Goal: Task Accomplishment & Management: Complete application form

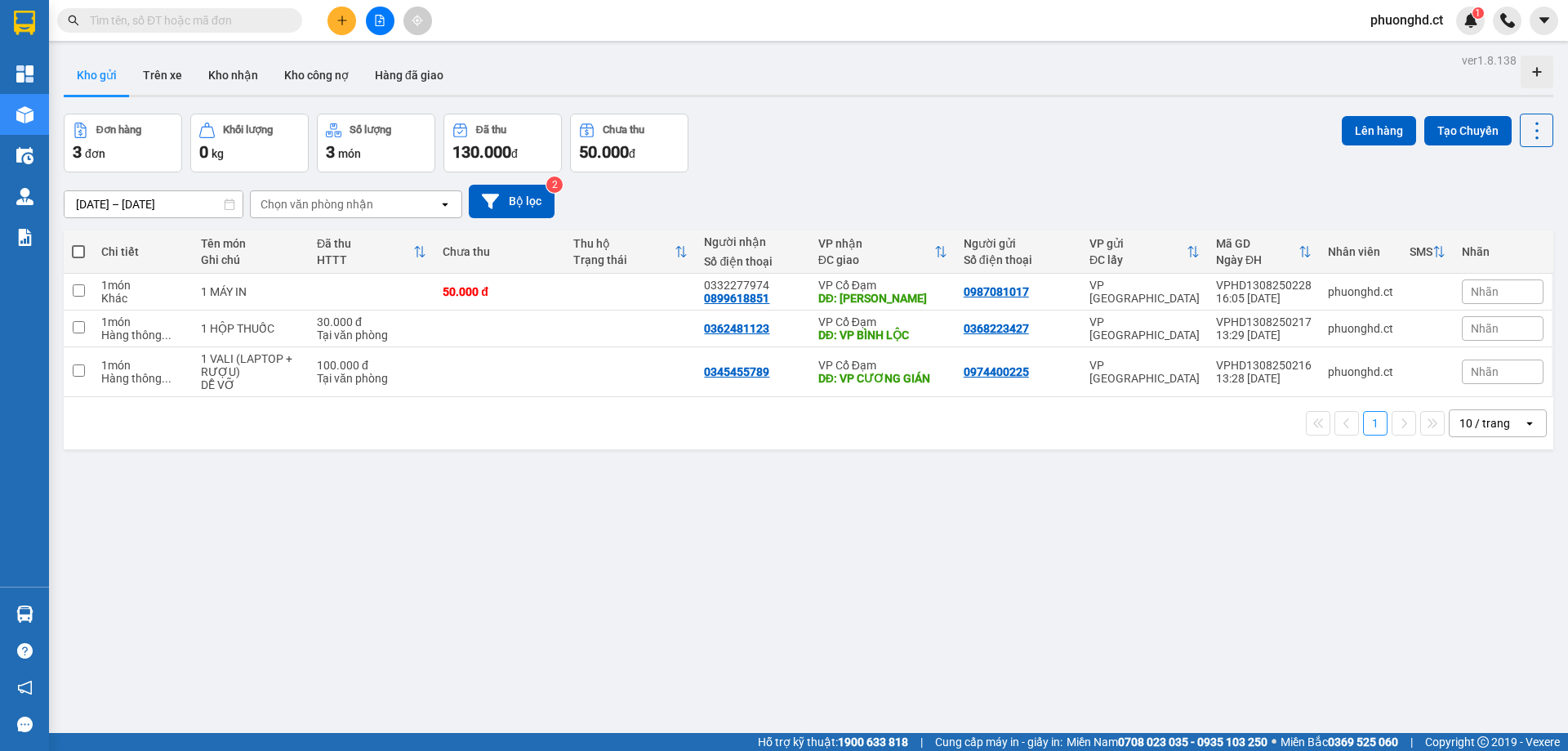
click at [1384, 29] on span "phuonghd.ct" at bounding box center [1406, 19] width 99 height 20
click at [1384, 60] on li "Đăng xuất" at bounding box center [1406, 50] width 105 height 26
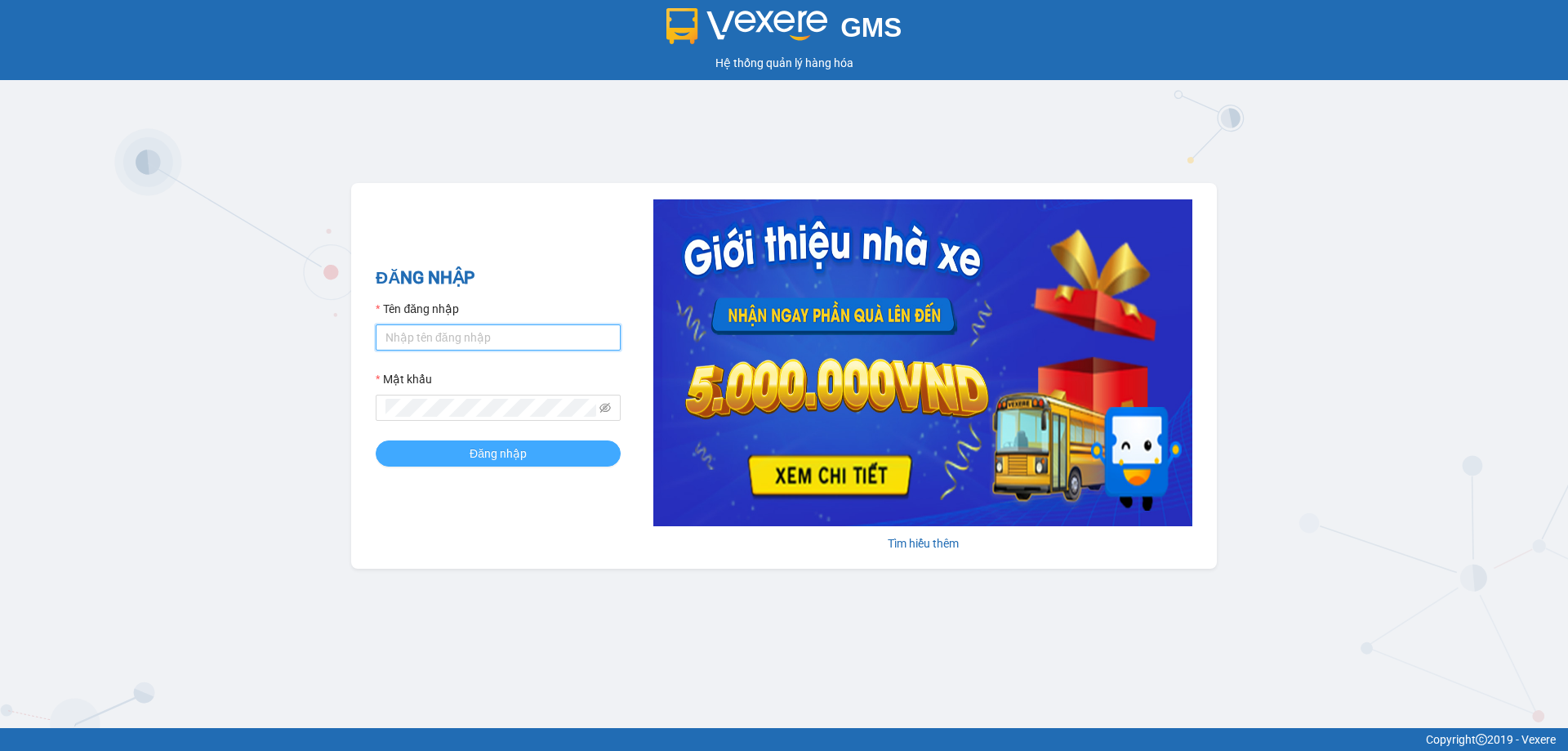
type input "phuonghd.ct"
click at [524, 460] on span "Đăng nhập" at bounding box center [498, 453] width 57 height 18
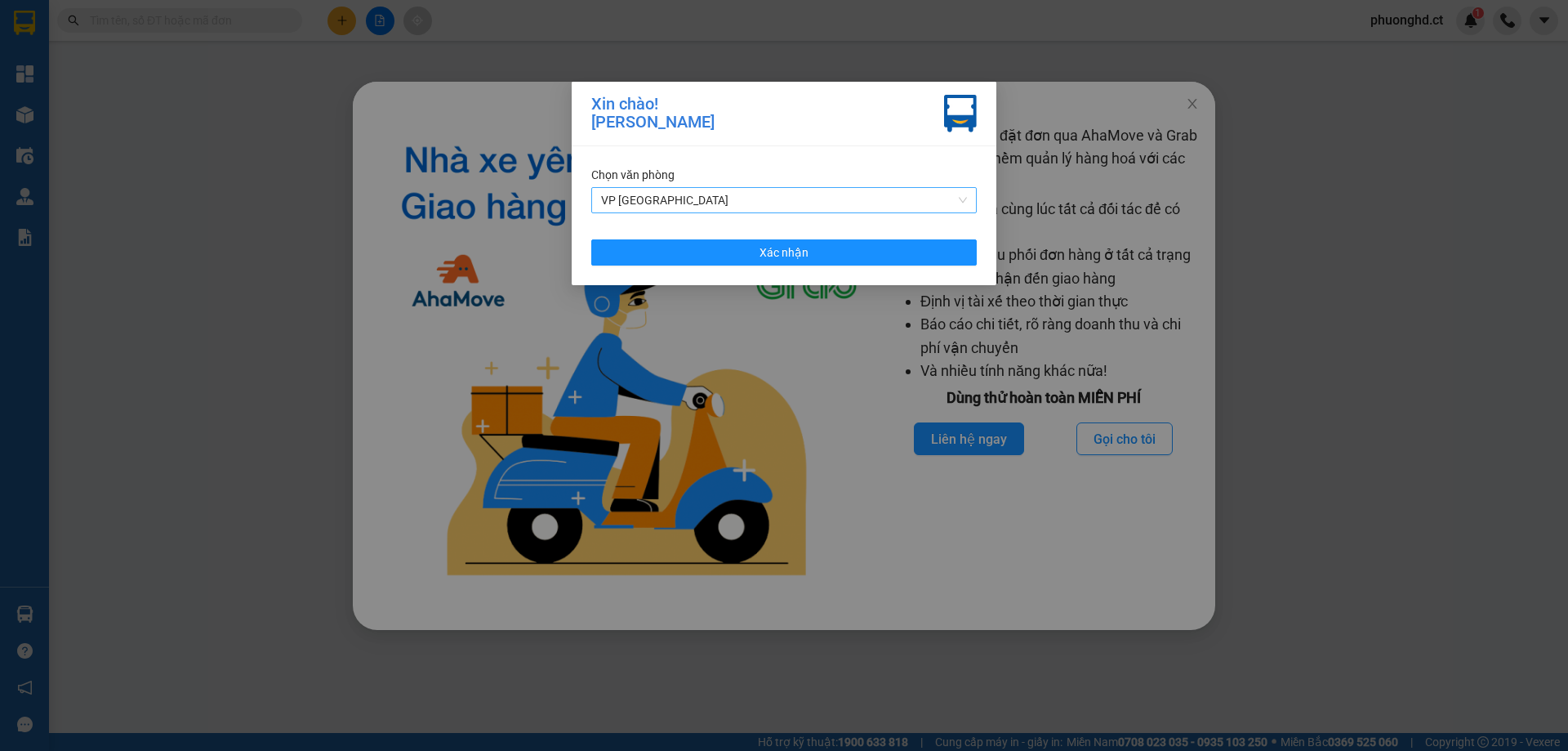
click at [904, 197] on span "VP [GEOGRAPHIC_DATA]" at bounding box center [784, 199] width 366 height 24
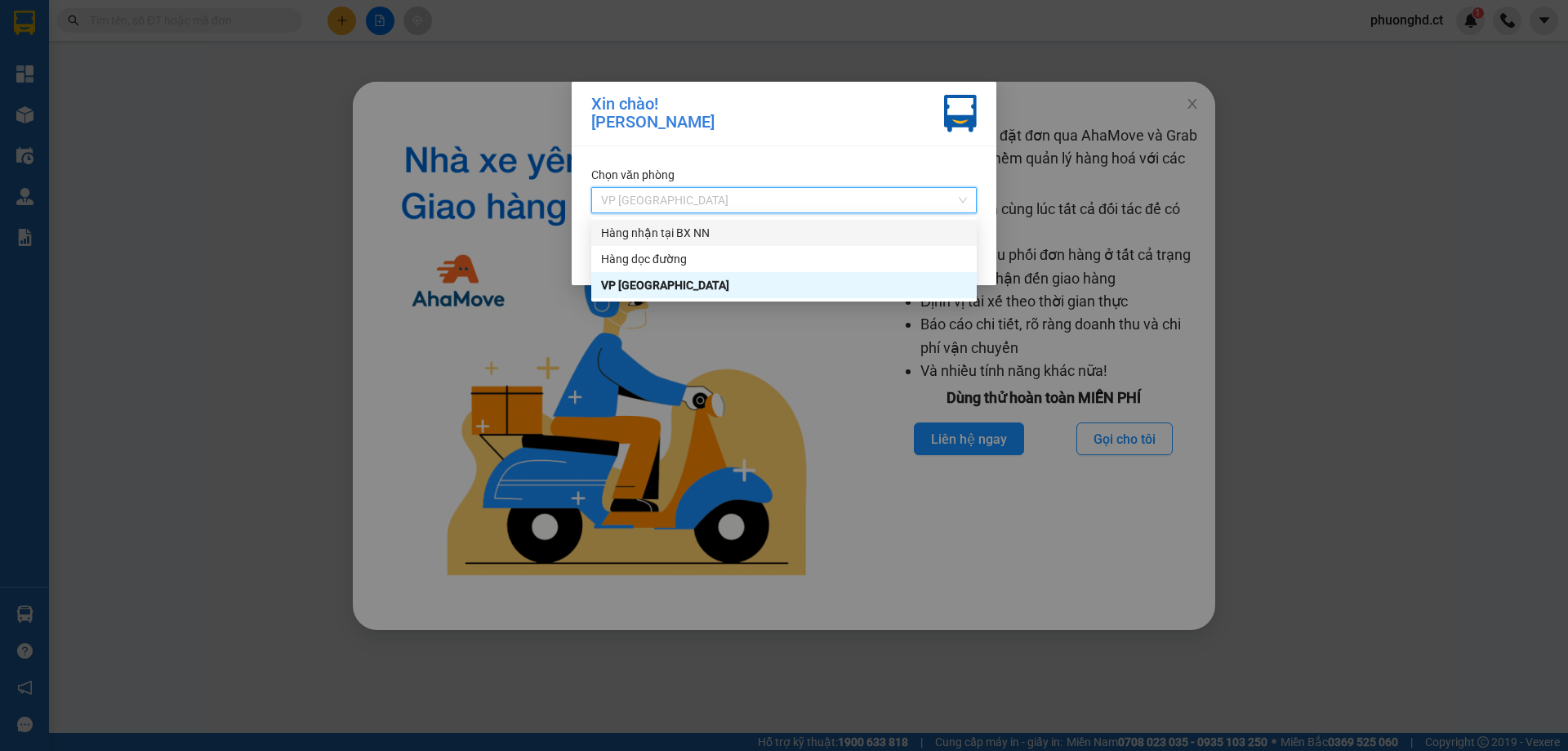
click at [877, 226] on div "Hàng nhận tại BX NN" at bounding box center [784, 233] width 366 height 18
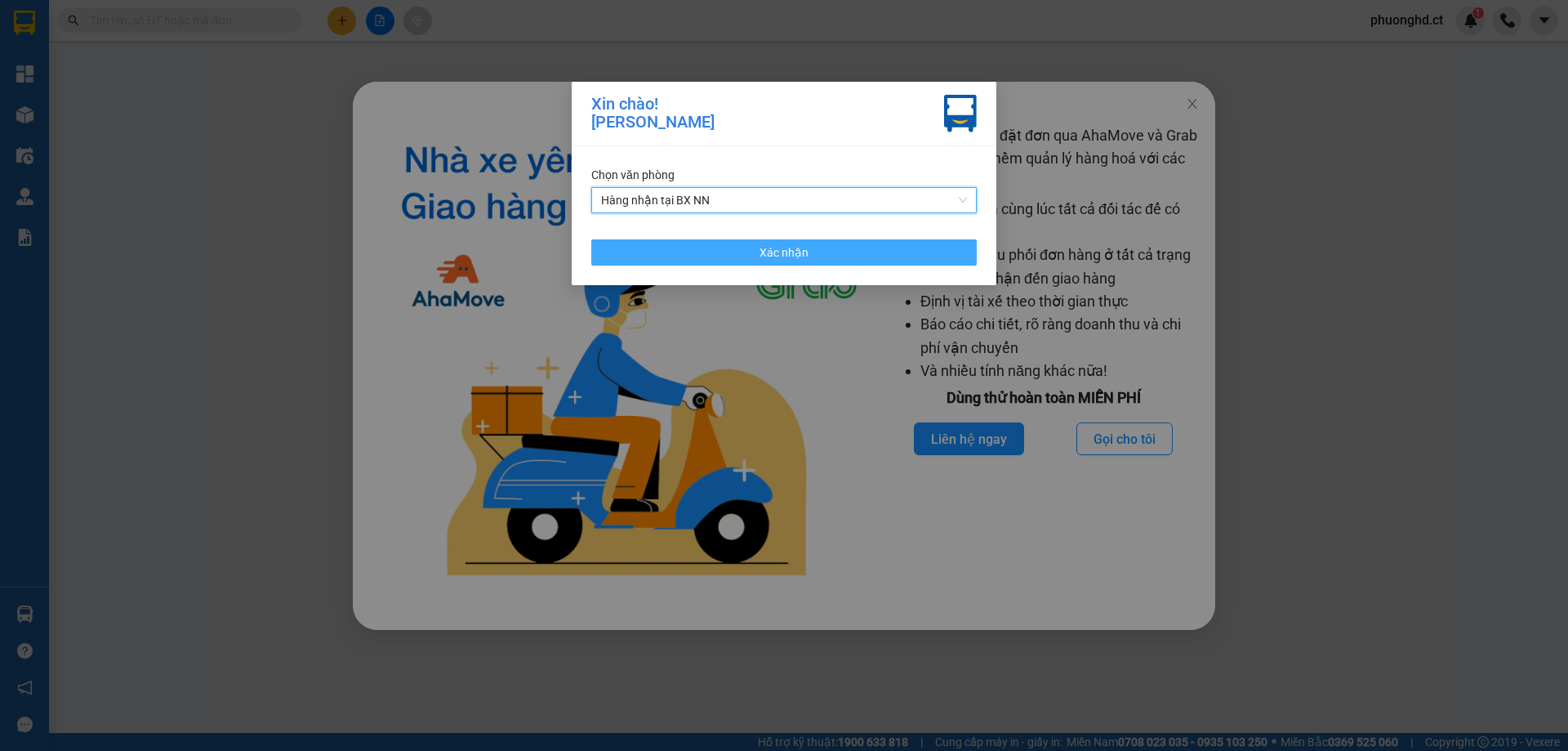
click at [834, 257] on button "Xác nhận" at bounding box center [784, 252] width 386 height 26
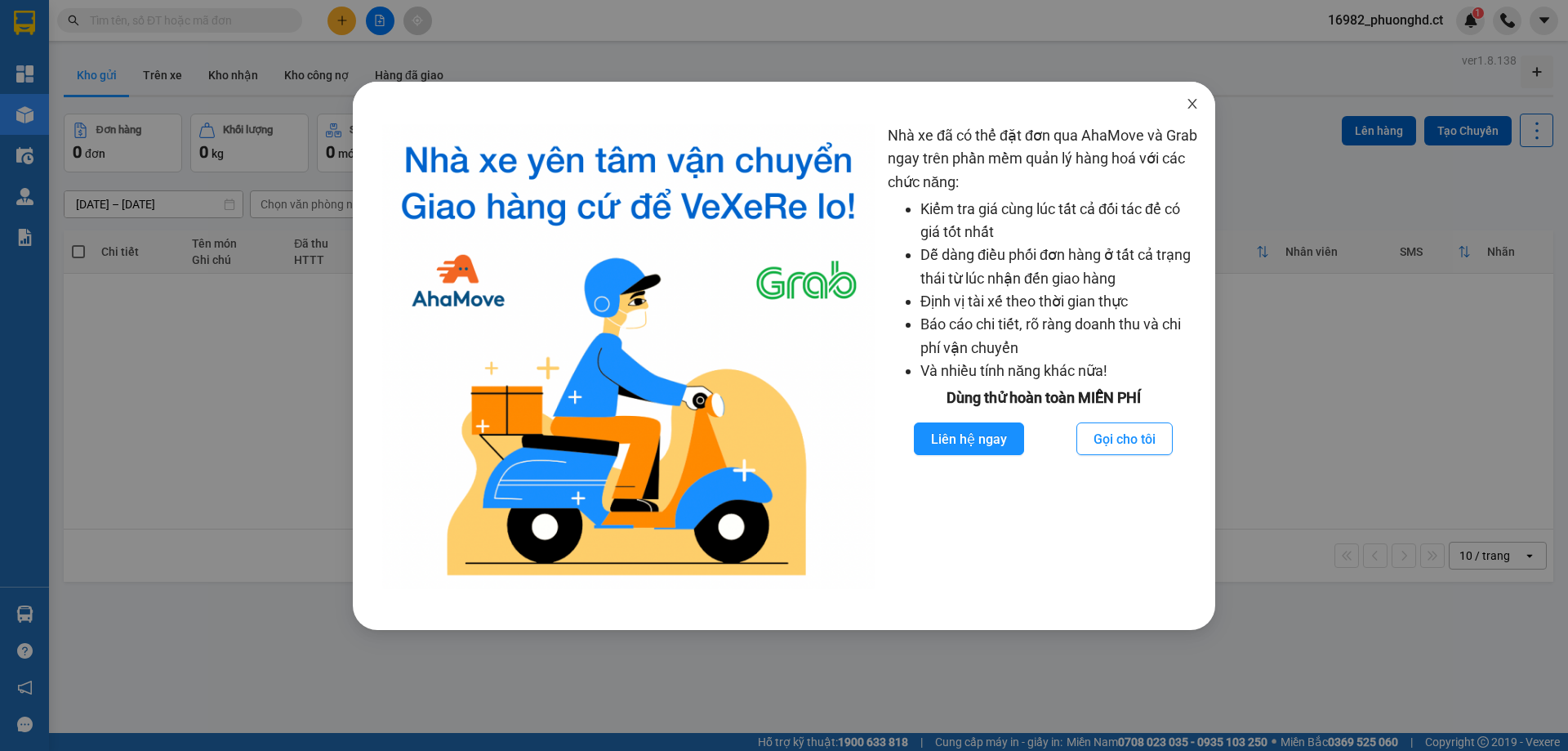
drag, startPoint x: 1197, startPoint y: 109, endPoint x: 1174, endPoint y: 110, distance: 23.0
click at [1197, 110] on icon "close" at bounding box center [1193, 104] width 13 height 13
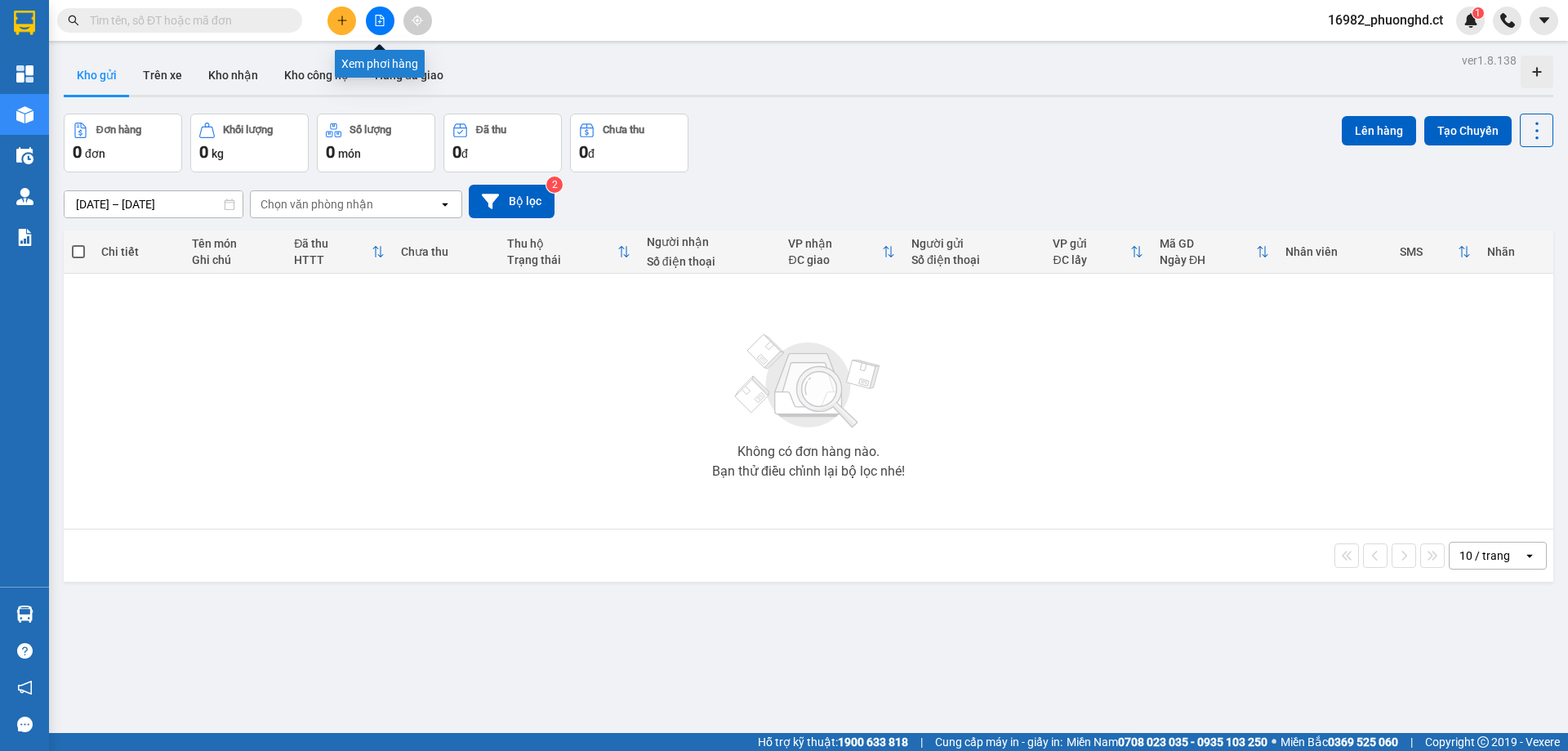
click at [378, 32] on button at bounding box center [380, 21] width 29 height 29
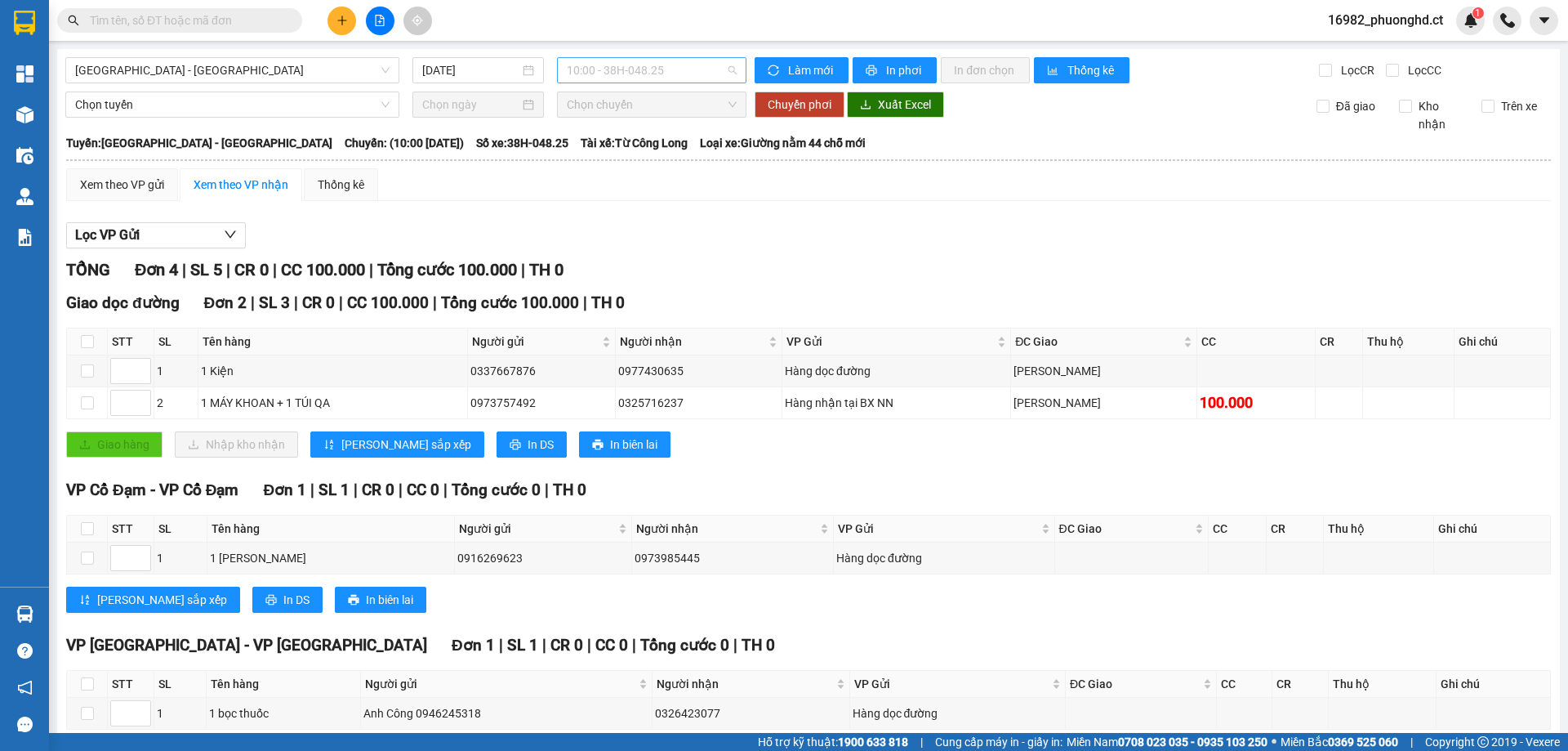
click at [635, 60] on span "10:00 - 38H-048.25" at bounding box center [652, 69] width 170 height 24
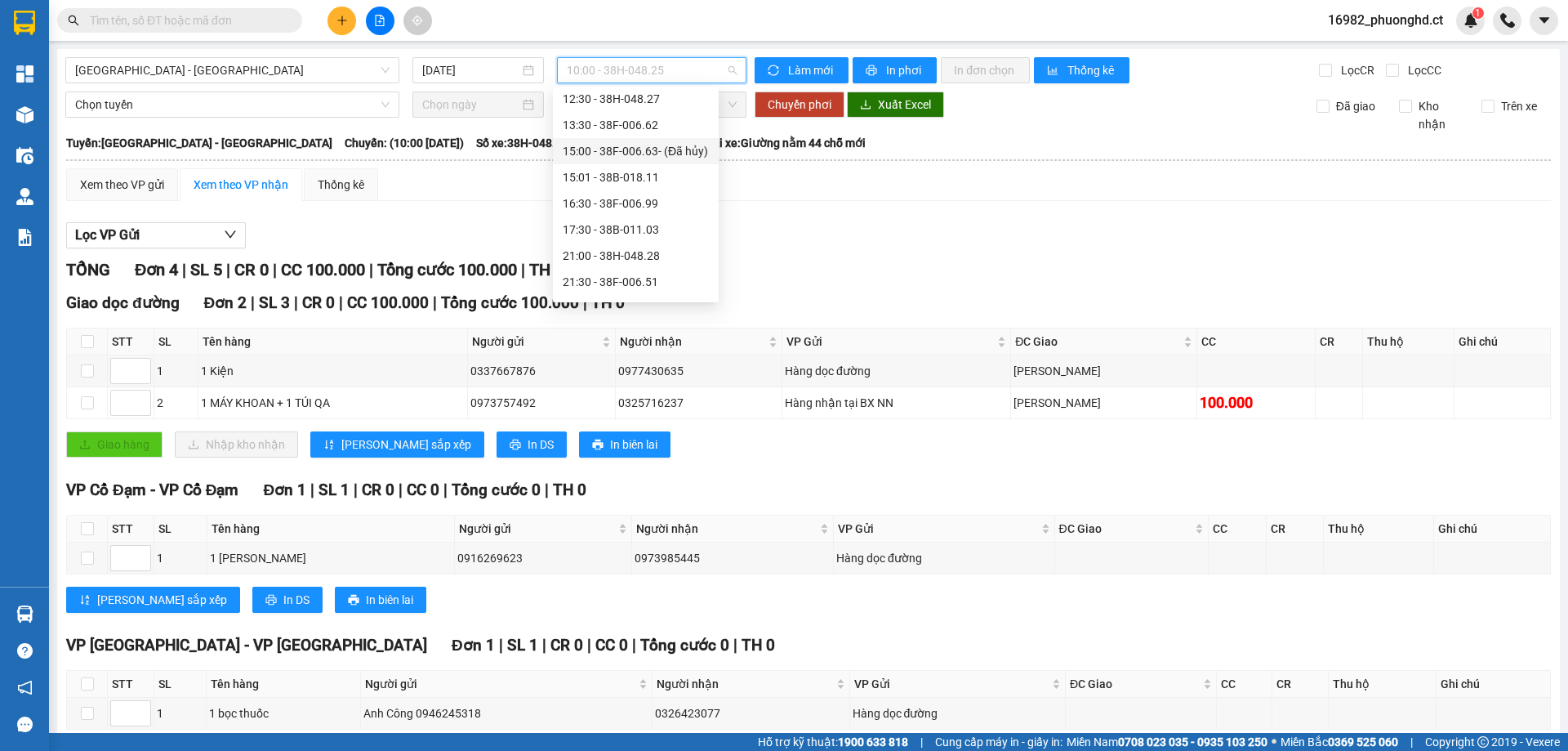
scroll to position [131, 0]
click at [656, 182] on div "16:30 - 38F-006.99" at bounding box center [636, 181] width 146 height 18
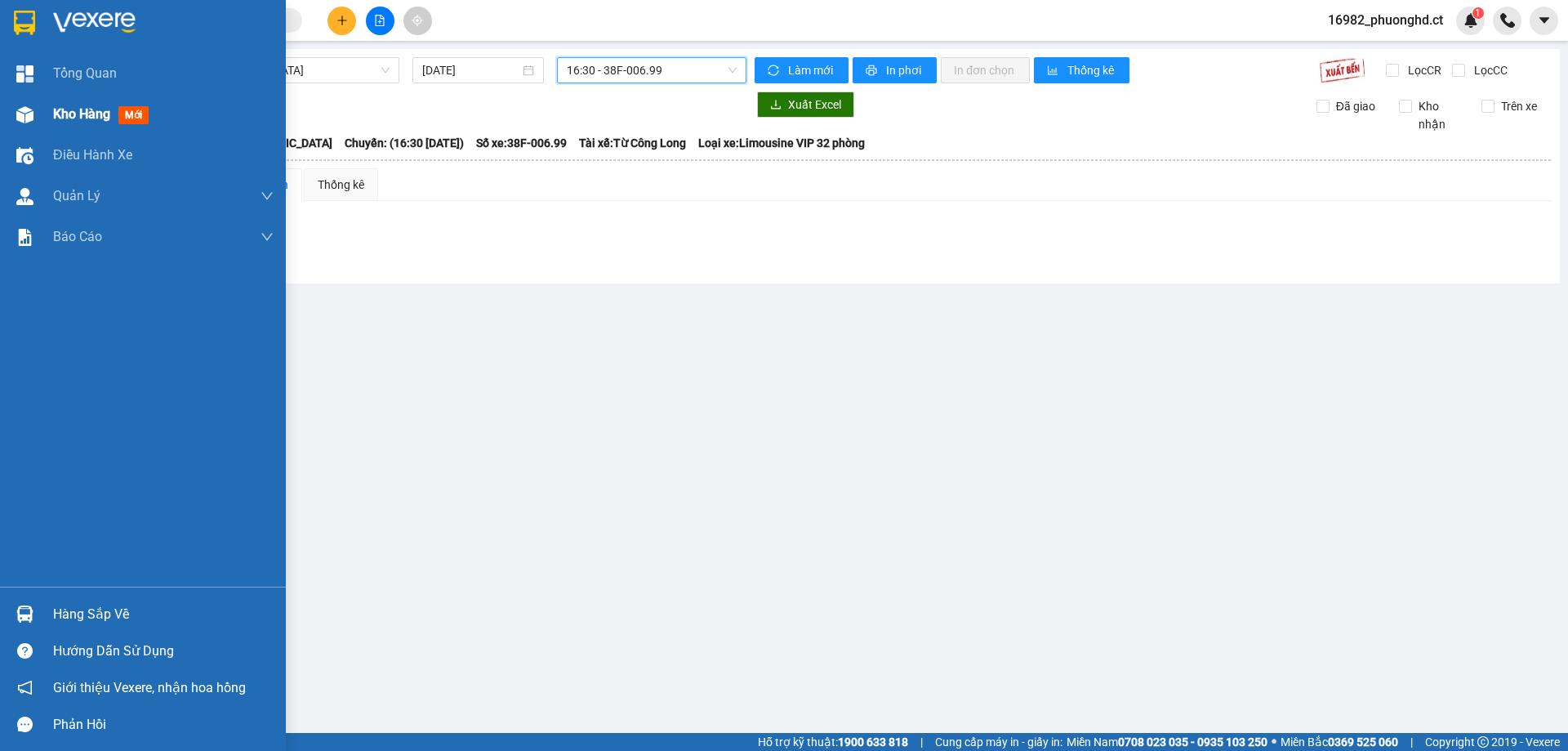
click at [38, 131] on div "Kho hàng mới" at bounding box center [142, 115] width 286 height 40
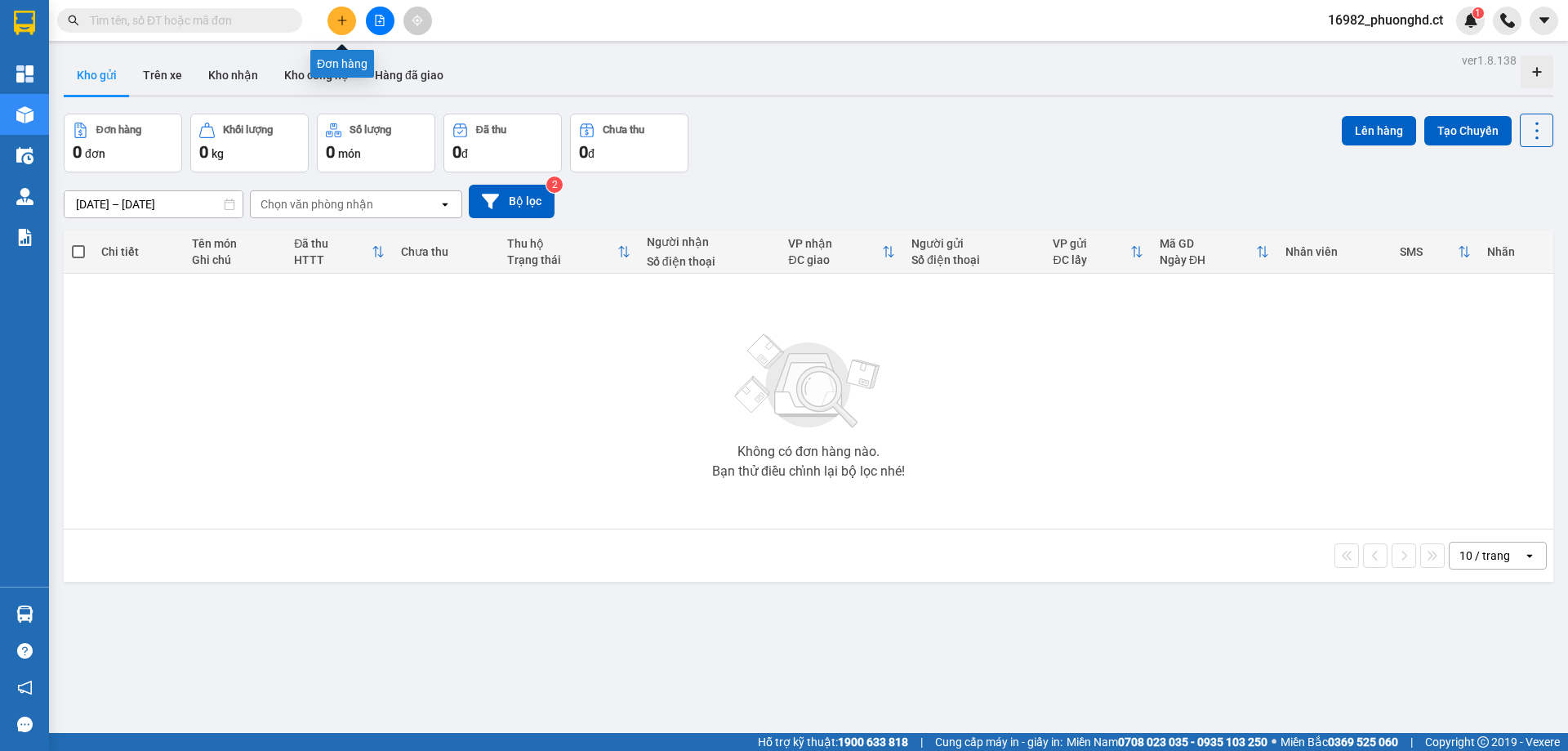
click at [335, 19] on button at bounding box center [342, 21] width 29 height 29
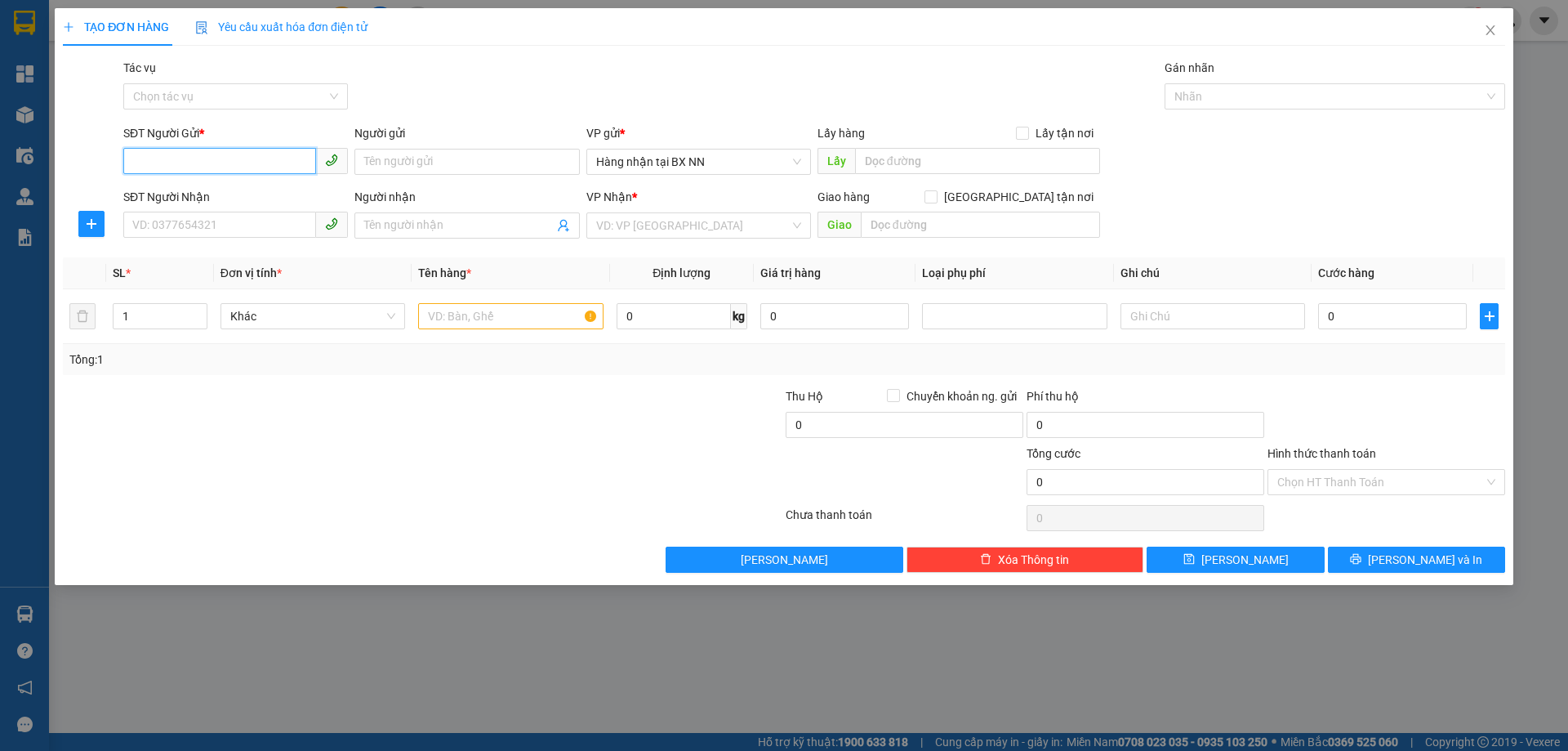
paste input "0000000000"
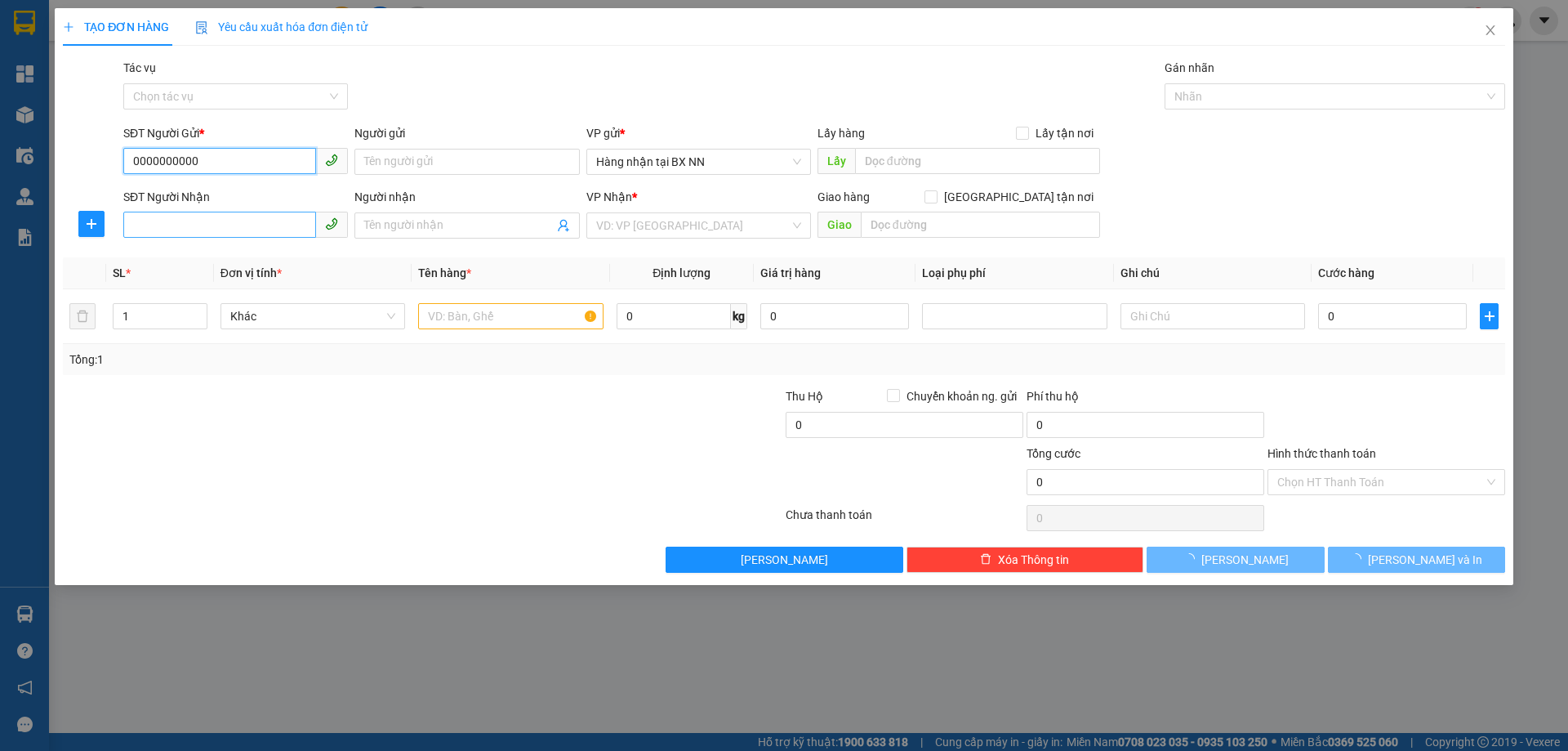
type input "0000000000"
click at [246, 215] on input "SĐT Người Nhận" at bounding box center [219, 224] width 193 height 26
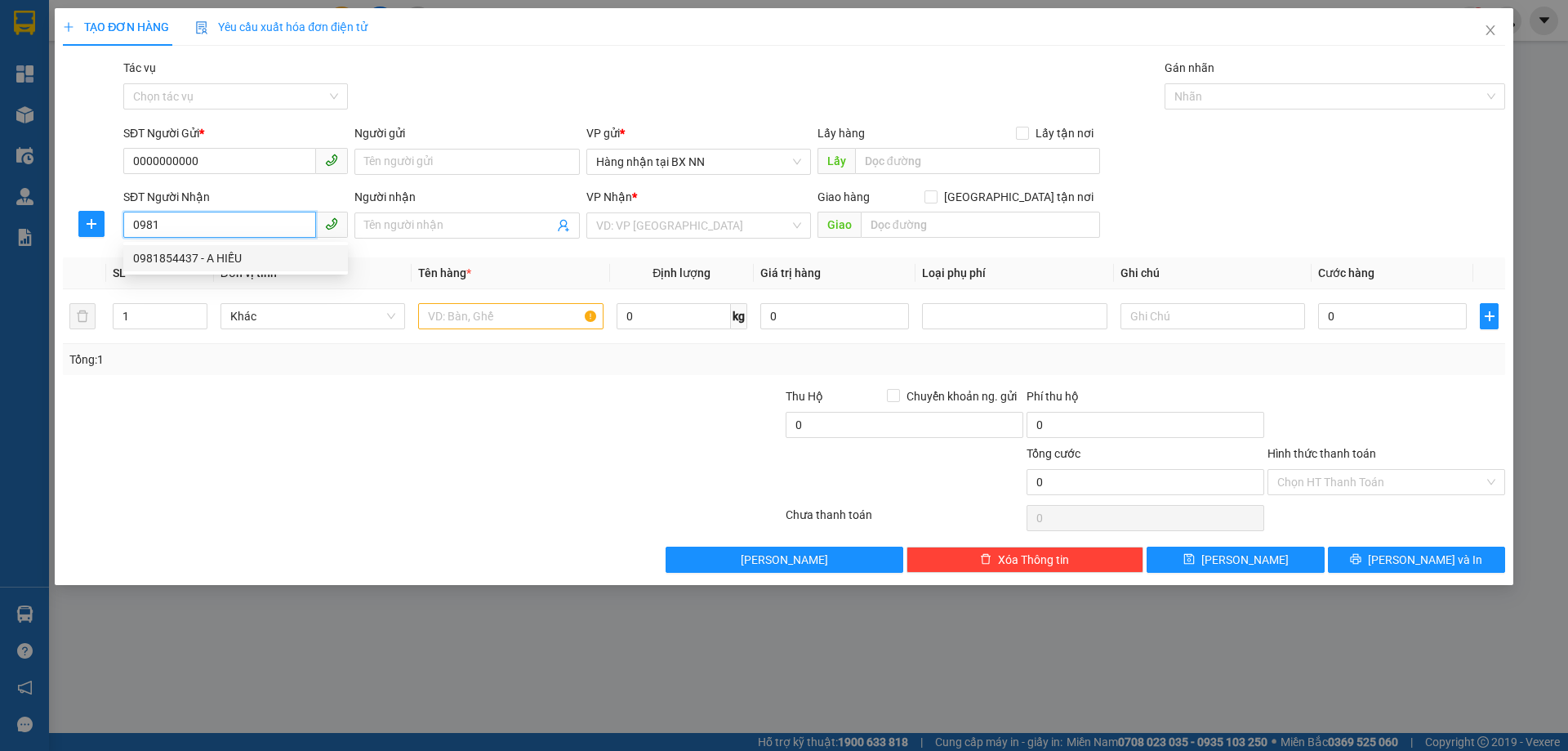
click at [188, 255] on div "0981854437 - A HIẾU" at bounding box center [235, 258] width 205 height 18
type input "0981854437"
type input "A HIẾU"
type input "XUÂN HẢI"
type input "0981854437"
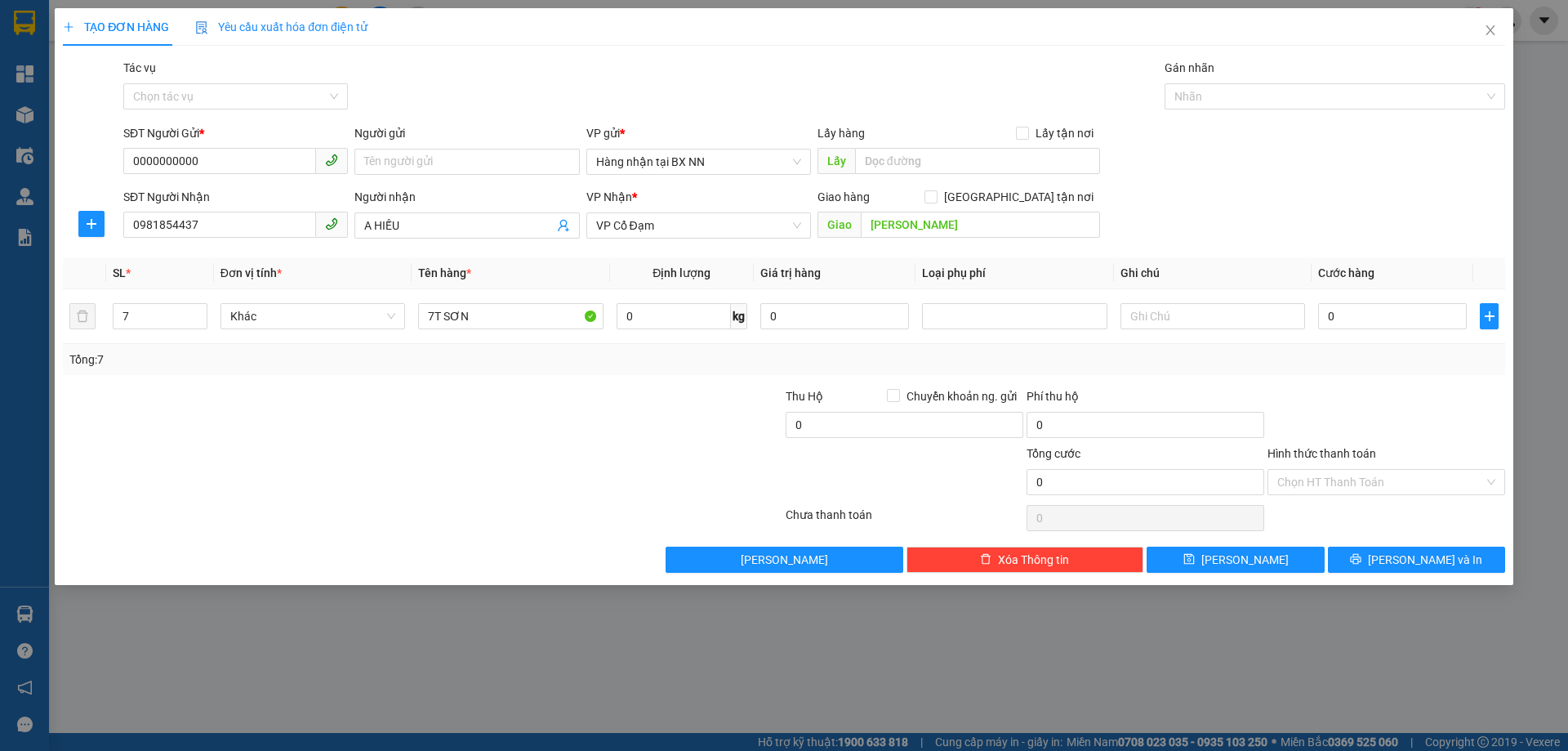
click at [412, 456] on div at bounding box center [302, 473] width 482 height 57
drag, startPoint x: 470, startPoint y: 318, endPoint x: 416, endPoint y: 321, distance: 54.1
click at [416, 321] on td "7T SƠN" at bounding box center [510, 316] width 197 height 55
drag, startPoint x: 501, startPoint y: 321, endPoint x: 478, endPoint y: 326, distance: 23.5
click at [478, 326] on input "5T+2T NHOÒ" at bounding box center [510, 316] width 185 height 26
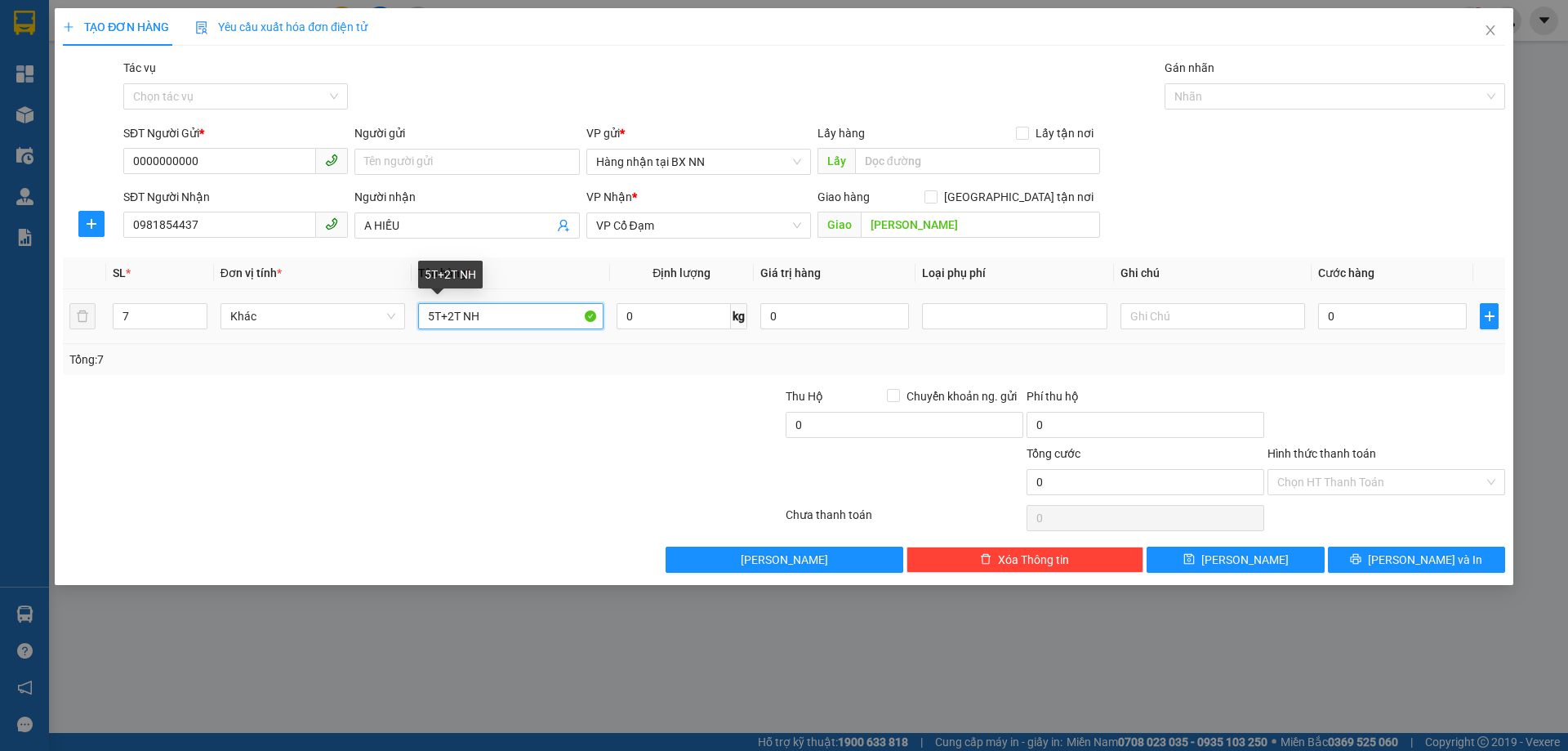
click at [520, 320] on input "5T+2T NH" at bounding box center [510, 316] width 185 height 26
type input "5T+2T NHỎ"
click at [1372, 323] on input "0" at bounding box center [1393, 316] width 148 height 26
type input "2"
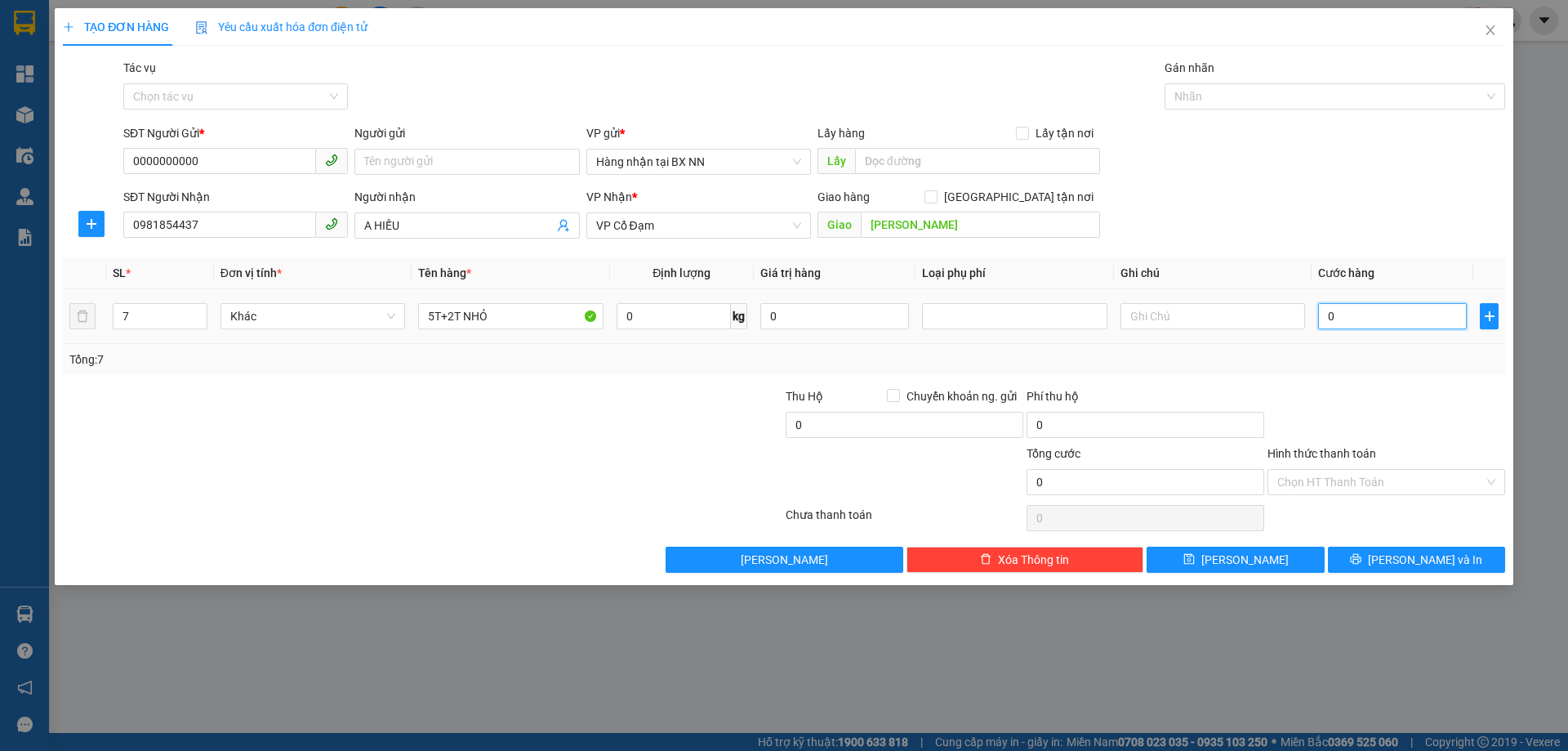
type input "02"
type input "21"
type input "021"
type input "210"
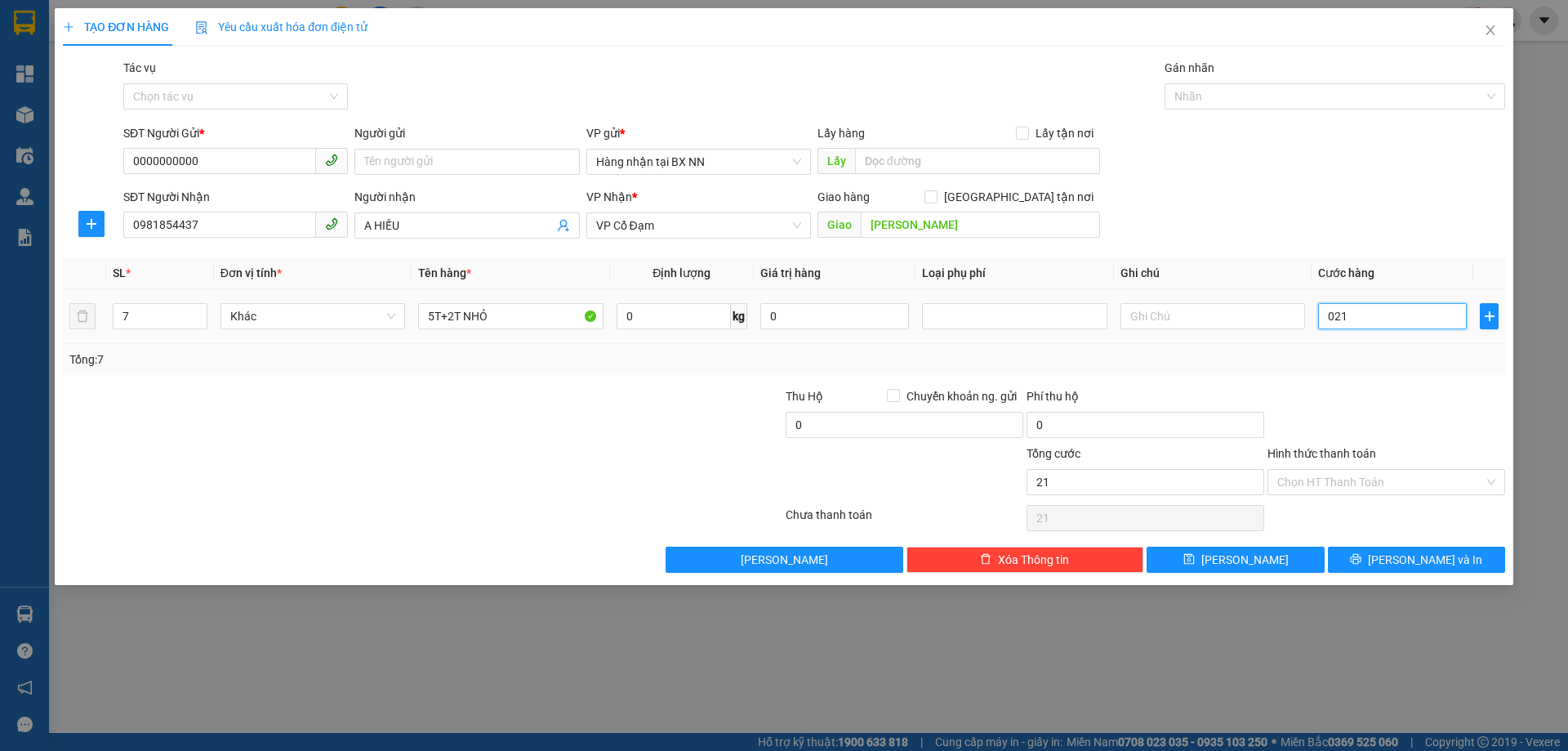
type input "210"
type input "0.210"
type input "210.000"
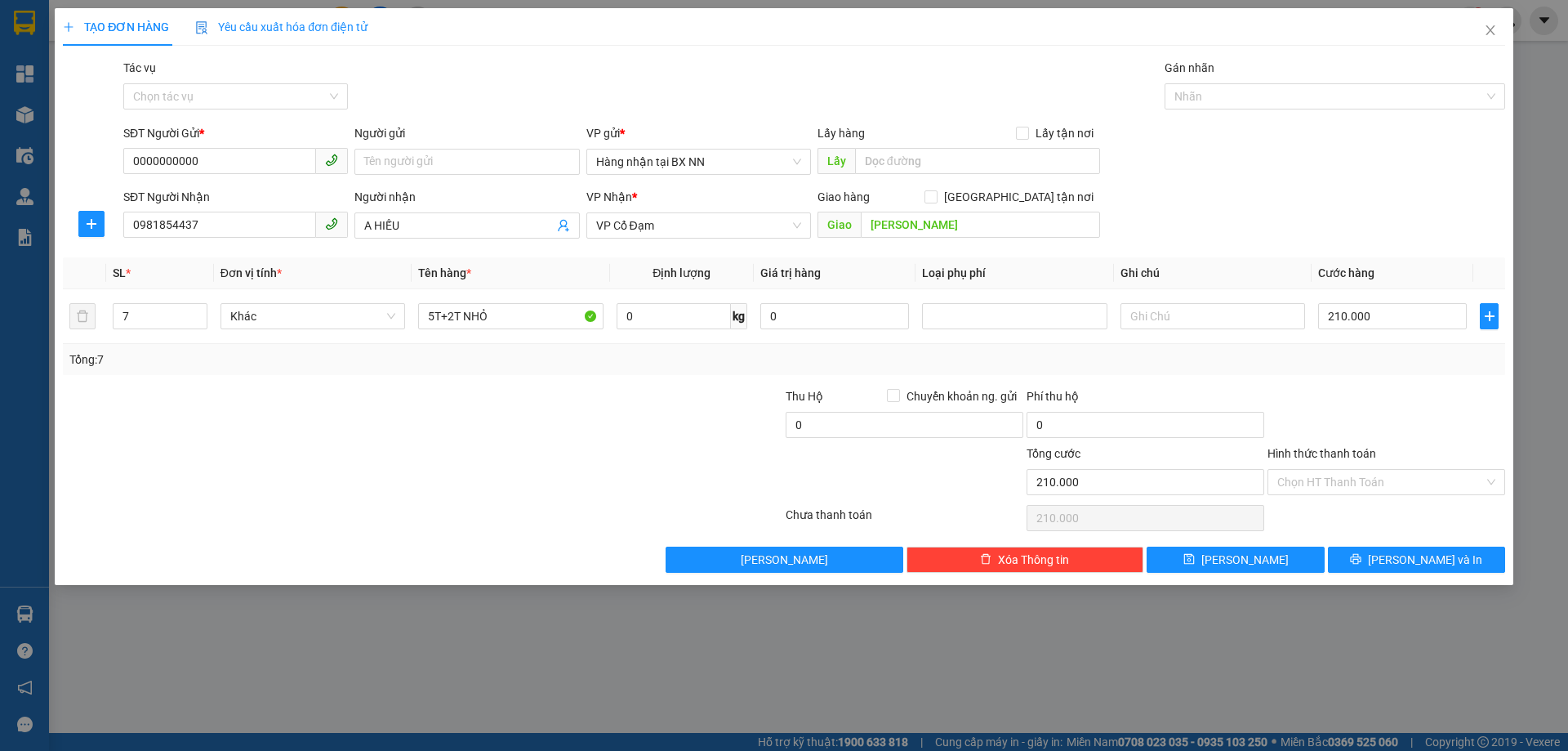
click at [1411, 424] on div at bounding box center [1386, 415] width 241 height 57
click at [295, 94] on input "Tác vụ" at bounding box center [229, 95] width 193 height 24
click at [240, 127] on div "Nhập hàng lên xe" at bounding box center [235, 129] width 205 height 18
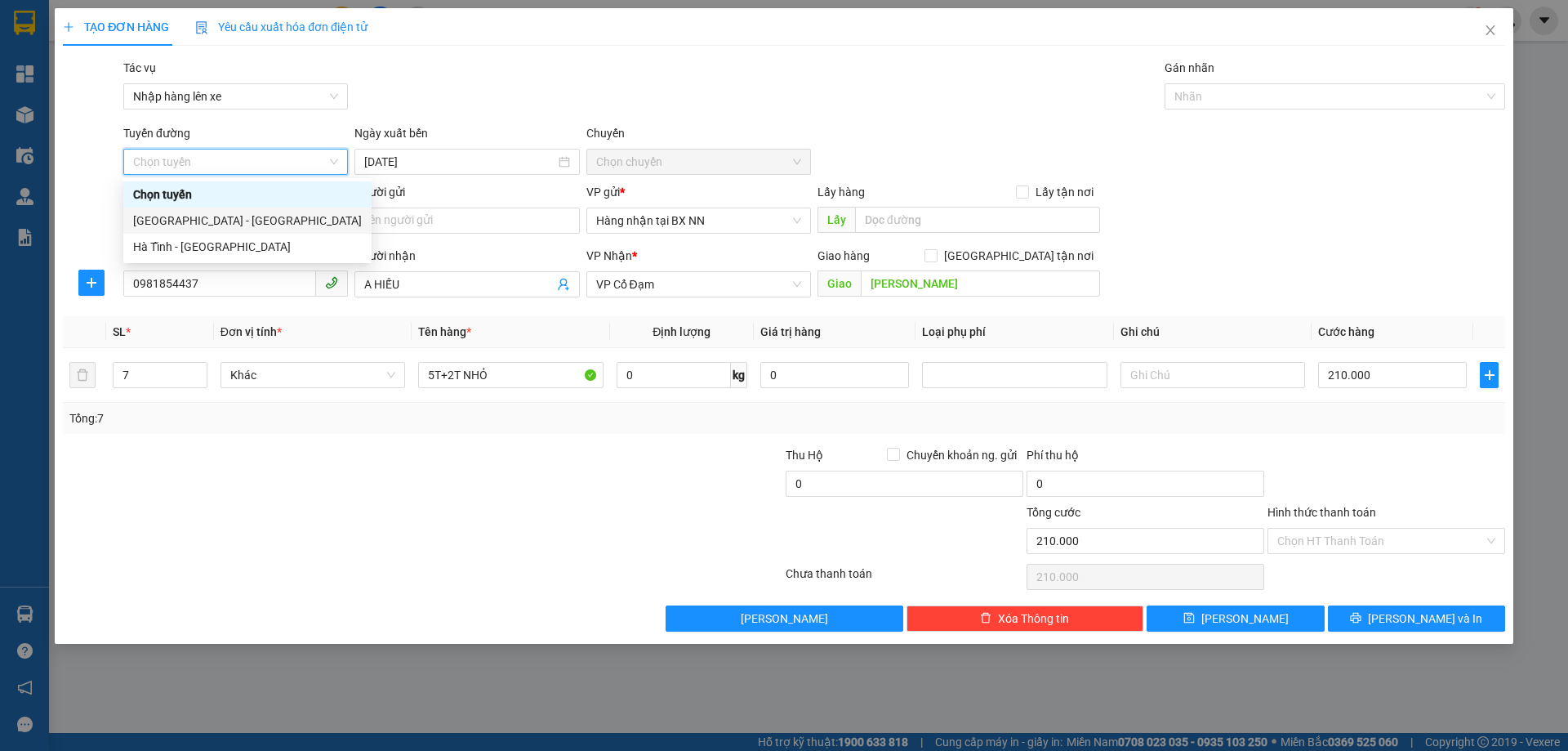
click at [197, 230] on div "Hà Nội - Hà Tĩnh" at bounding box center [247, 220] width 248 height 26
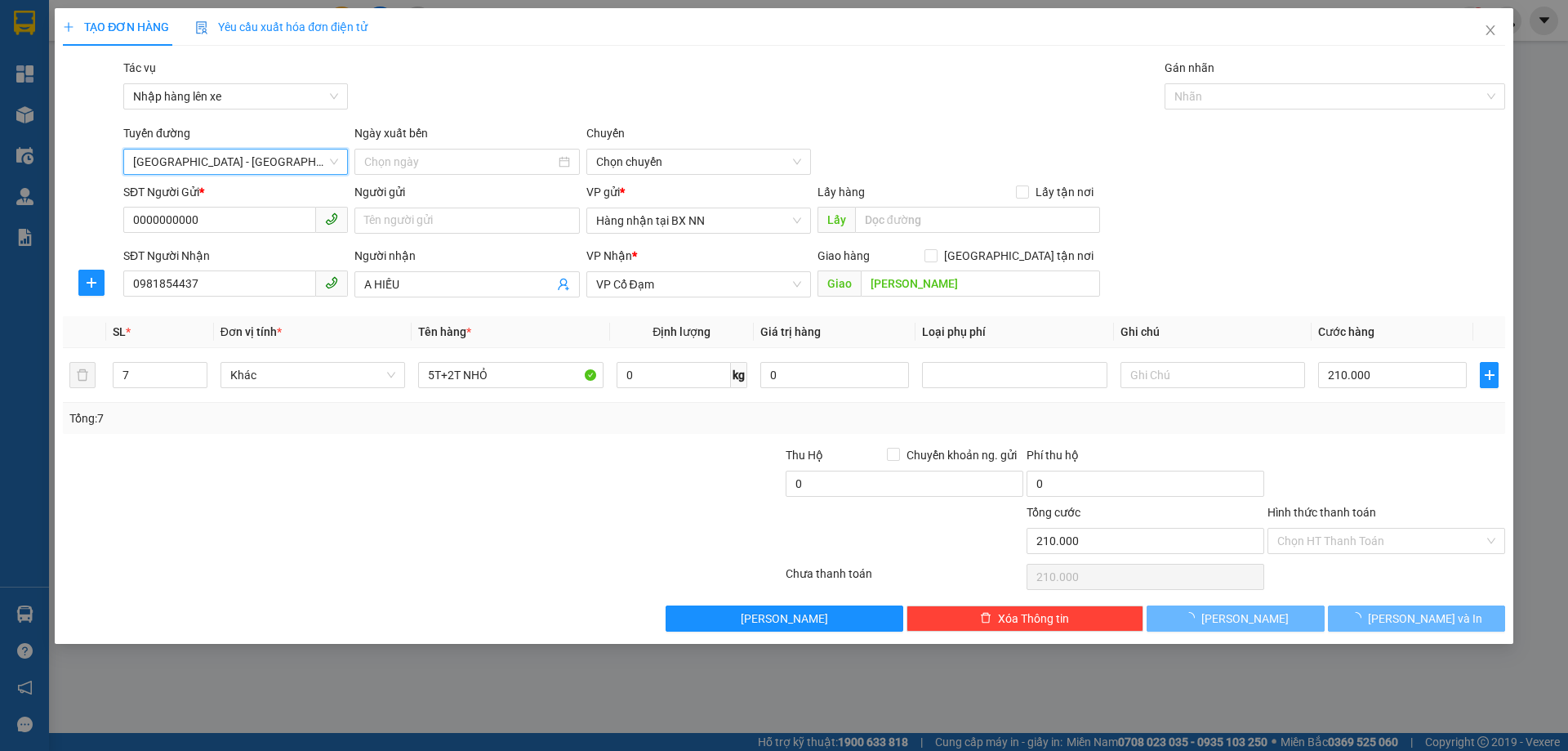
type input "13/08/2025"
click at [605, 169] on span "10:00 - 38H-048.25" at bounding box center [698, 161] width 205 height 24
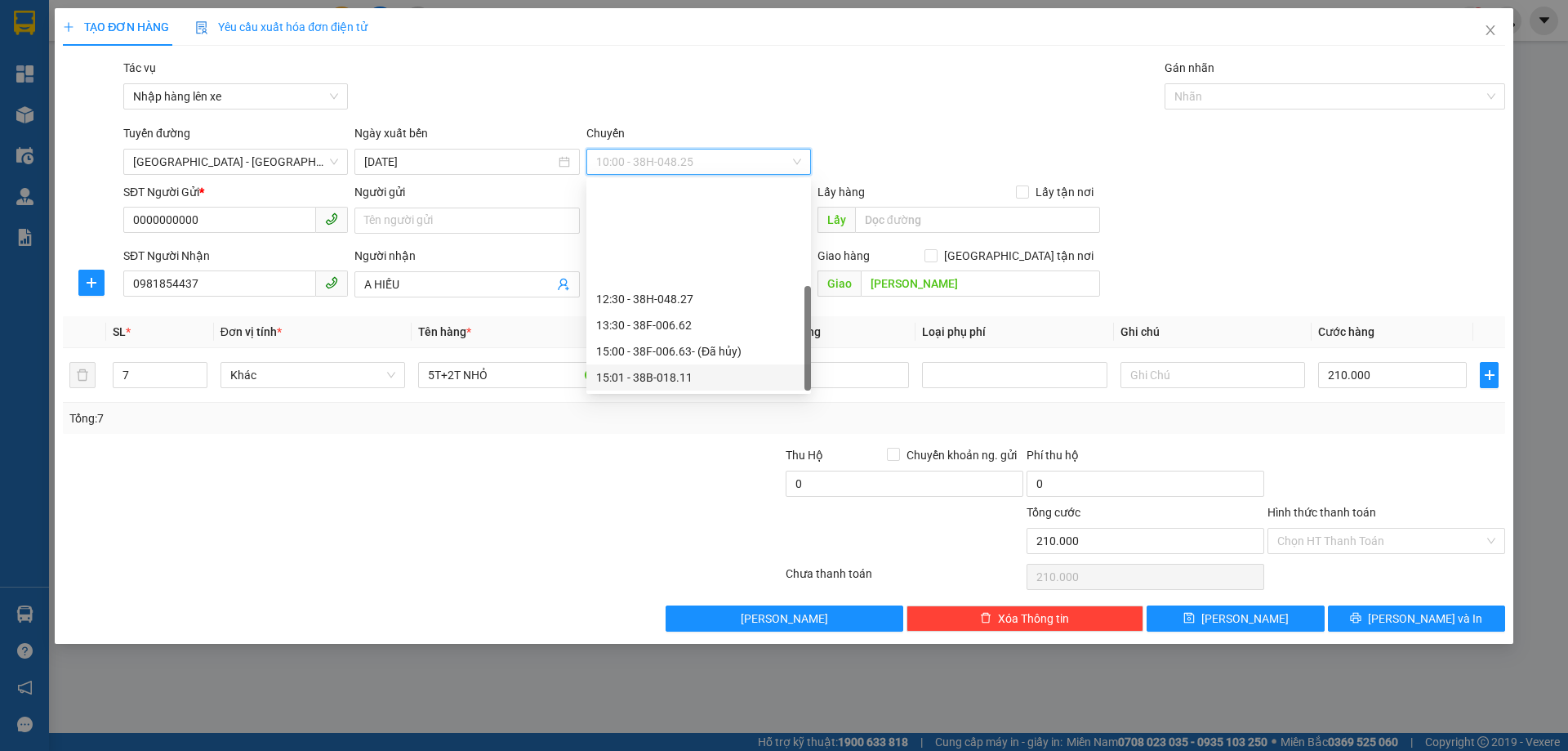
scroll to position [131, 0]
click at [702, 278] on div "16:30 - 38F-006.99" at bounding box center [698, 272] width 205 height 18
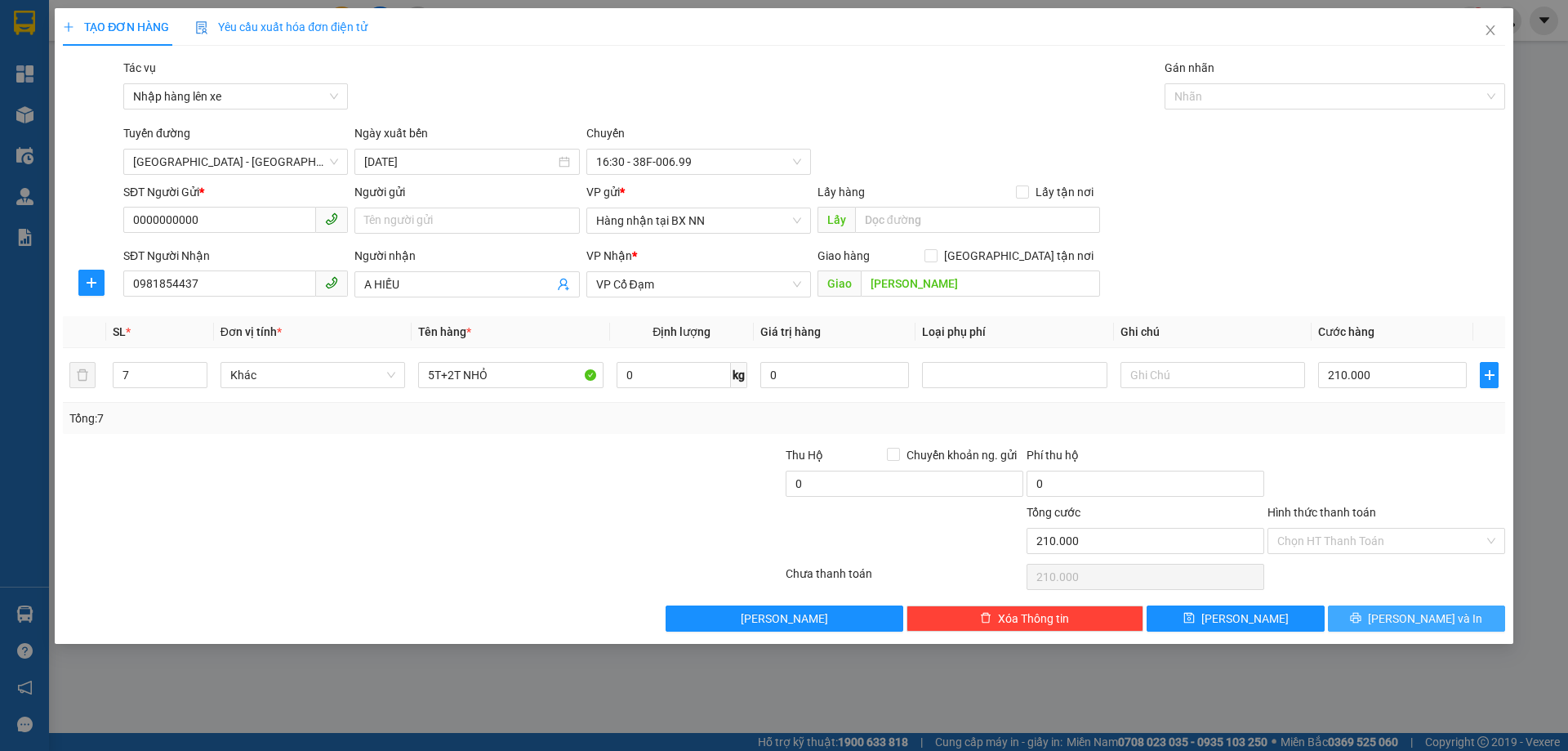
click at [1449, 619] on span "Lưu và In" at bounding box center [1425, 618] width 115 height 18
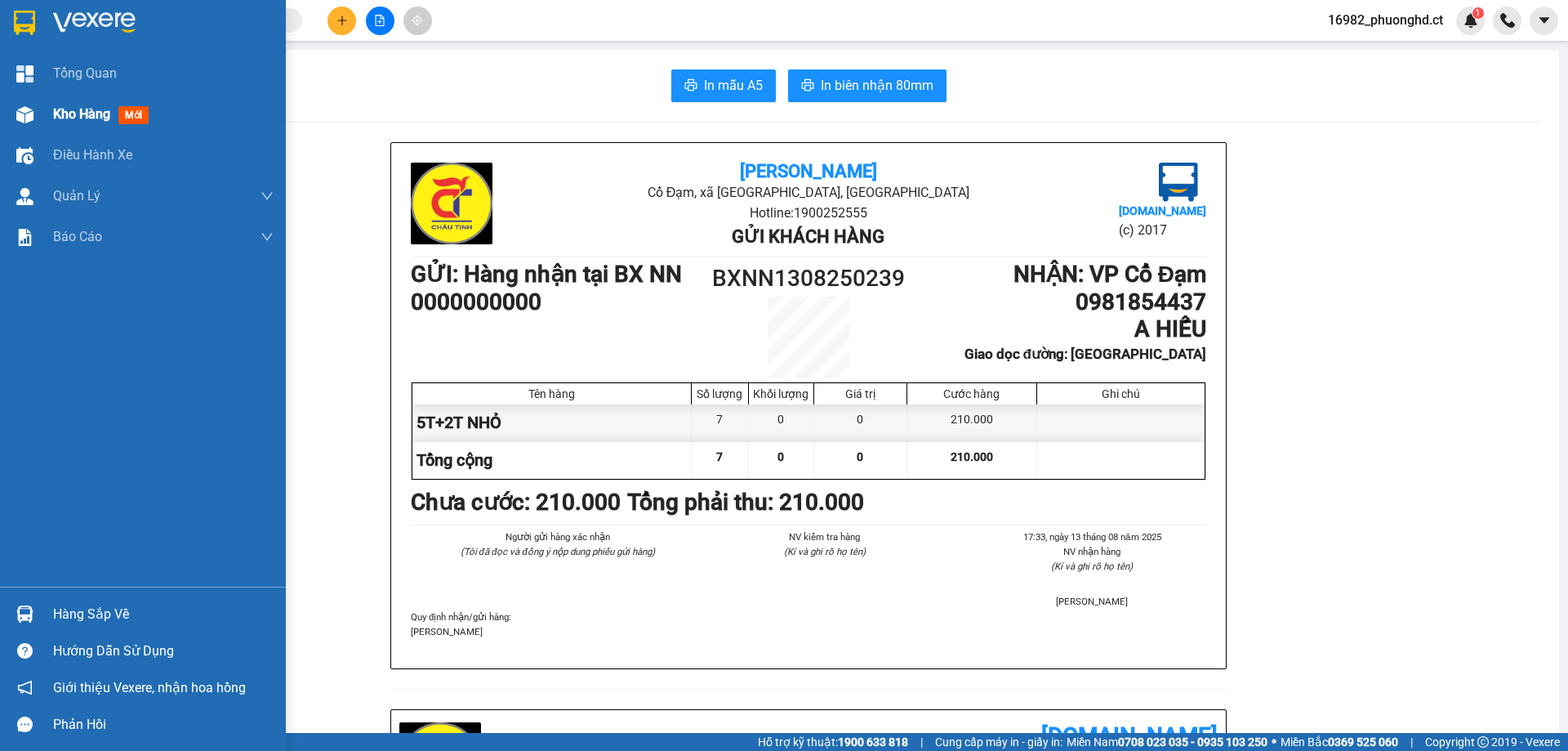
click at [33, 106] on img at bounding box center [25, 115] width 17 height 17
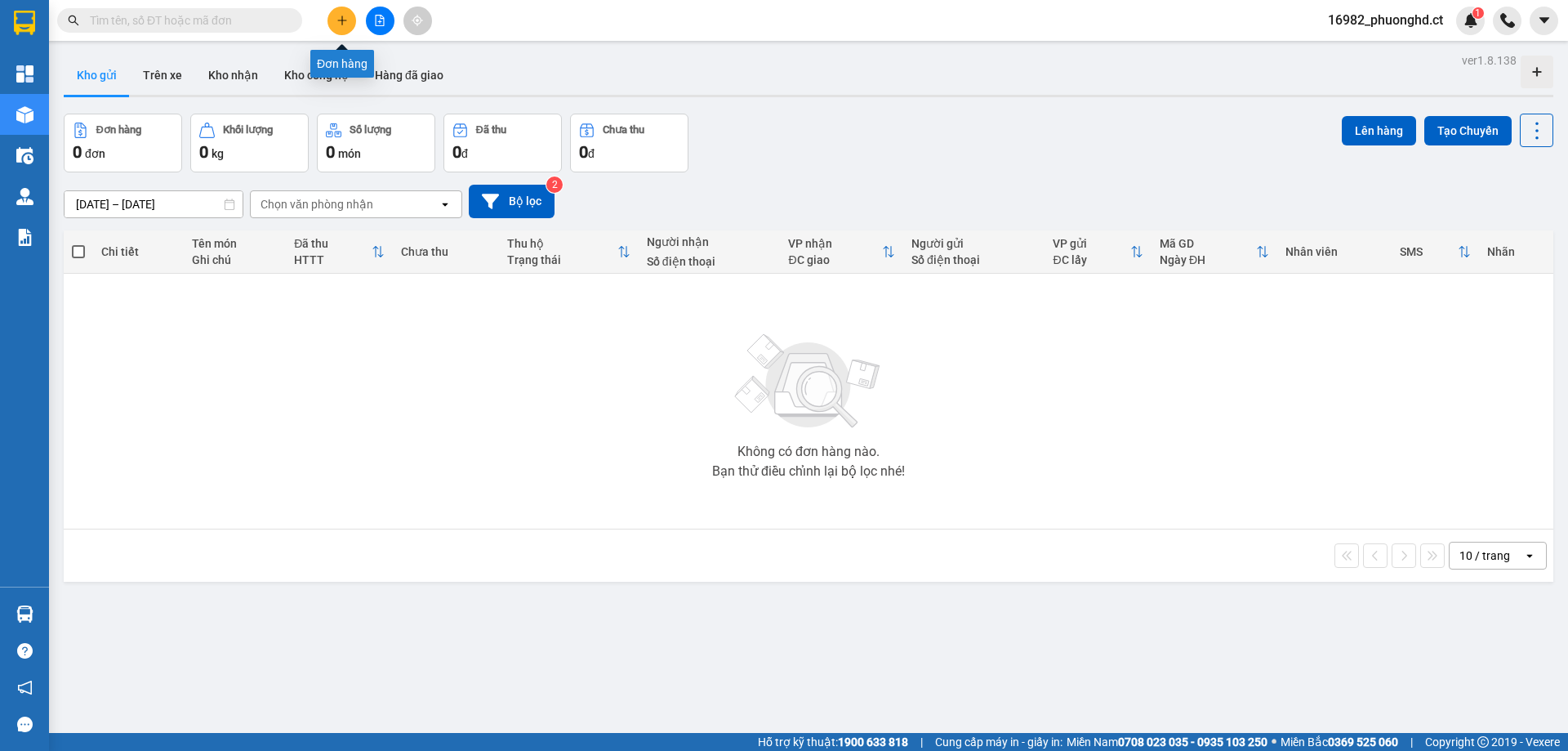
click at [344, 22] on icon "plus" at bounding box center [343, 20] width 12 height 12
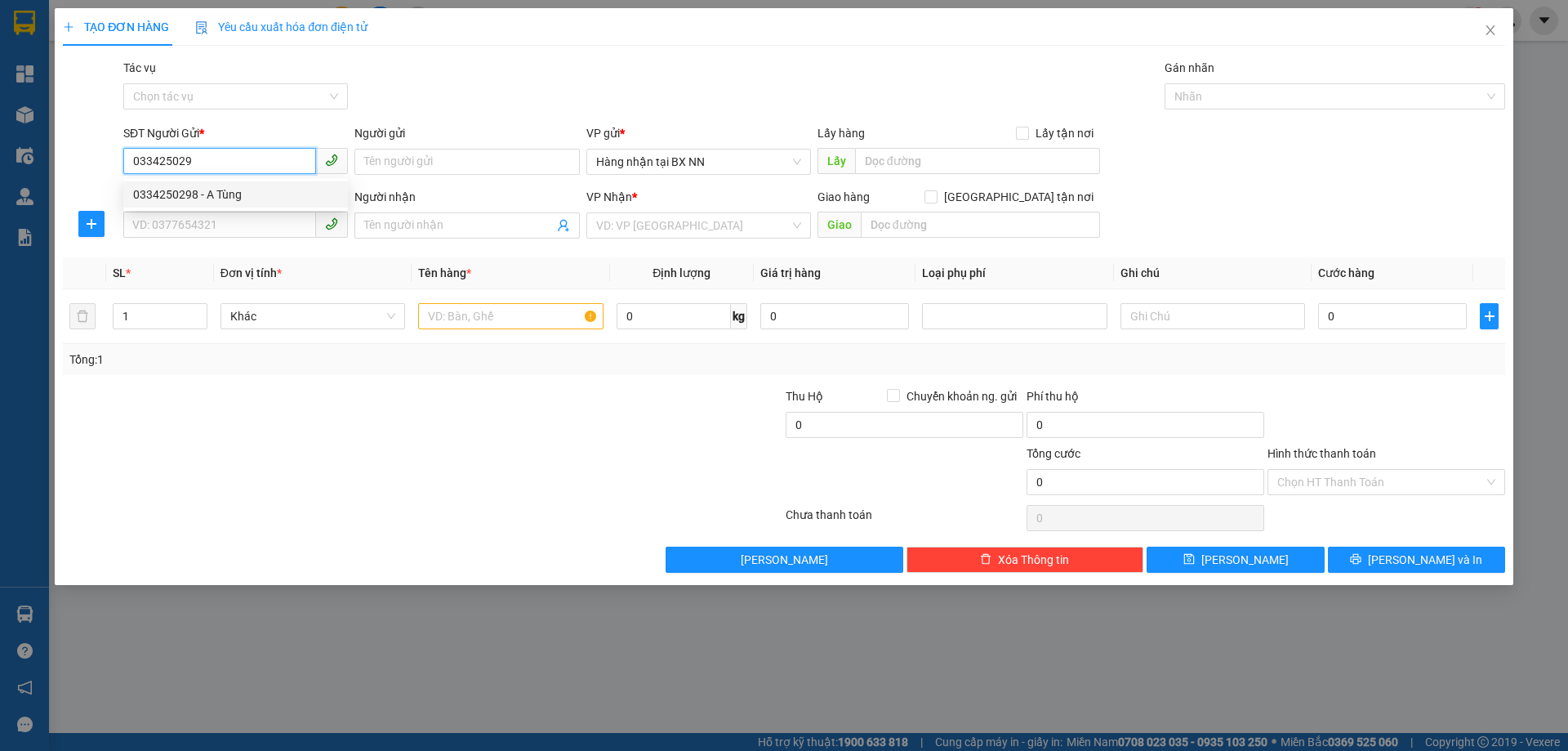
click at [157, 199] on div "0334250298 - A Tùng" at bounding box center [235, 194] width 205 height 18
type input "0334250298"
type input "A Tùng"
type input "0976919328"
type input "HỒNG LĨNH"
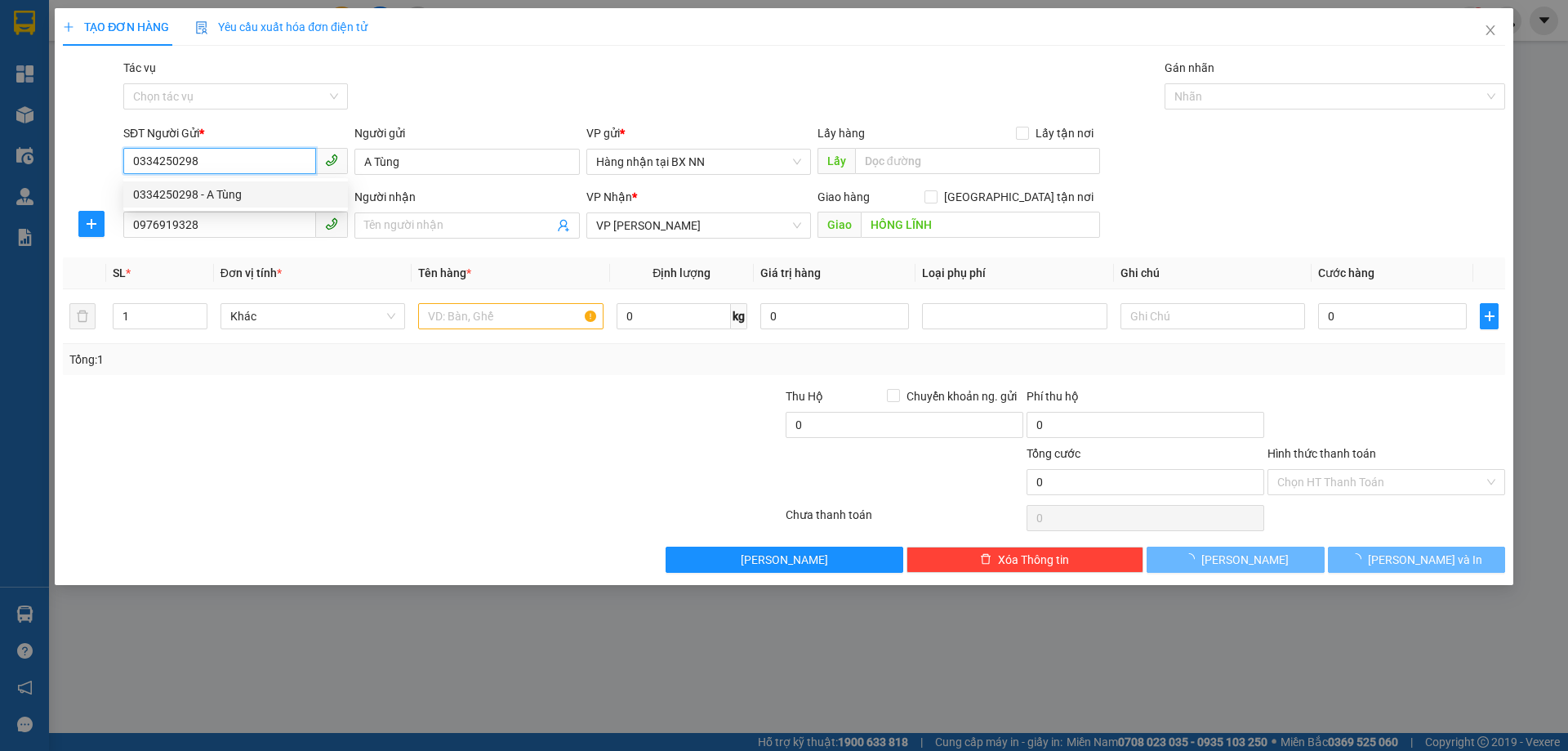
type input "70.000"
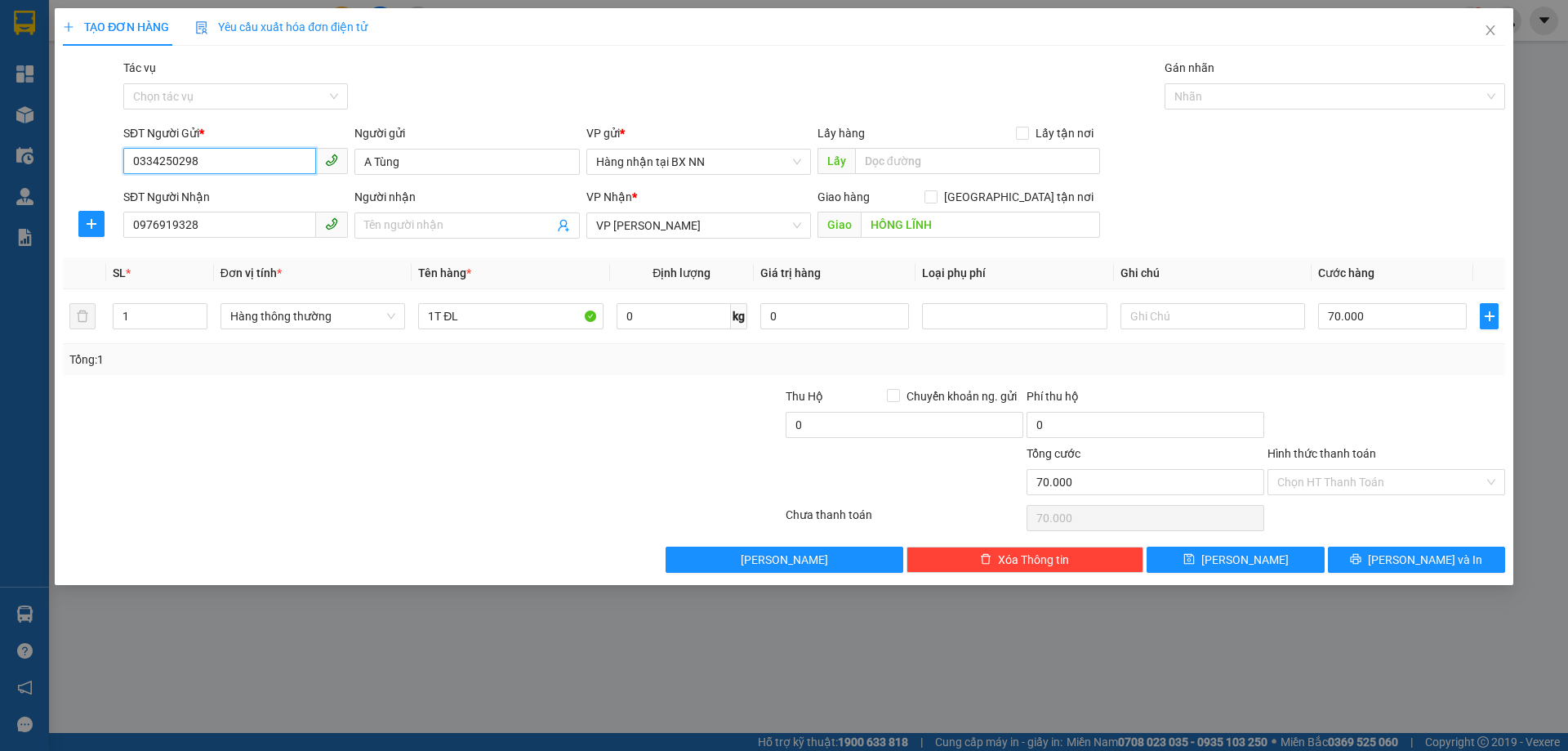
type input "0334250298"
click at [229, 230] on input "0976919328" at bounding box center [219, 224] width 193 height 26
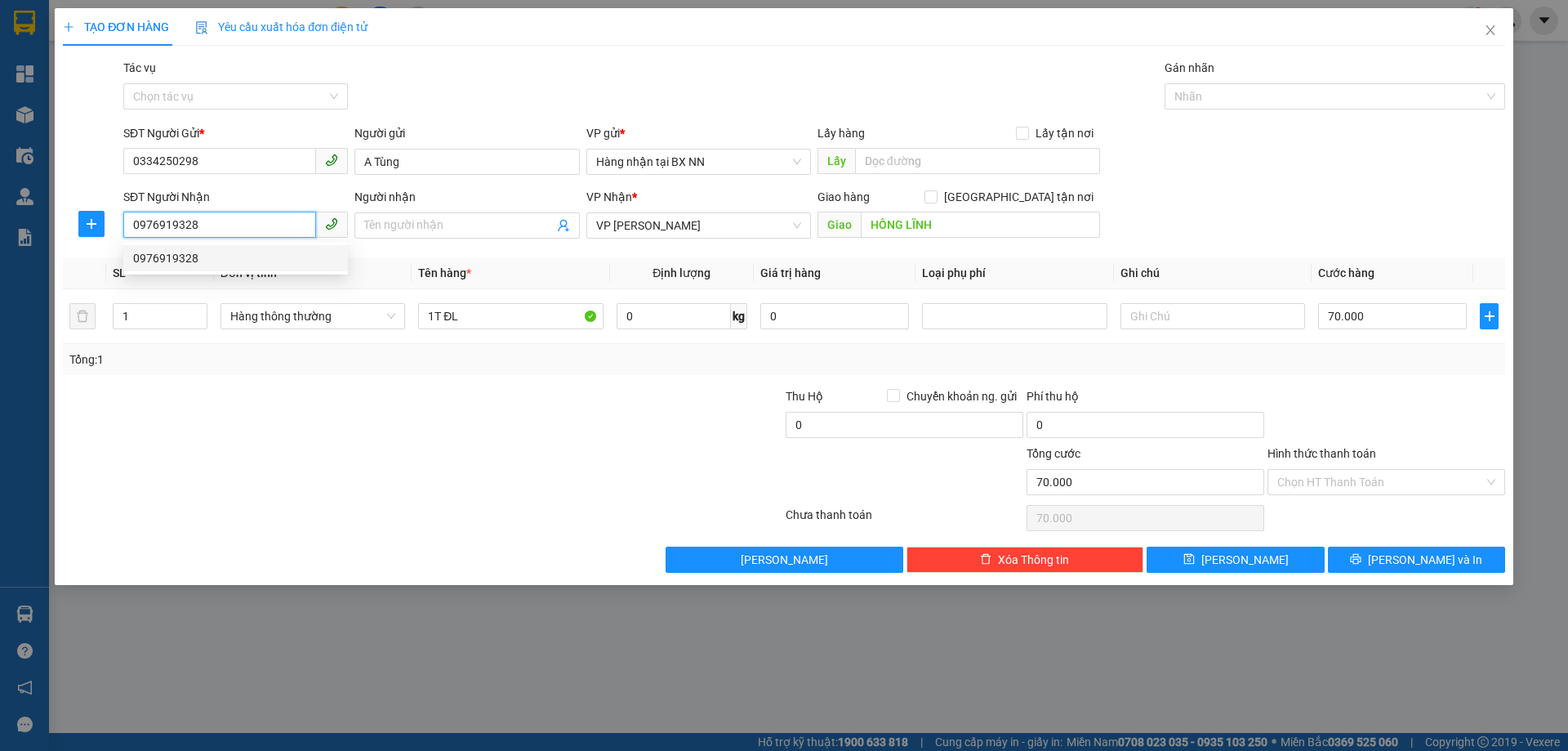
drag, startPoint x: 229, startPoint y: 230, endPoint x: 50, endPoint y: 230, distance: 179.0
click at [50, 230] on div "TẠO ĐƠN HÀNG Yêu cầu xuất hóa đơn điện tử Transit Pickup Surcharge Ids Transit …" at bounding box center [784, 376] width 1568 height 751
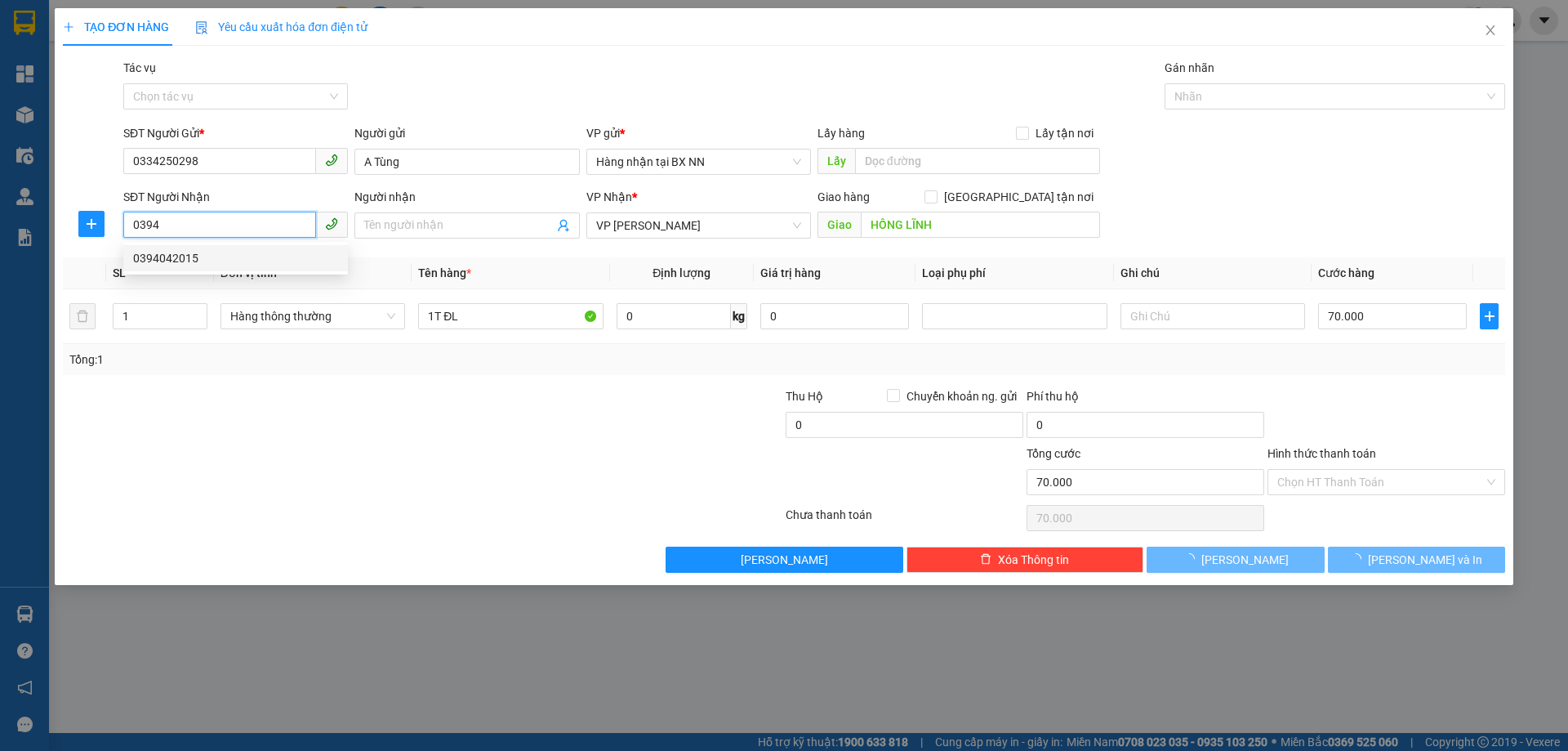
click at [213, 256] on div "0394042015" at bounding box center [235, 258] width 205 height 18
type input "0394042015"
type input "GIA LÁCH"
type input "50.000"
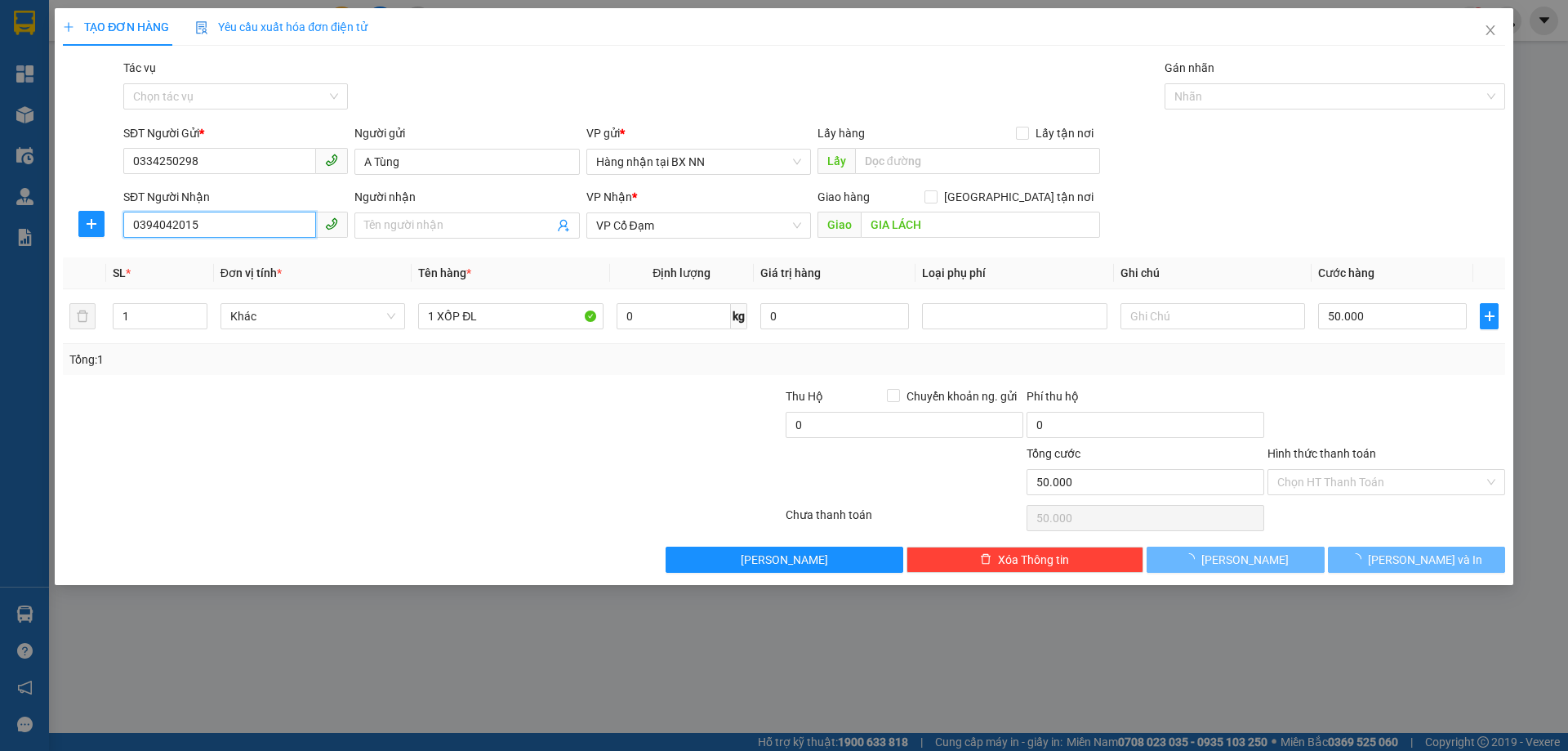
type input "0394042015"
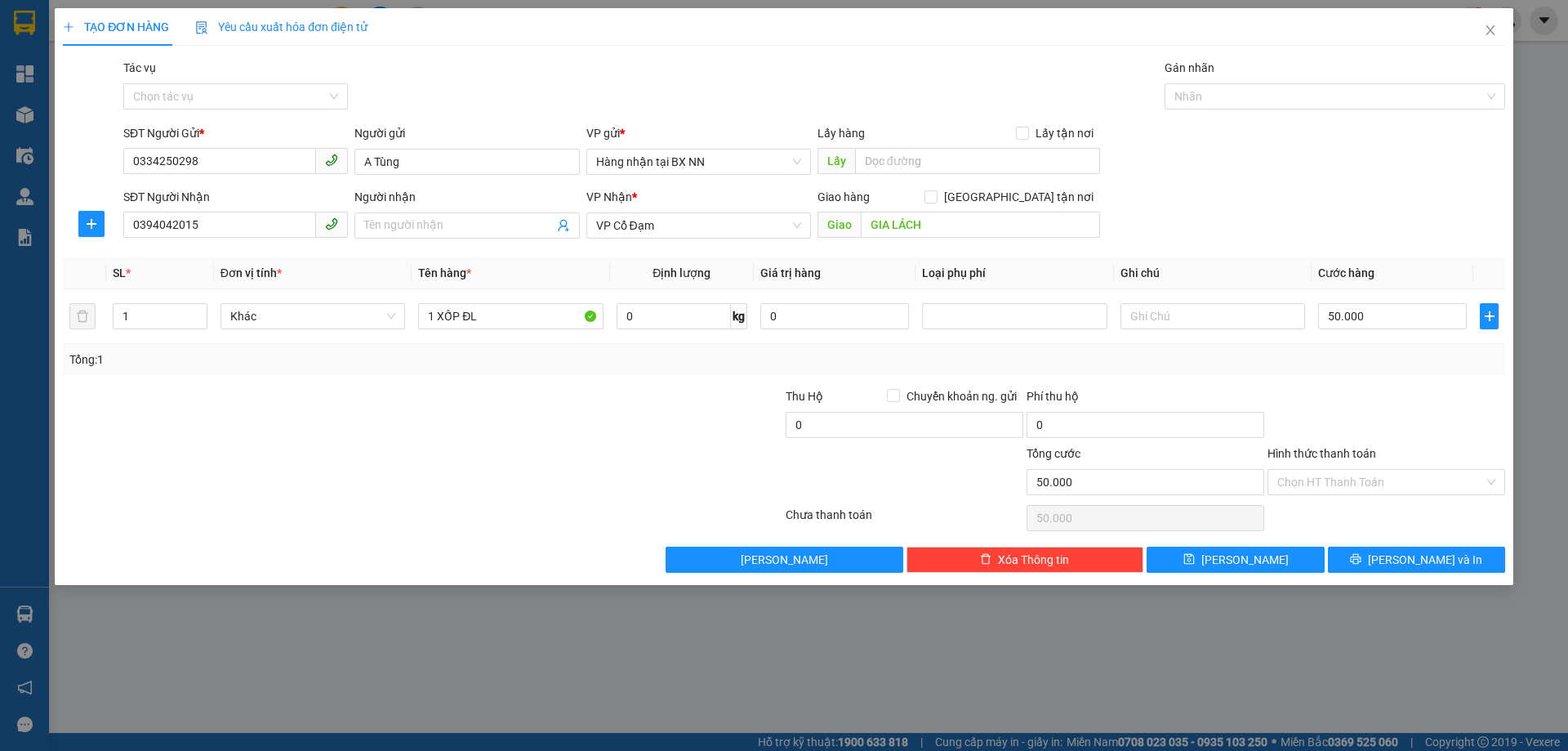
click at [407, 469] on div at bounding box center [302, 473] width 482 height 57
drag, startPoint x: 462, startPoint y: 324, endPoint x: 475, endPoint y: 326, distance: 13.2
click at [475, 326] on input "1 XỐP ĐL" at bounding box center [510, 316] width 185 height 26
type input "1 XỐP KEM"
click at [193, 103] on input "Tác vụ" at bounding box center [229, 95] width 193 height 24
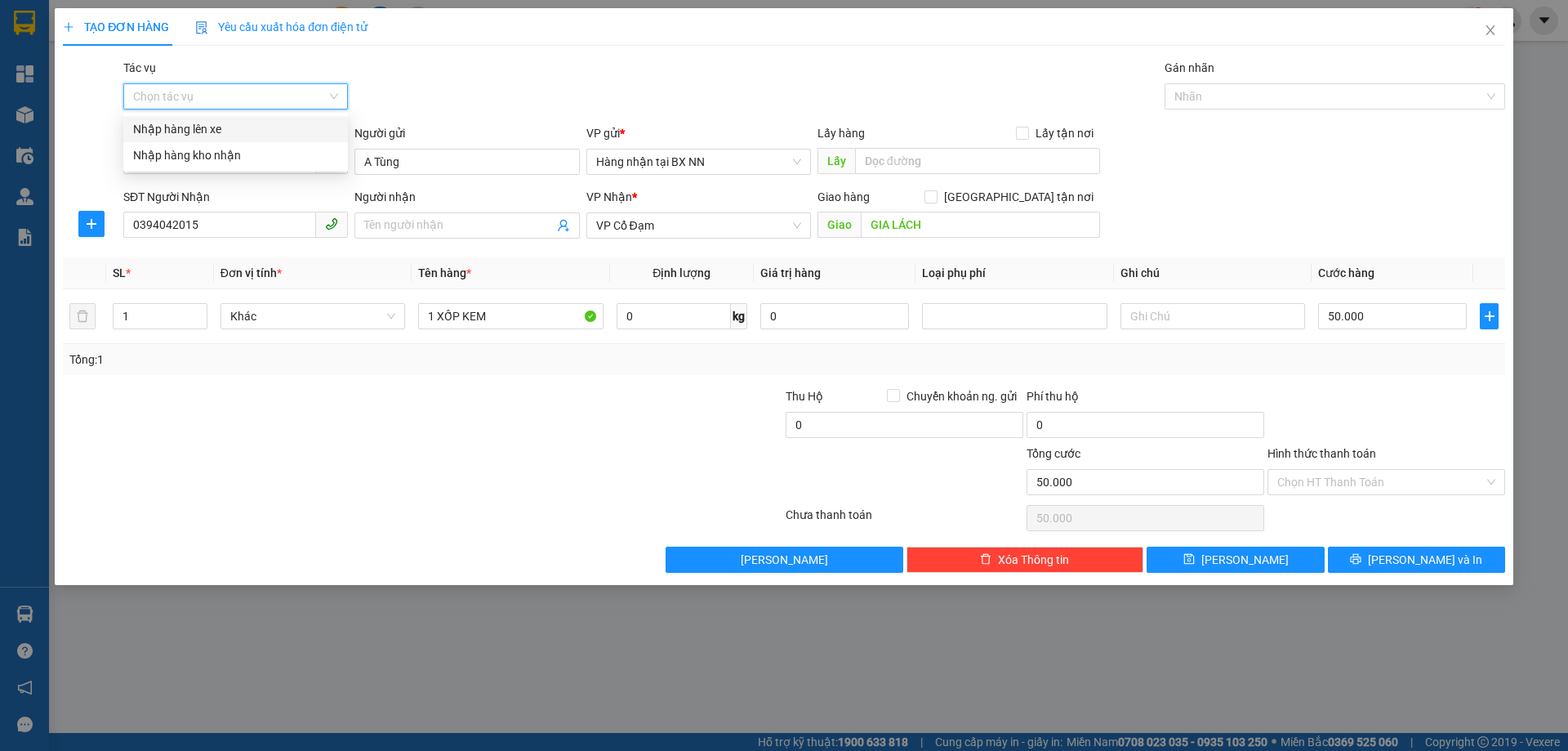
click at [184, 135] on div "Nhập hàng lên xe" at bounding box center [235, 129] width 205 height 18
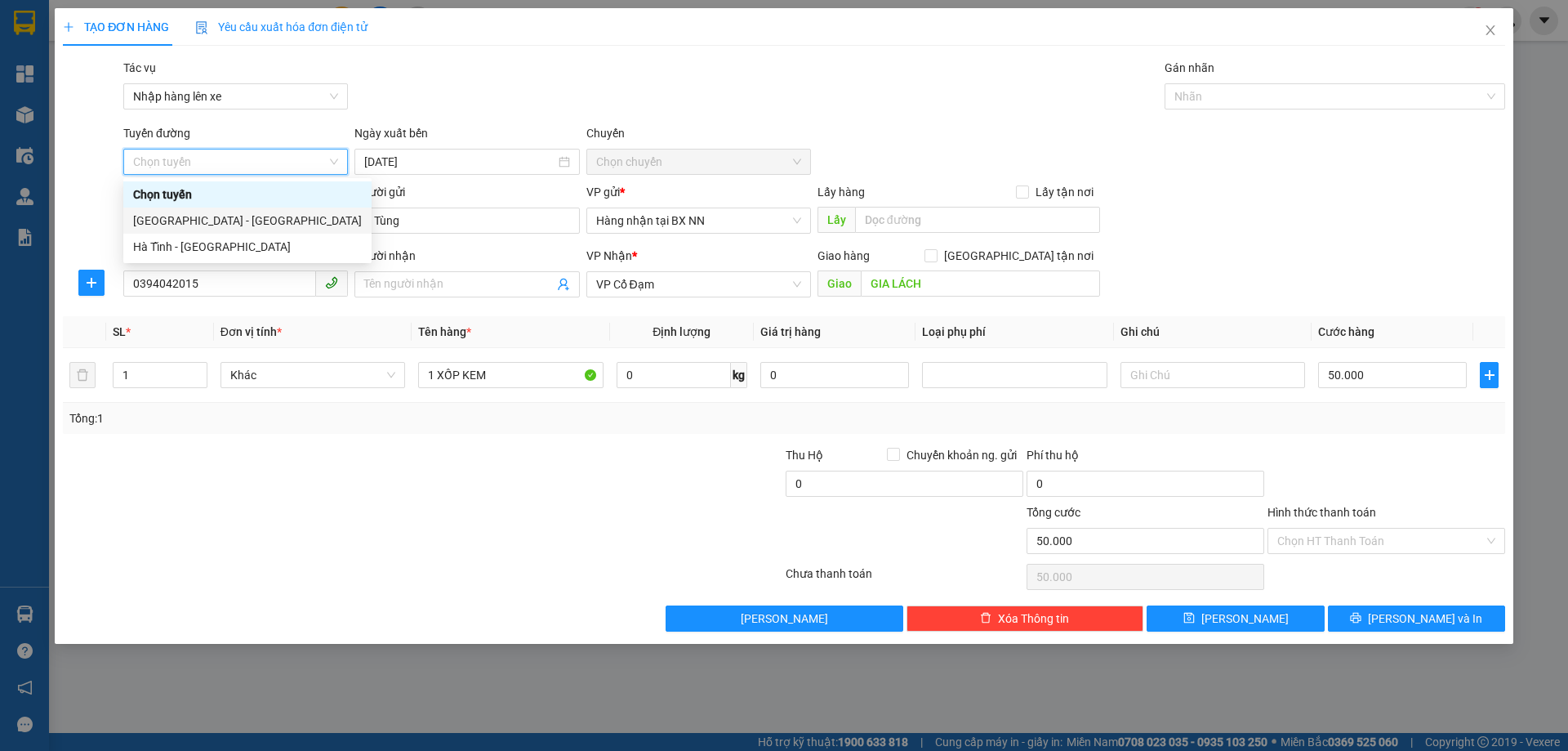
click at [193, 227] on div "Hà Nội - Hà Tĩnh" at bounding box center [247, 220] width 229 height 18
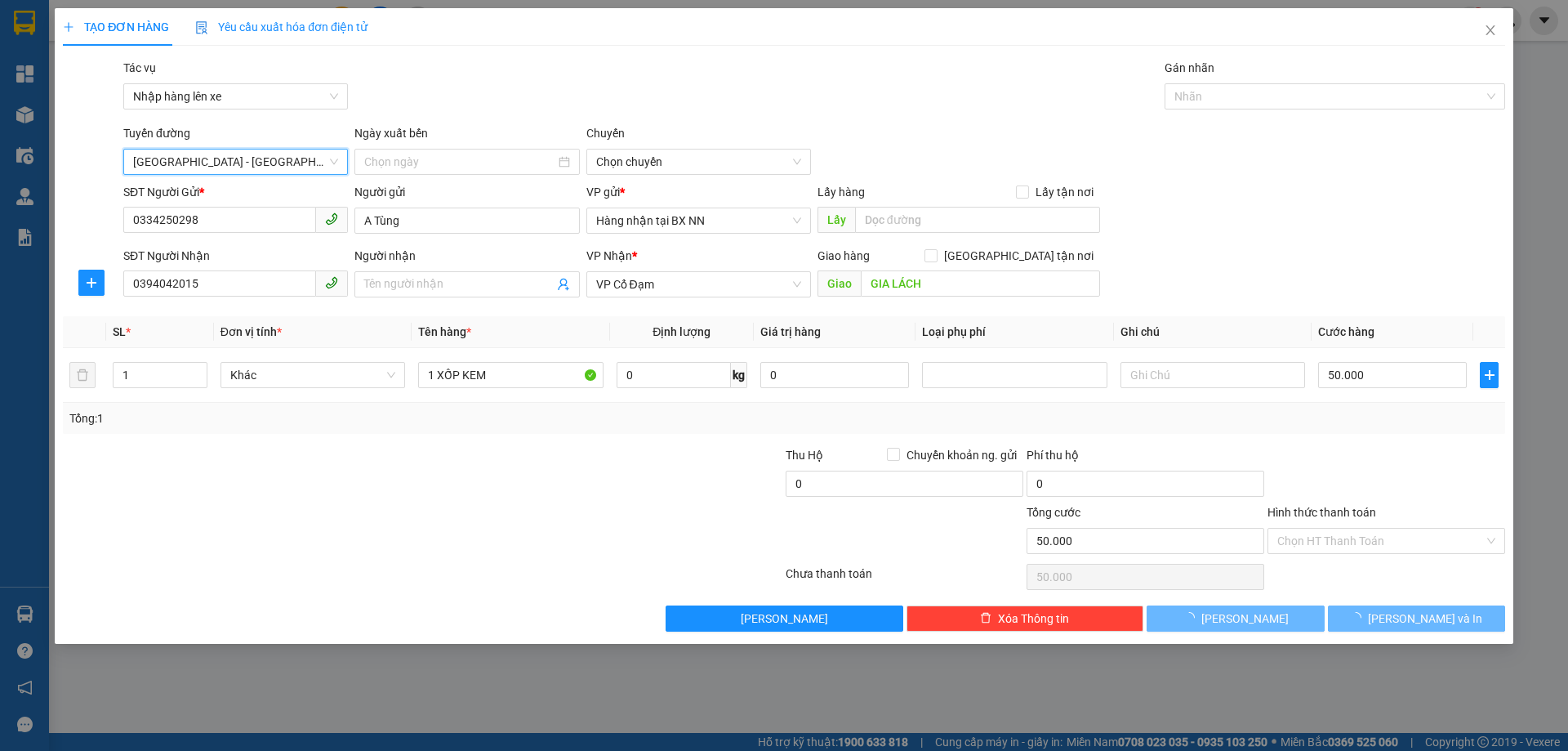
type input "13/08/2025"
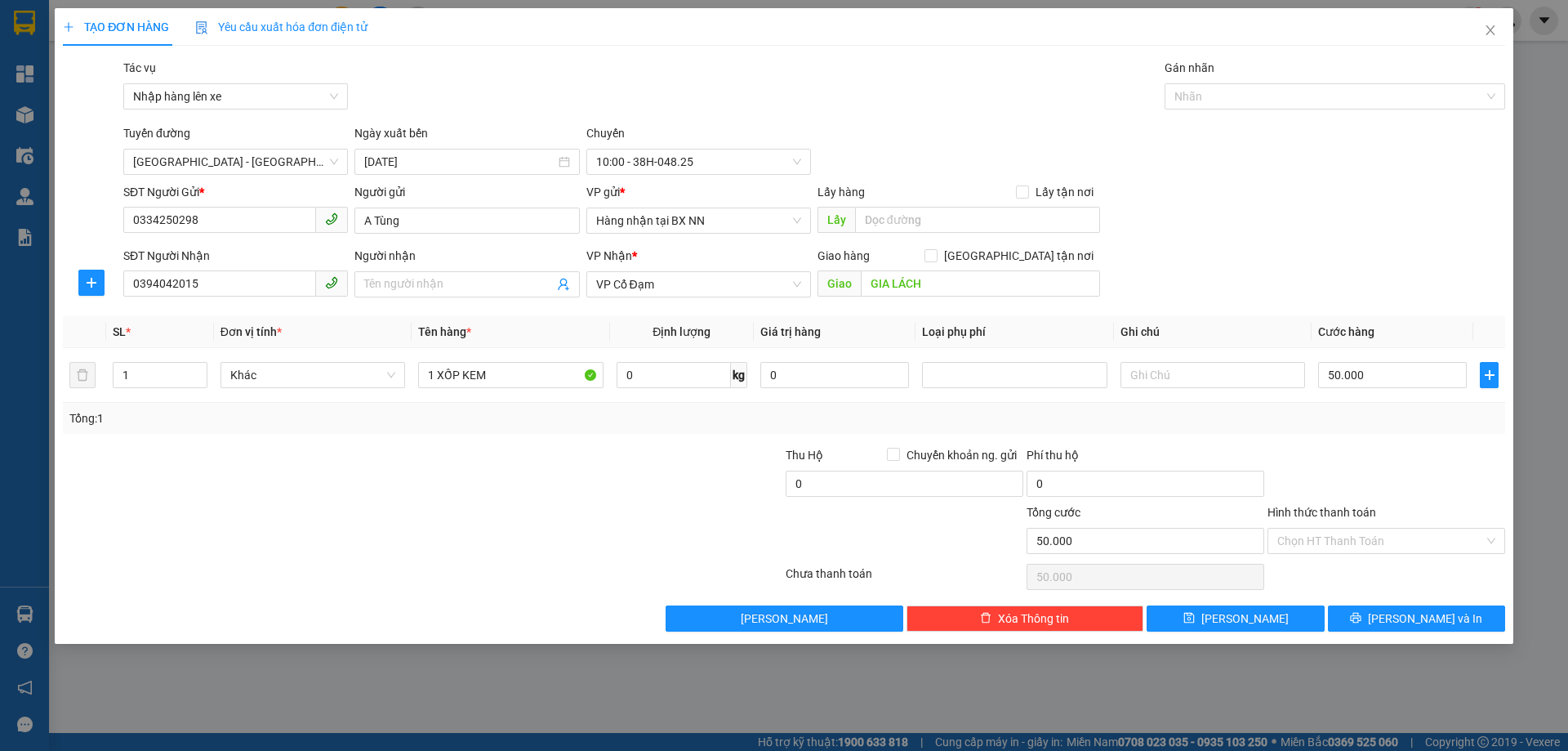
click at [681, 175] on div "Transit Pickup Surcharge Ids Transit Deliver Surcharge Ids Transit Deliver Surc…" at bounding box center [784, 345] width 1443 height 573
click at [681, 159] on span "10:00 - 38H-048.25" at bounding box center [698, 161] width 205 height 24
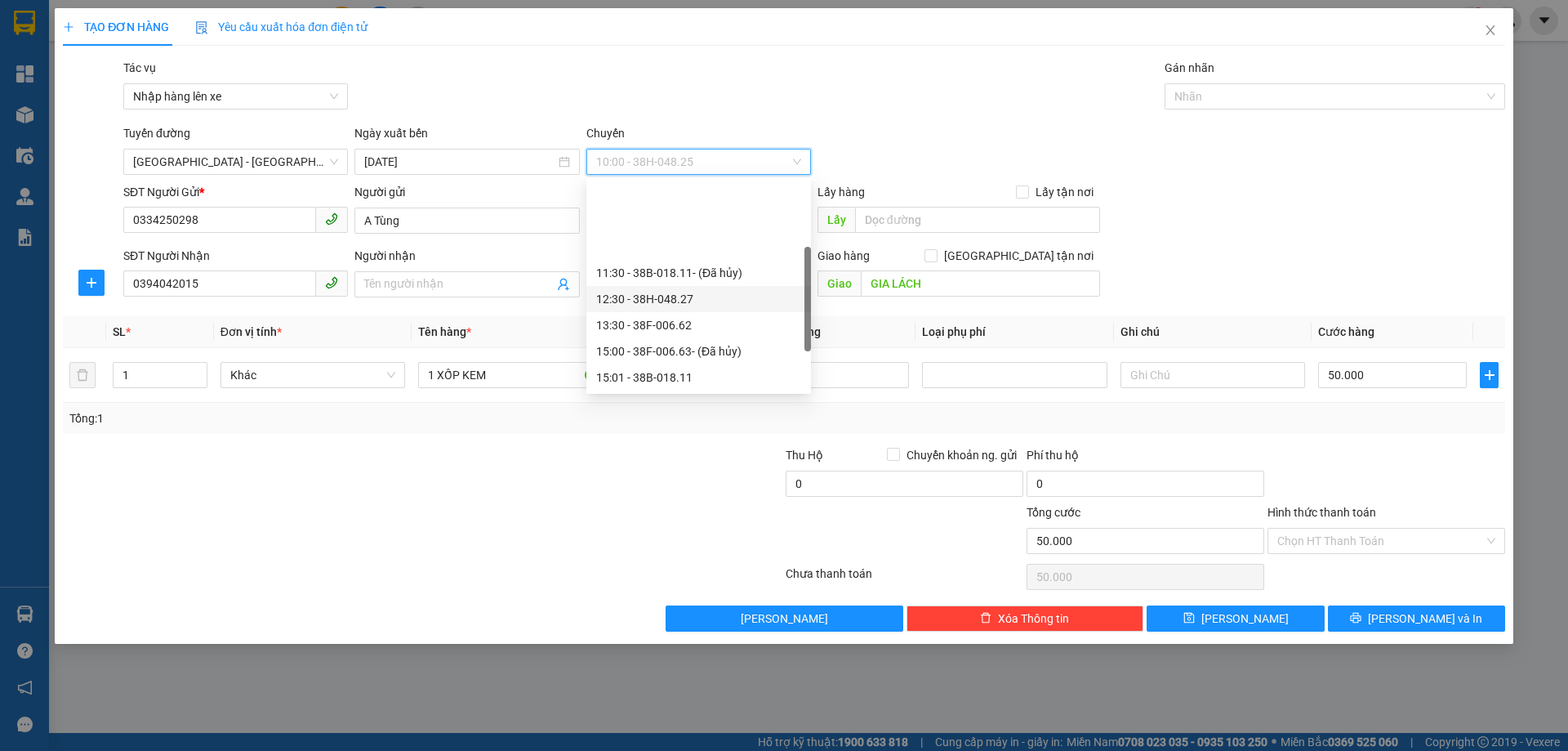
scroll to position [82, 0]
click at [635, 324] on div "16:30 - 38F-006.99" at bounding box center [698, 322] width 205 height 18
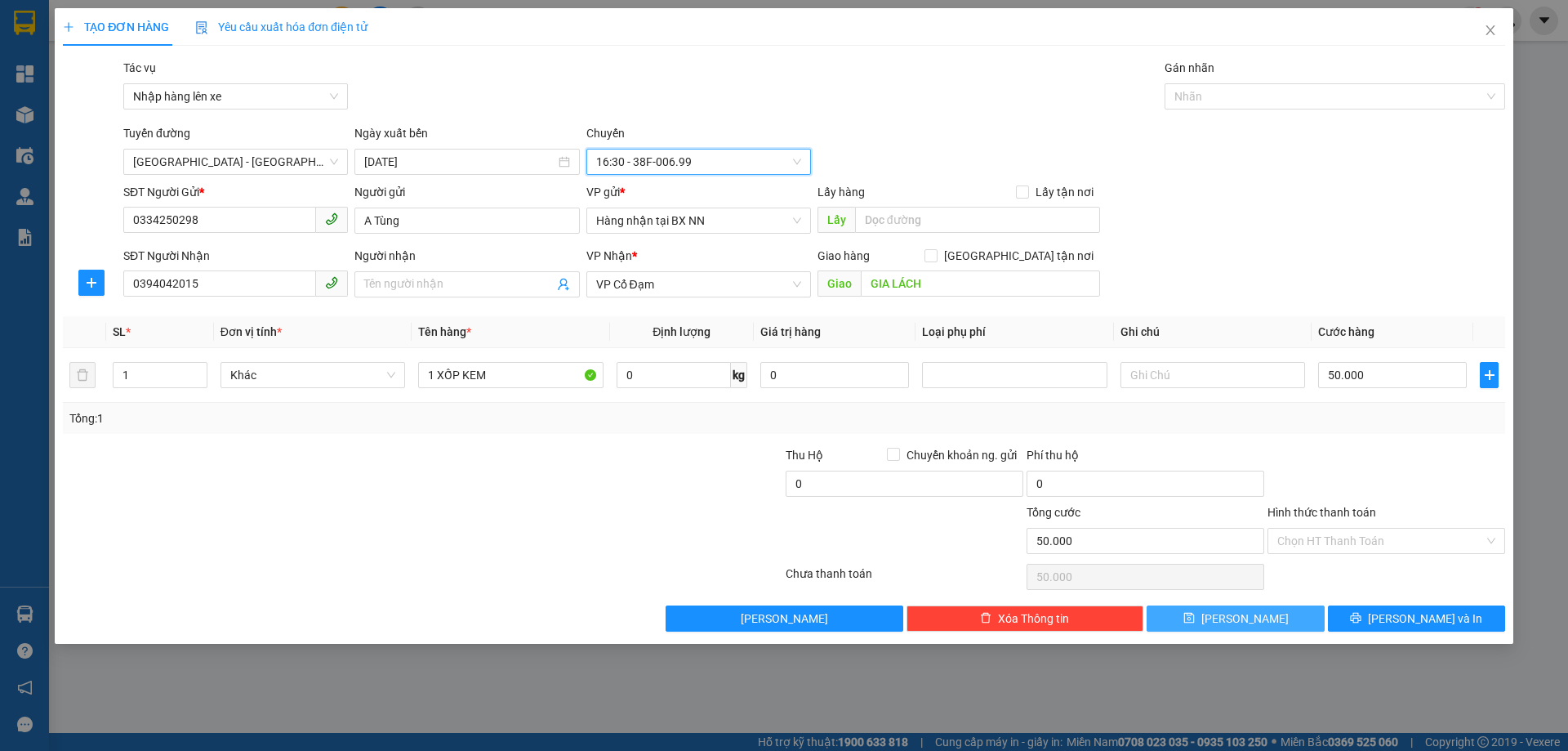
click at [1249, 620] on span "Lưu" at bounding box center [1245, 618] width 88 height 18
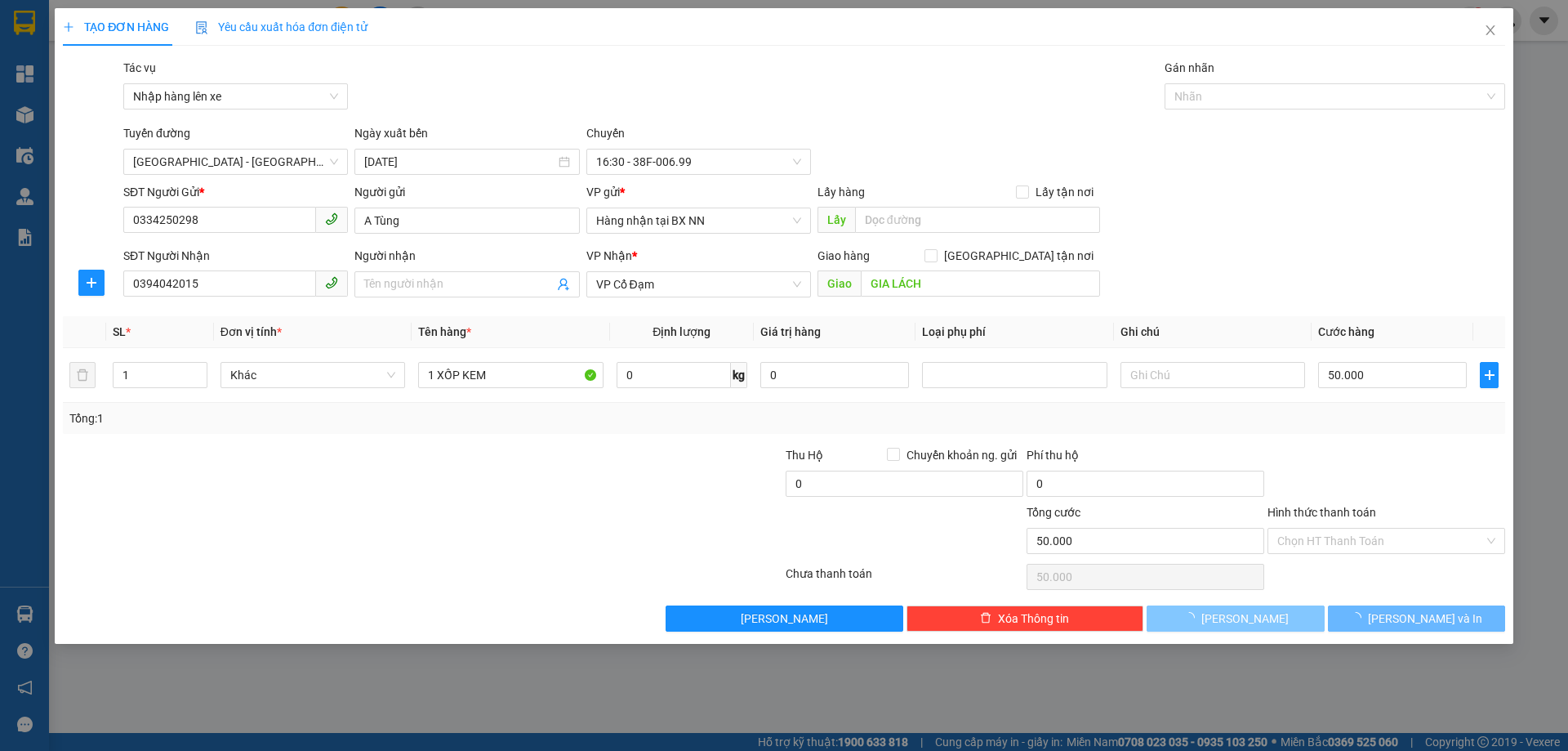
type input "0"
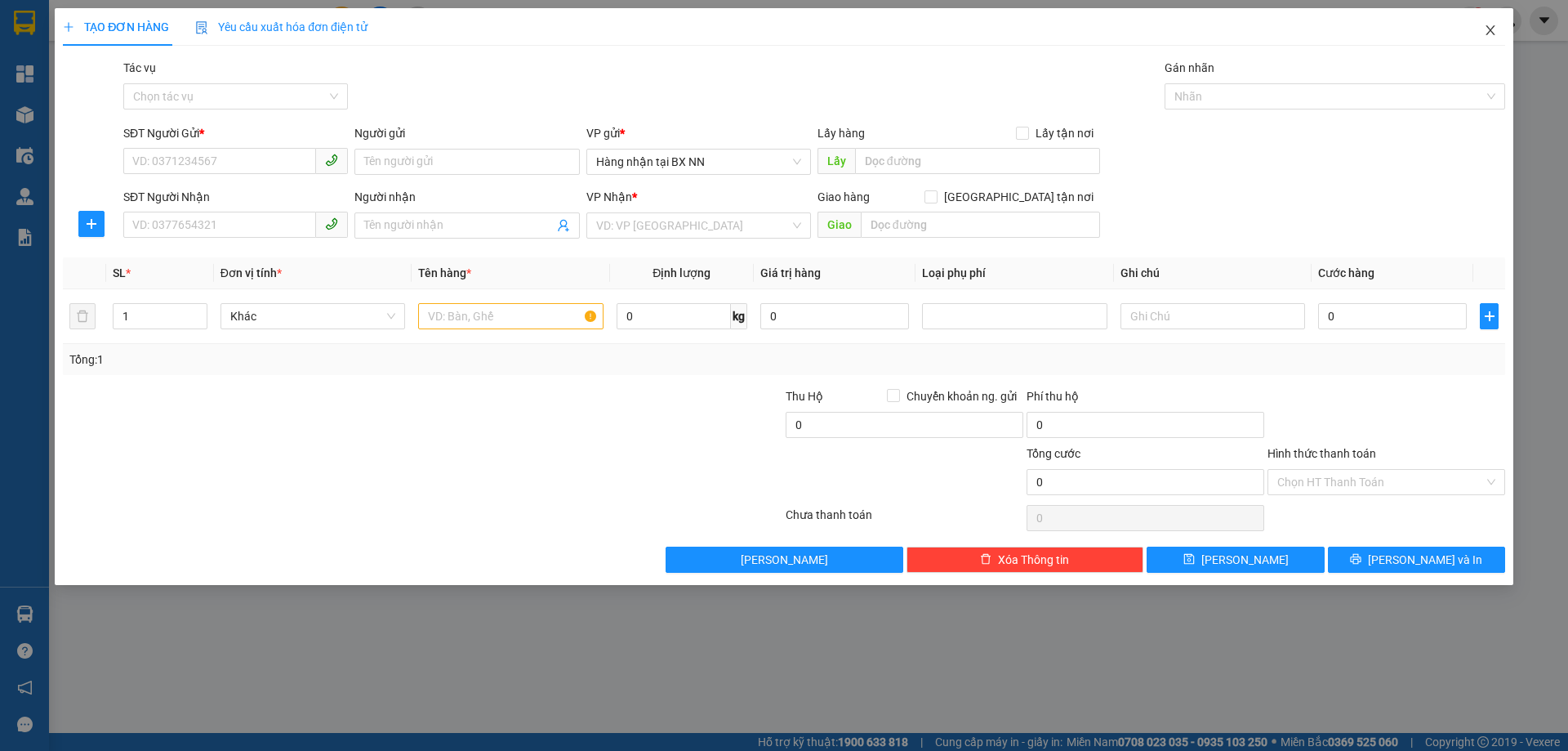
click at [1489, 35] on icon "close" at bounding box center [1491, 31] width 13 height 13
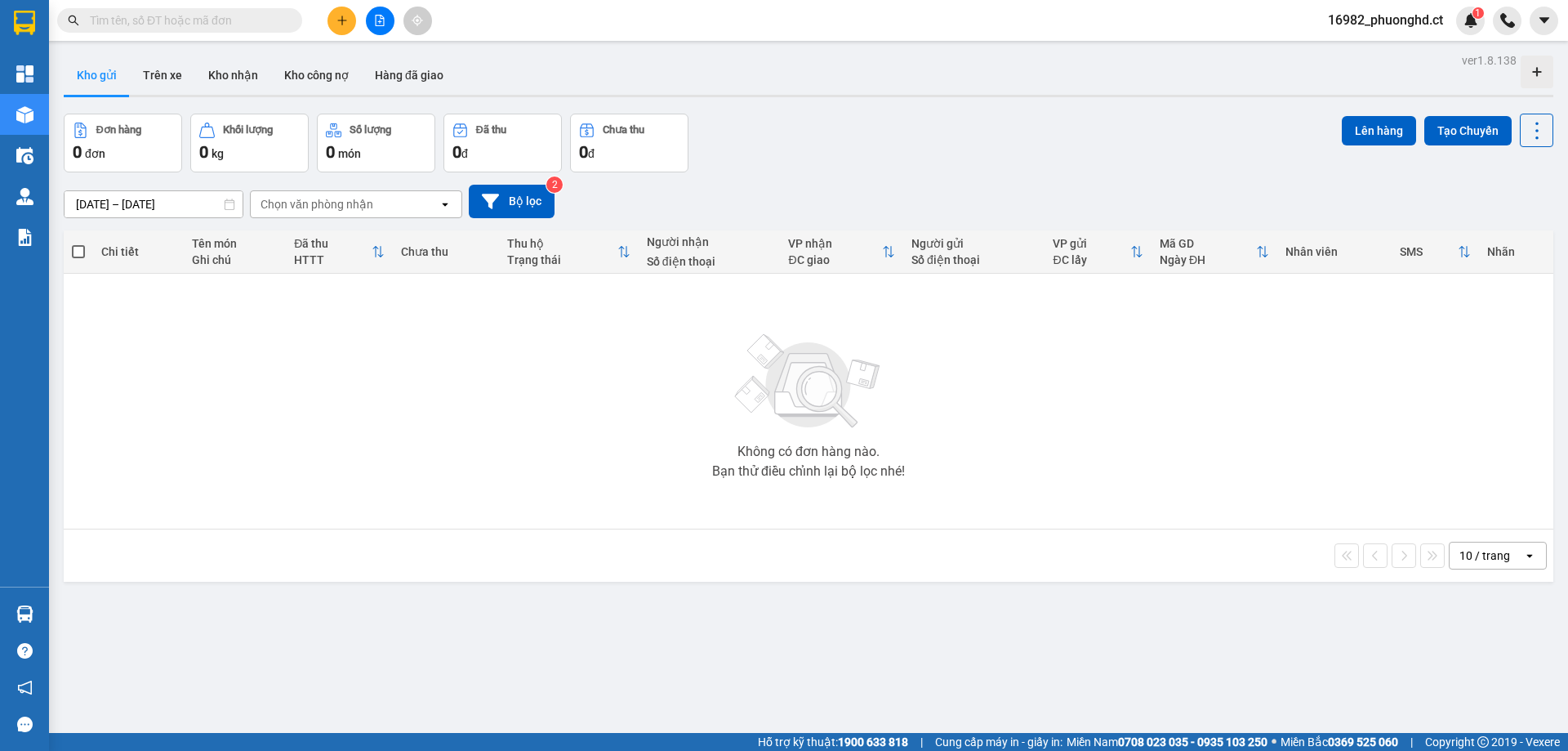
click at [1330, 19] on span "16982_phuonghd.ct" at bounding box center [1385, 19] width 141 height 20
click at [1341, 42] on span "Đăng xuất" at bounding box center [1393, 50] width 108 height 18
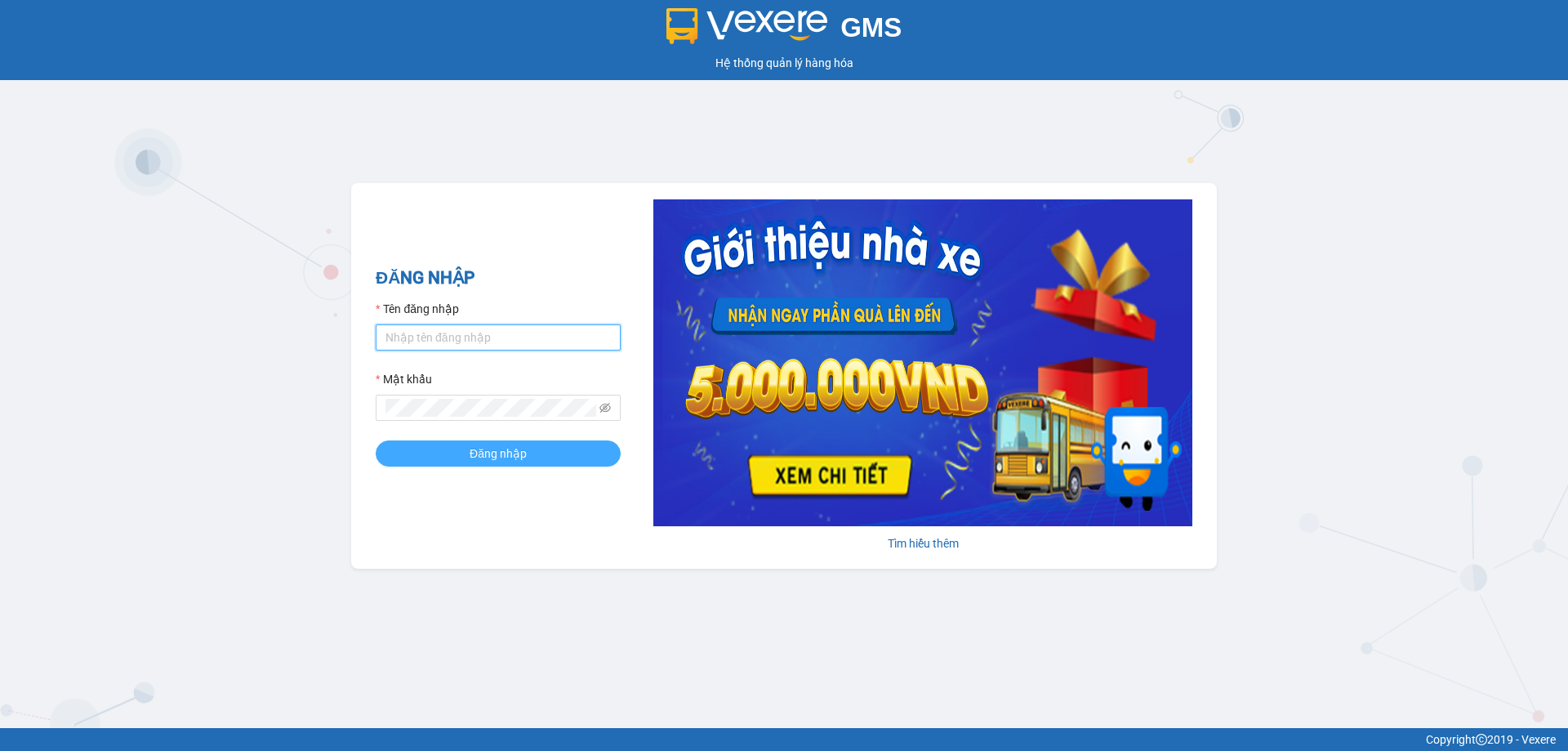
type input "phuonghd.ct"
click at [550, 451] on button "Đăng nhập" at bounding box center [498, 453] width 245 height 26
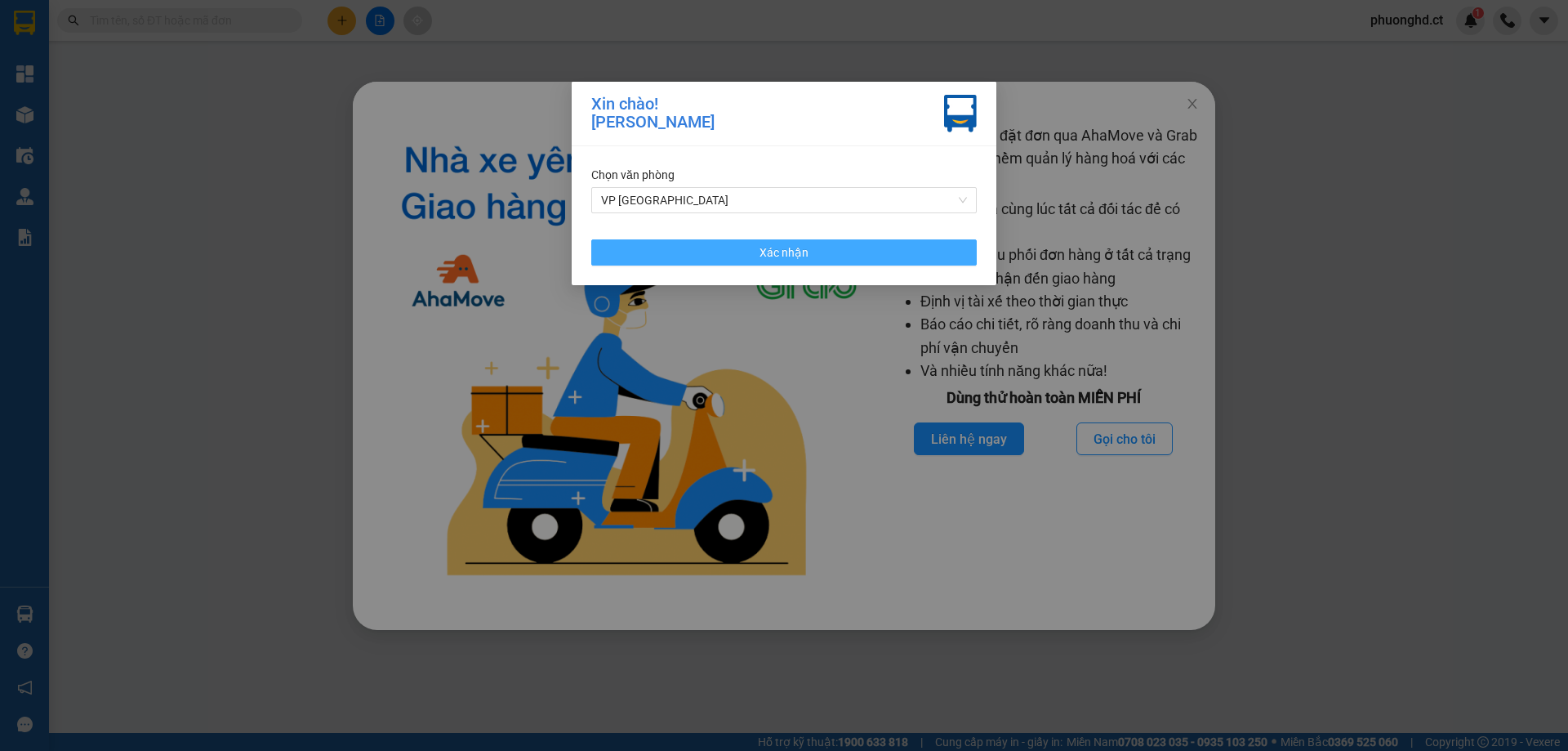
click at [776, 251] on span "Xác nhận" at bounding box center [784, 252] width 49 height 18
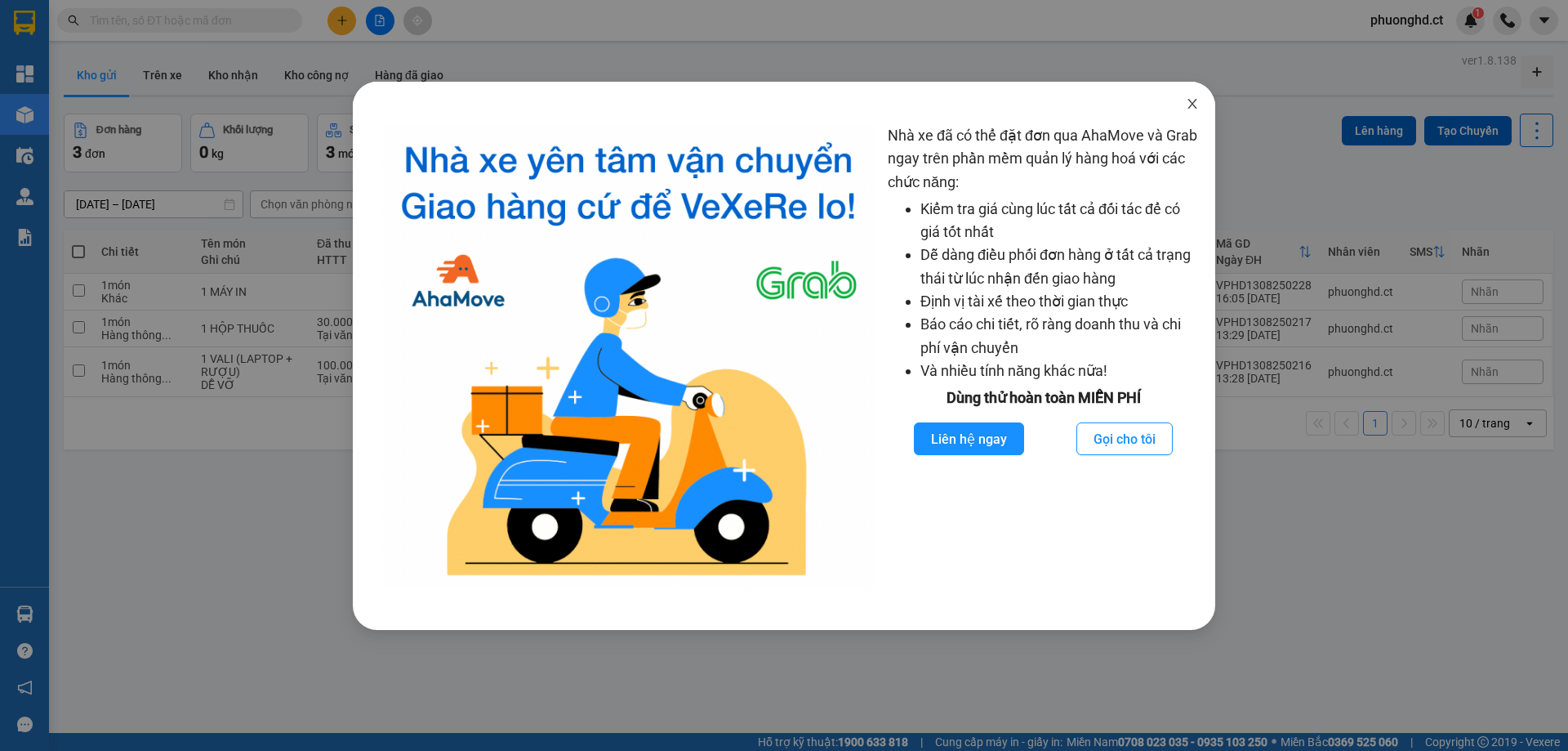
click at [1203, 113] on span "Close" at bounding box center [1193, 105] width 46 height 46
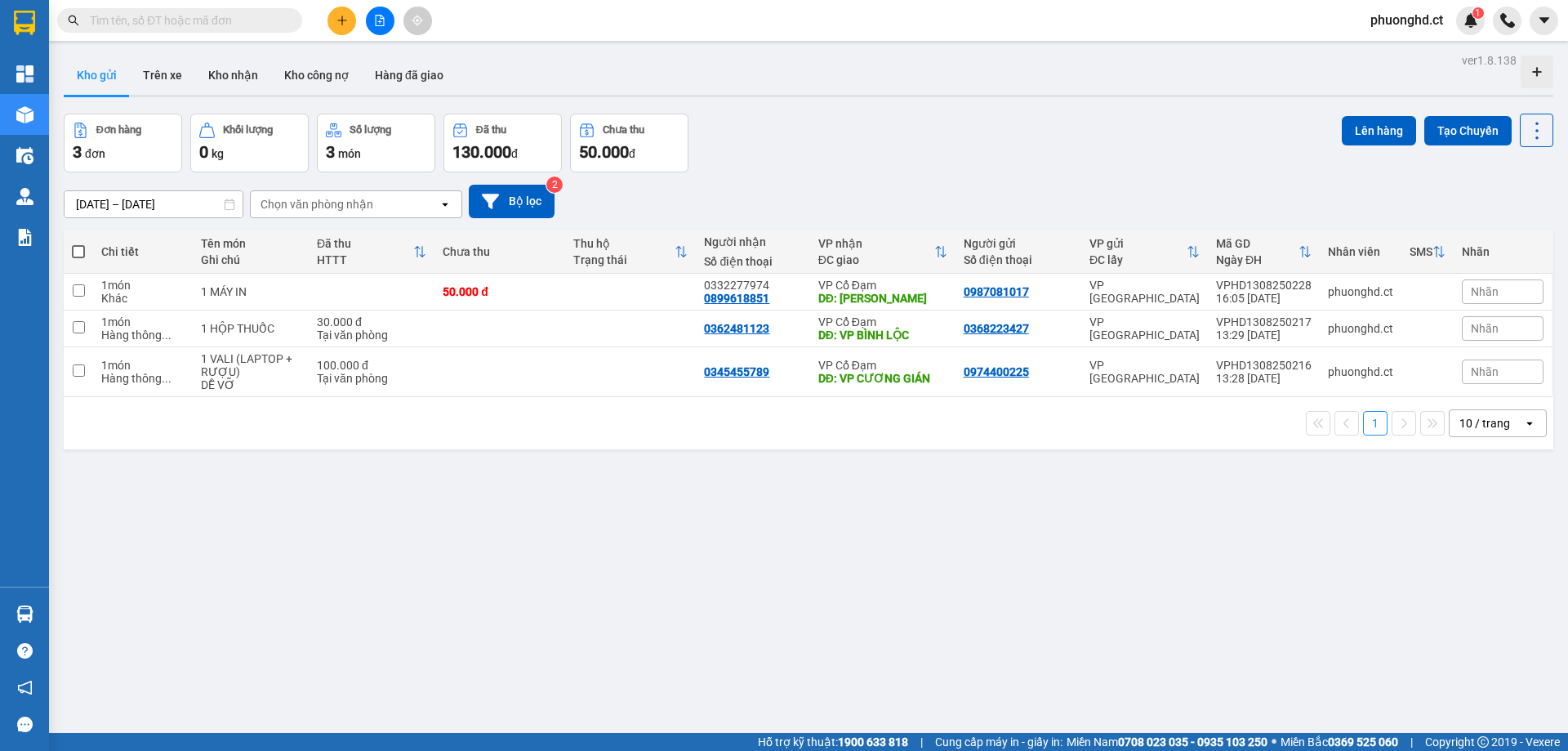
click at [235, 26] on input "text" at bounding box center [186, 20] width 193 height 18
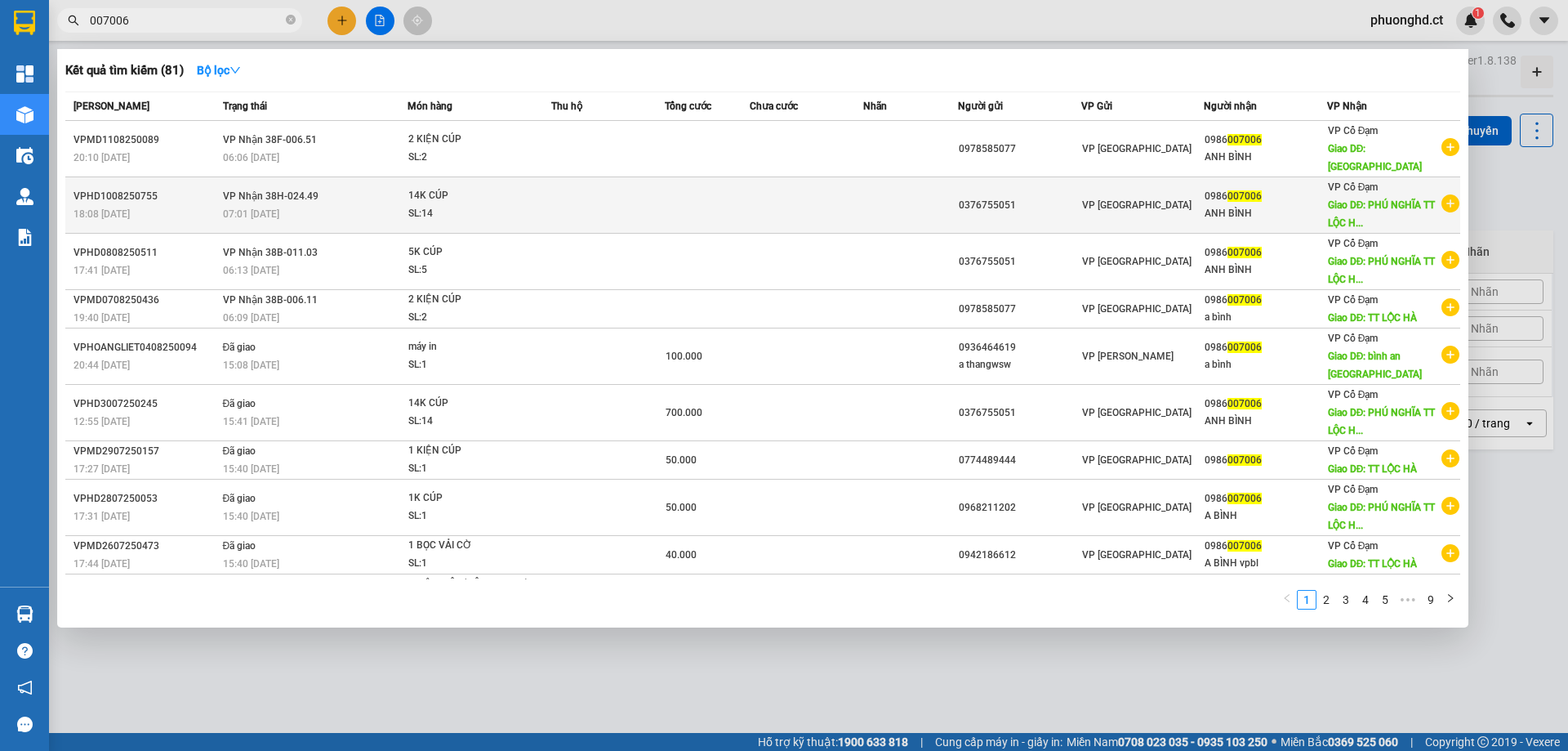
type input "007006"
click at [1444, 194] on icon "plus-circle" at bounding box center [1451, 203] width 18 height 18
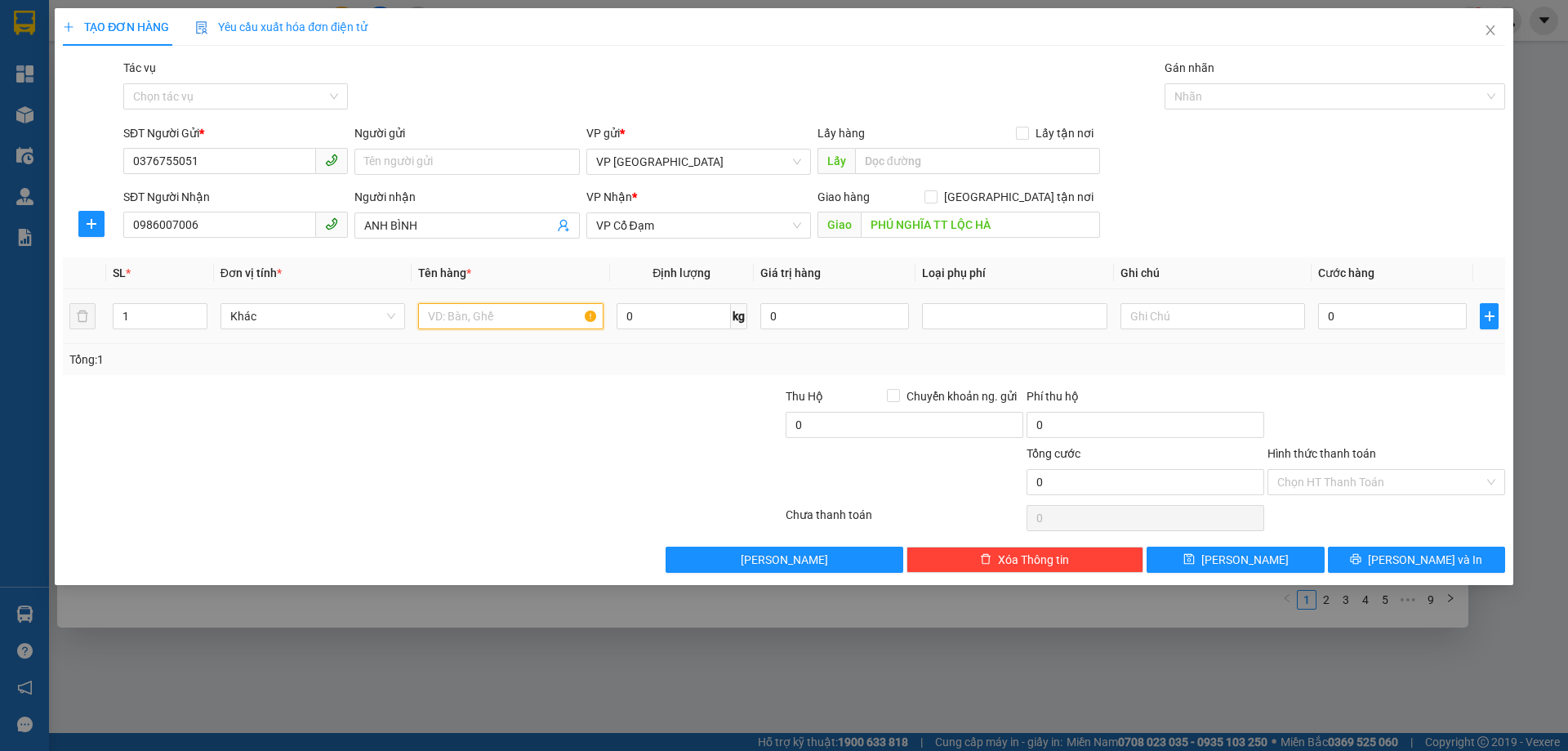
click at [486, 316] on input "text" at bounding box center [510, 316] width 185 height 26
type input "1K CÚP"
click at [1205, 568] on button "Lưu" at bounding box center [1235, 559] width 177 height 26
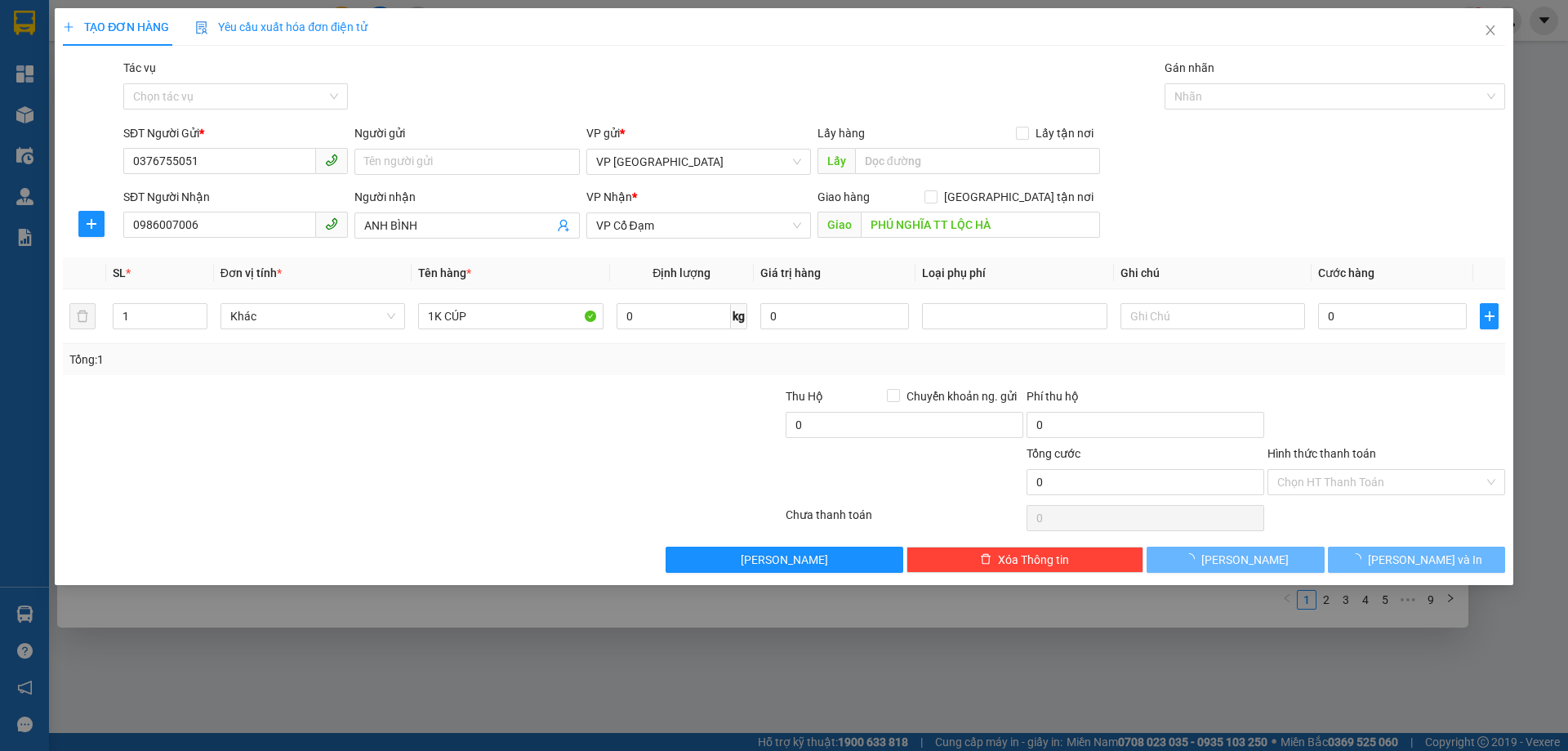
click at [1246, 683] on div "TẠO ĐƠN HÀNG Yêu cầu xuất hóa đơn điện tử Transit Pickup Surcharge Ids Transit …" at bounding box center [784, 376] width 1568 height 751
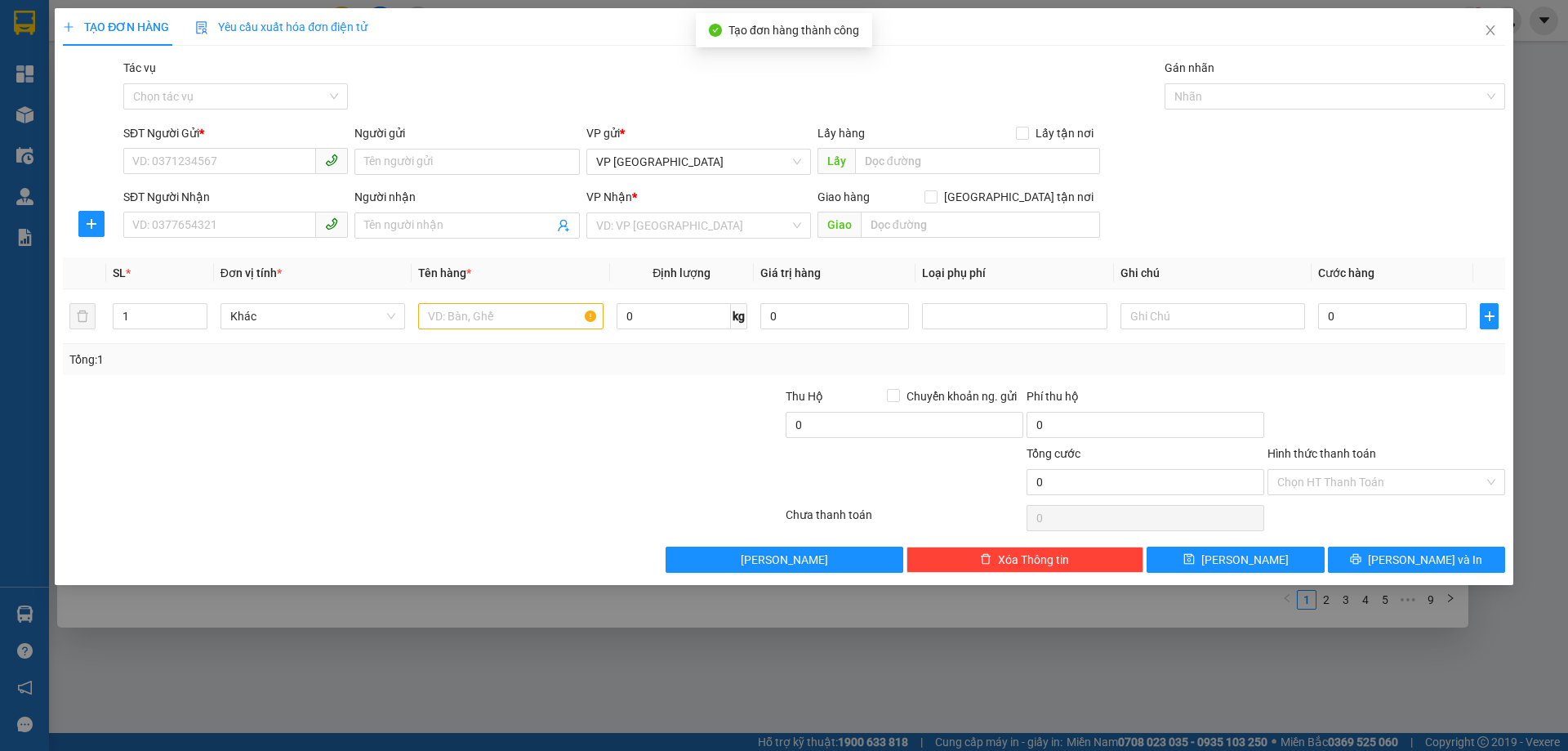
click at [1246, 680] on div "TẠO ĐƠN HÀNG Yêu cầu xuất hóa đơn điện tử Transit Pickup Surcharge Ids Transit …" at bounding box center [784, 376] width 1568 height 751
click at [1485, 37] on icon "close" at bounding box center [1491, 31] width 13 height 13
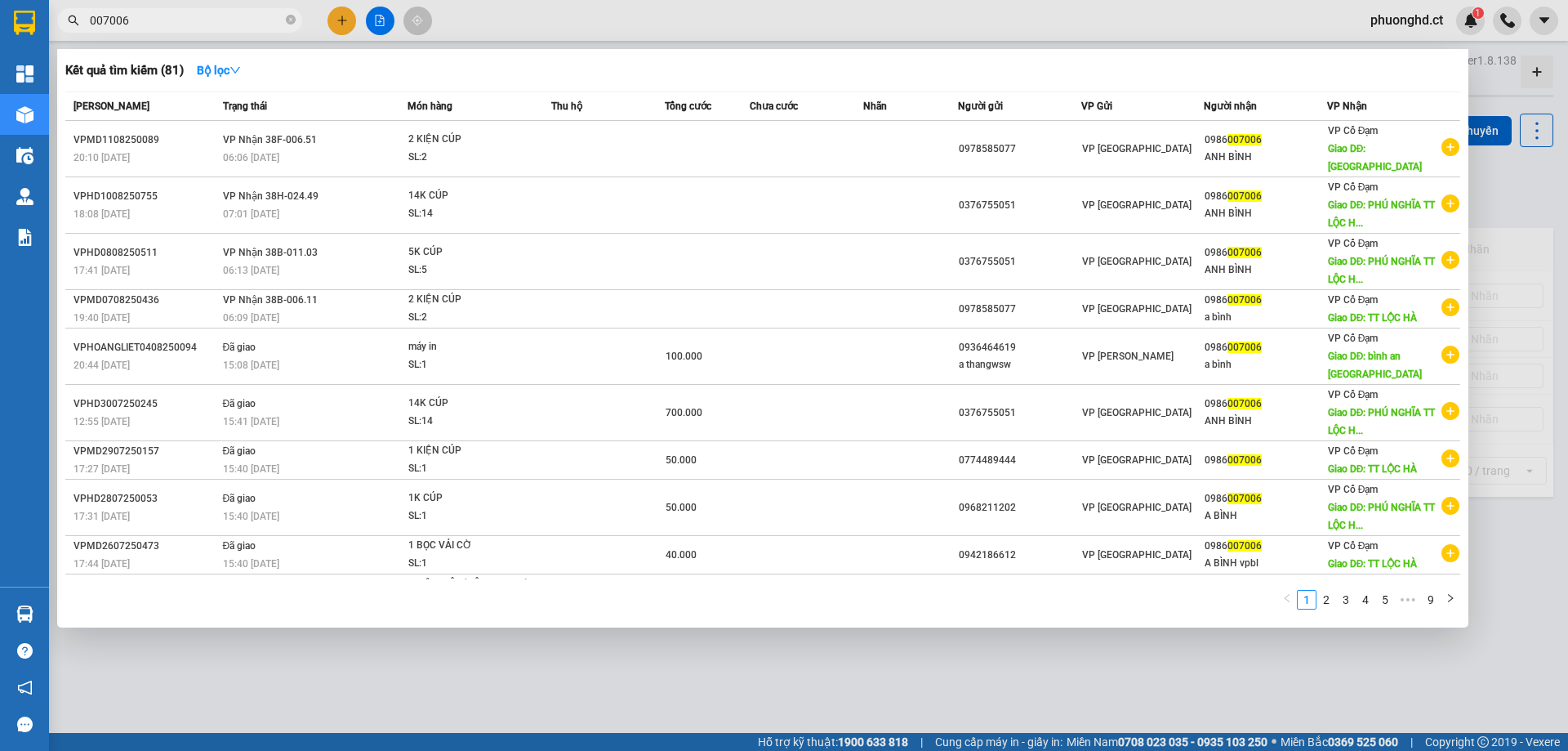
click at [1467, 666] on div at bounding box center [784, 376] width 1568 height 751
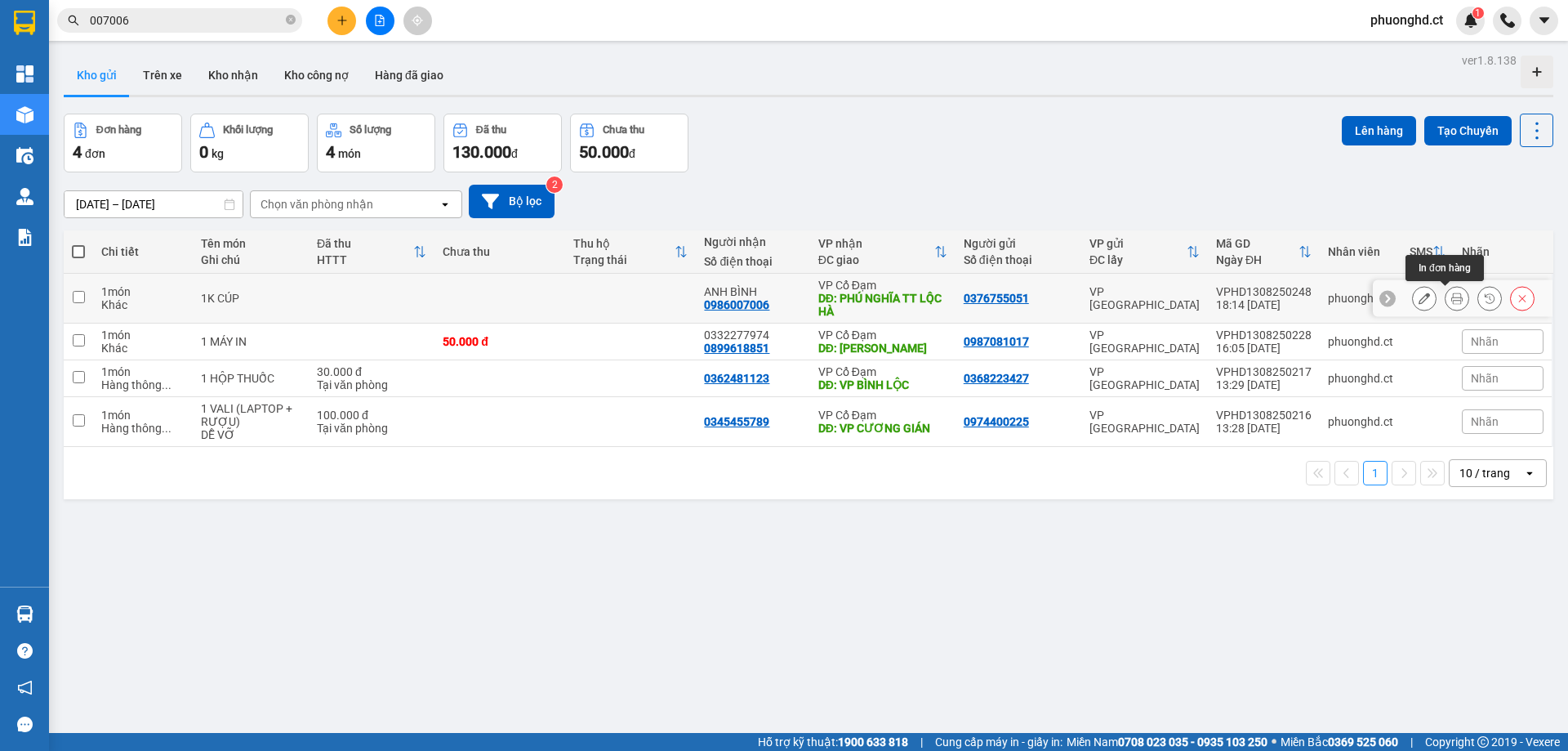
click at [1446, 292] on button at bounding box center [1457, 298] width 23 height 29
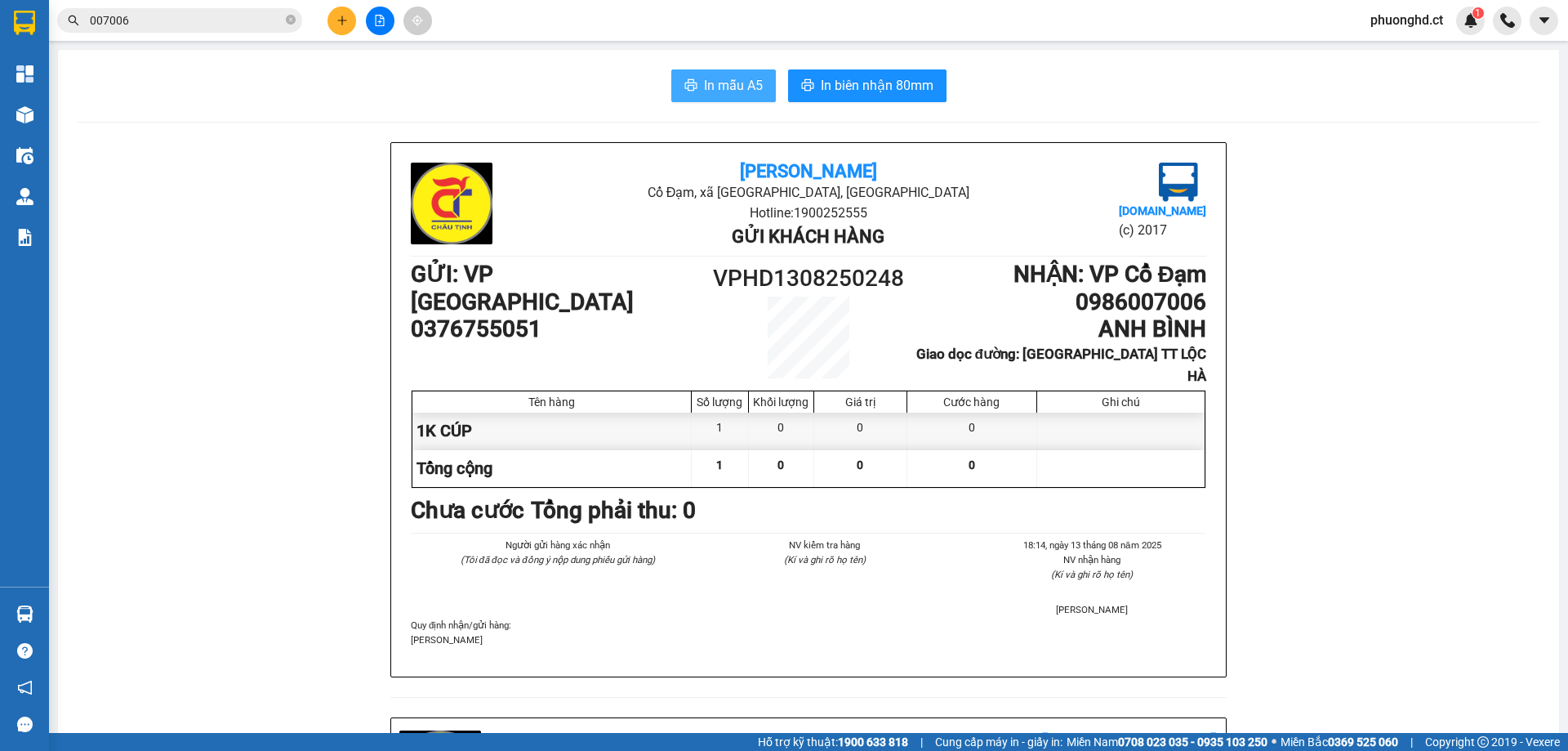
click at [704, 85] on span "In mẫu A5" at bounding box center [733, 85] width 59 height 20
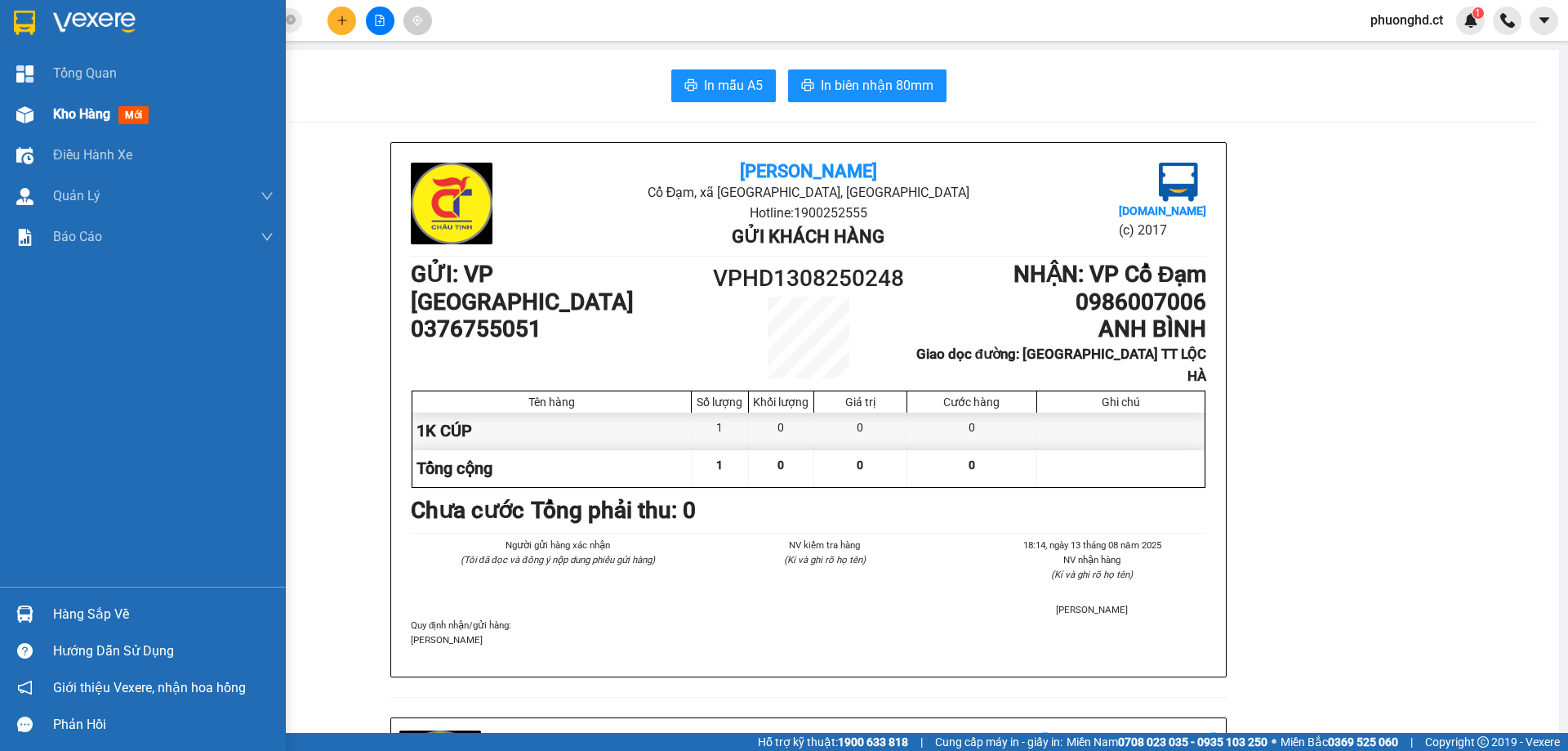
click at [37, 119] on div at bounding box center [25, 115] width 29 height 29
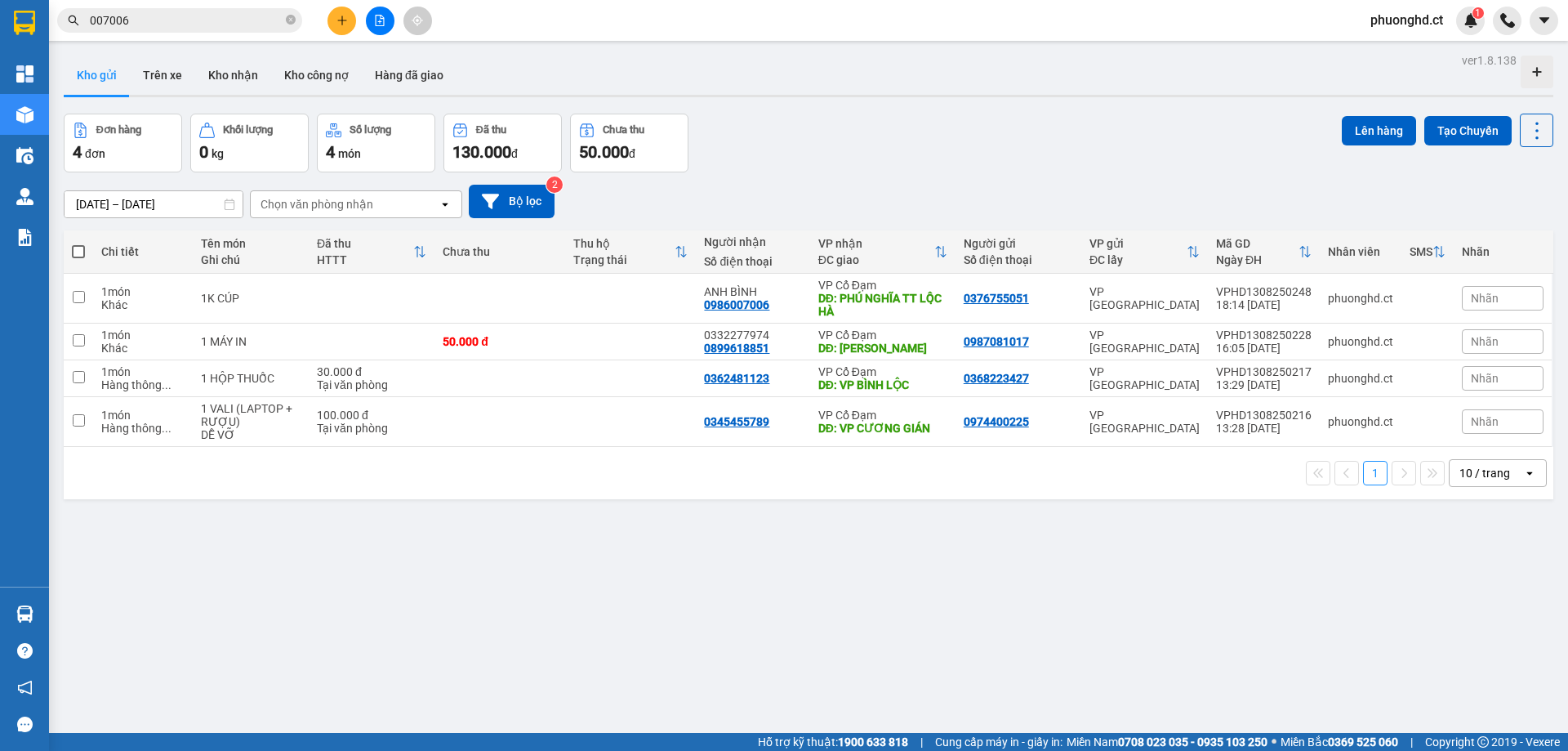
click at [663, 533] on div "ver 1.8.138 Kho gửi Trên xe Kho nhận Kho công nợ Hàng đã giao Đơn hàng 4 đơn Kh…" at bounding box center [808, 425] width 1503 height 751
click at [348, 24] on button at bounding box center [342, 21] width 29 height 29
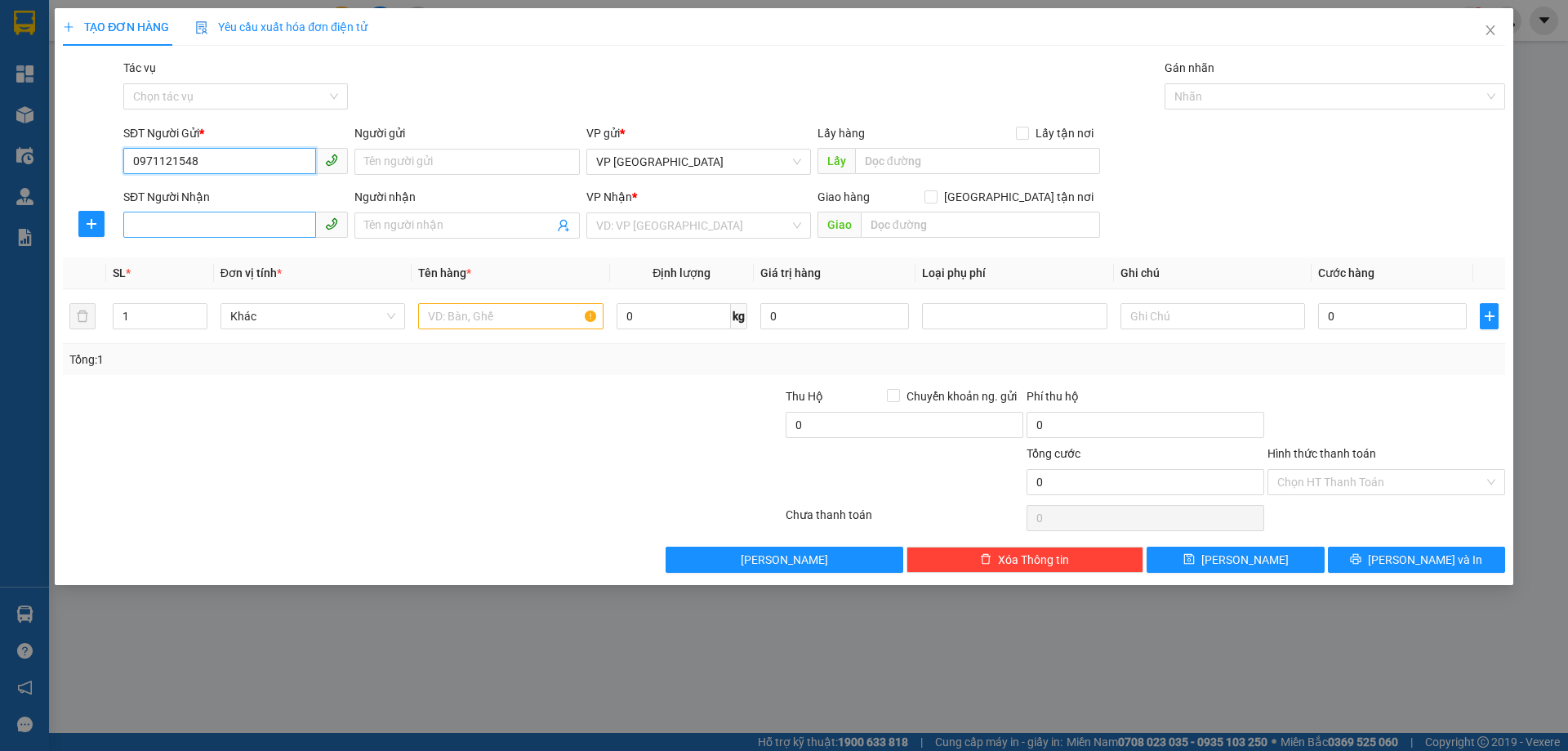
type input "0971121548"
click at [226, 226] on input "SĐT Người Nhận" at bounding box center [219, 224] width 193 height 26
drag, startPoint x: 231, startPoint y: 166, endPoint x: 83, endPoint y: 176, distance: 148.3
click at [83, 178] on div "SĐT Người Gửi * 0971121548 0971121548 Người gửi Tên người gửi VP gửi * VP Hà Đô…" at bounding box center [784, 152] width 1446 height 57
click at [198, 227] on input "SĐT Người Nhận" at bounding box center [219, 224] width 193 height 26
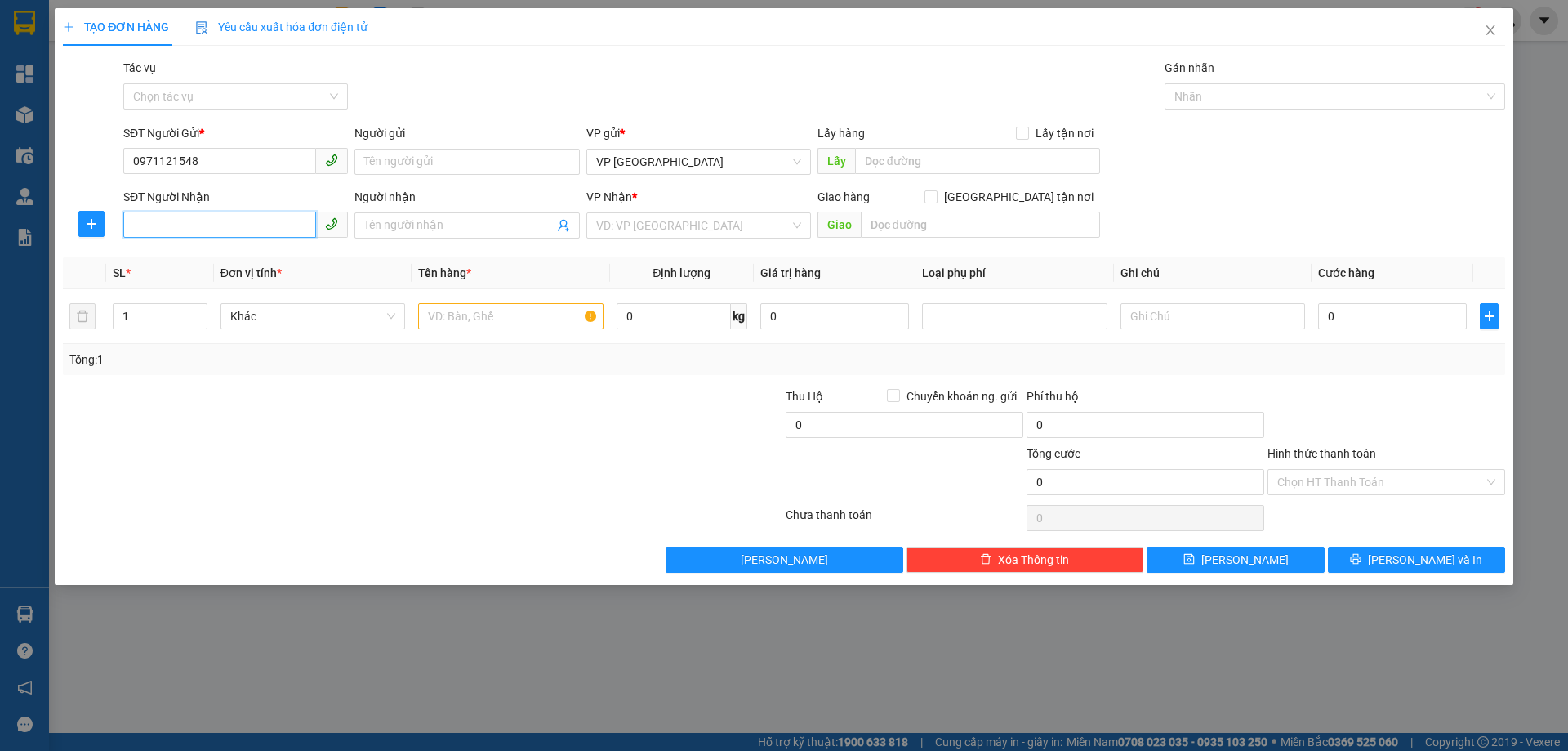
paste input "0971121548"
type input "0971121548"
click at [193, 256] on div "0971121548 - THỦY VÌNH" at bounding box center [235, 258] width 205 height 18
type input "THỦY VÌNH"
type input "SÂN BÓNG BÌNH AN"
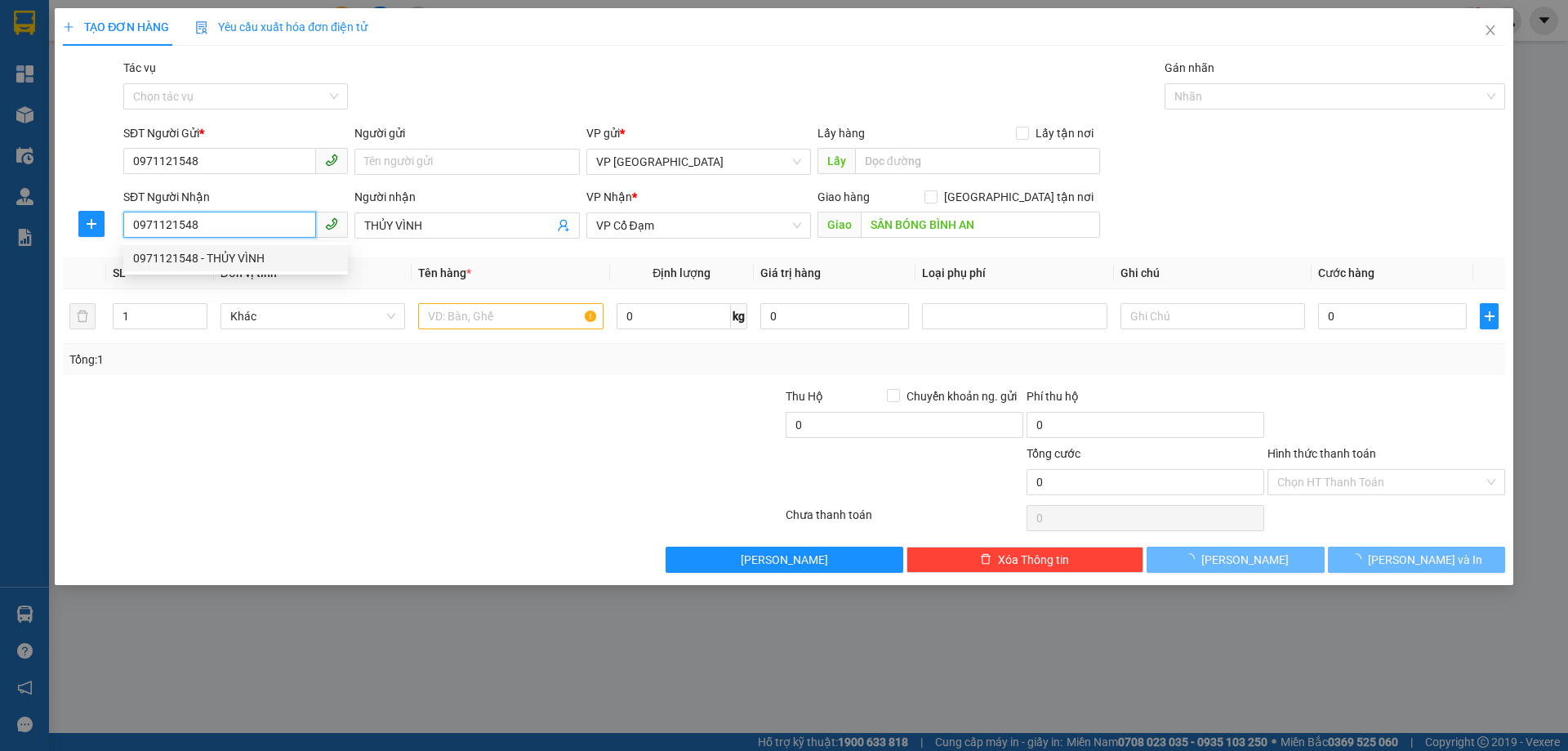
type input "40.000"
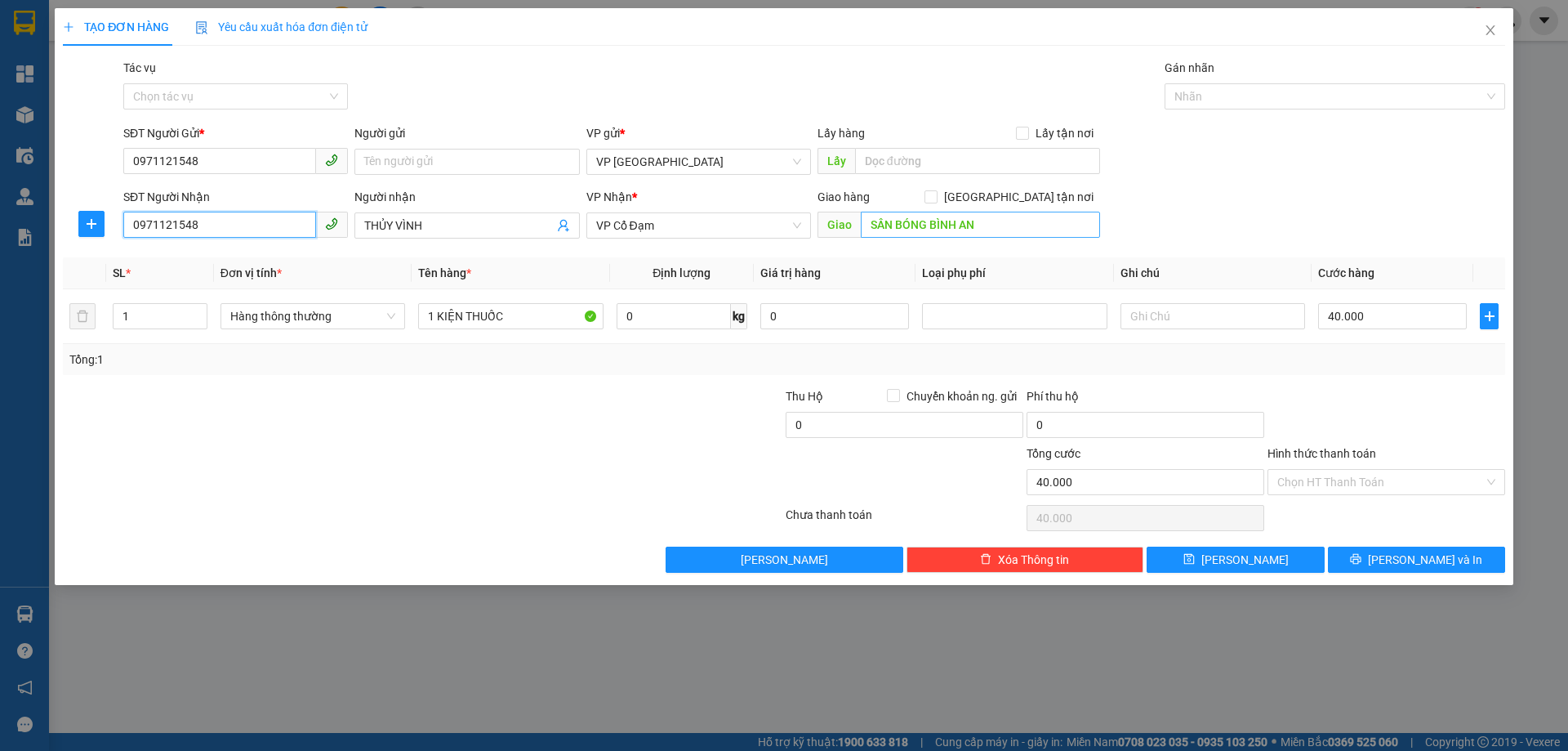
type input "0971121548"
click at [1018, 218] on input "SÂN BÓNG BÌNH AN" at bounding box center [980, 224] width 240 height 26
type input "VP BÌNH LỘC"
drag, startPoint x: 166, startPoint y: 317, endPoint x: 35, endPoint y: 317, distance: 131.0
click at [35, 317] on div "TẠO ĐƠN HÀNG Yêu cầu xuất hóa đơn điện tử Transit Pickup Surcharge Ids Transit …" at bounding box center [784, 376] width 1568 height 751
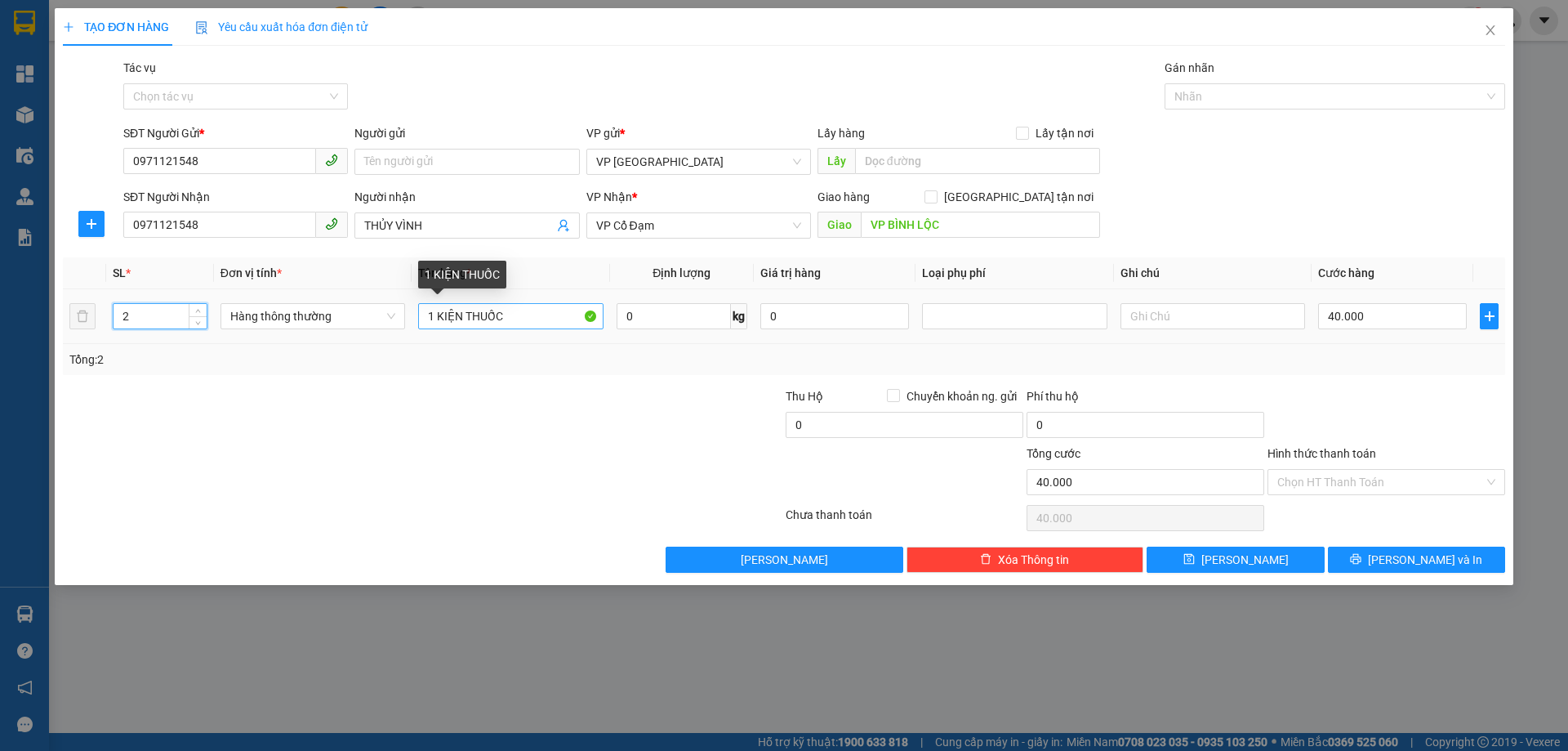
type input "2"
drag, startPoint x: 505, startPoint y: 320, endPoint x: 389, endPoint y: 303, distance: 117.2
click at [390, 304] on tr "2 Hàng thông thường 1 KIỆN THUỐC 0 kg 0 40.000" at bounding box center [784, 316] width 1443 height 55
type input "2"
type input "1 XỐP + 1 TÚI HOA QUẢ"
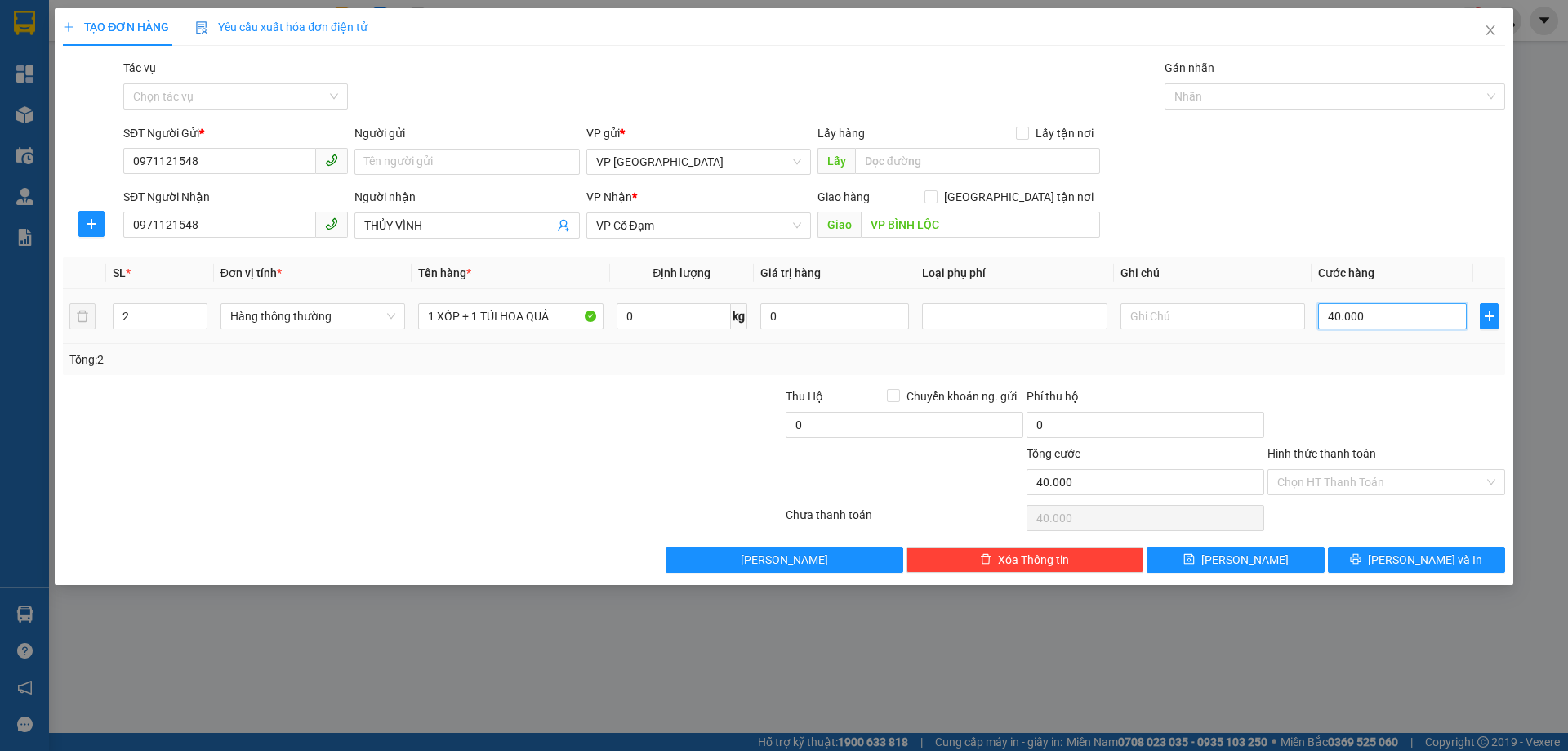
click at [1410, 318] on input "40.000" at bounding box center [1393, 316] width 148 height 26
type input "0"
type input "90"
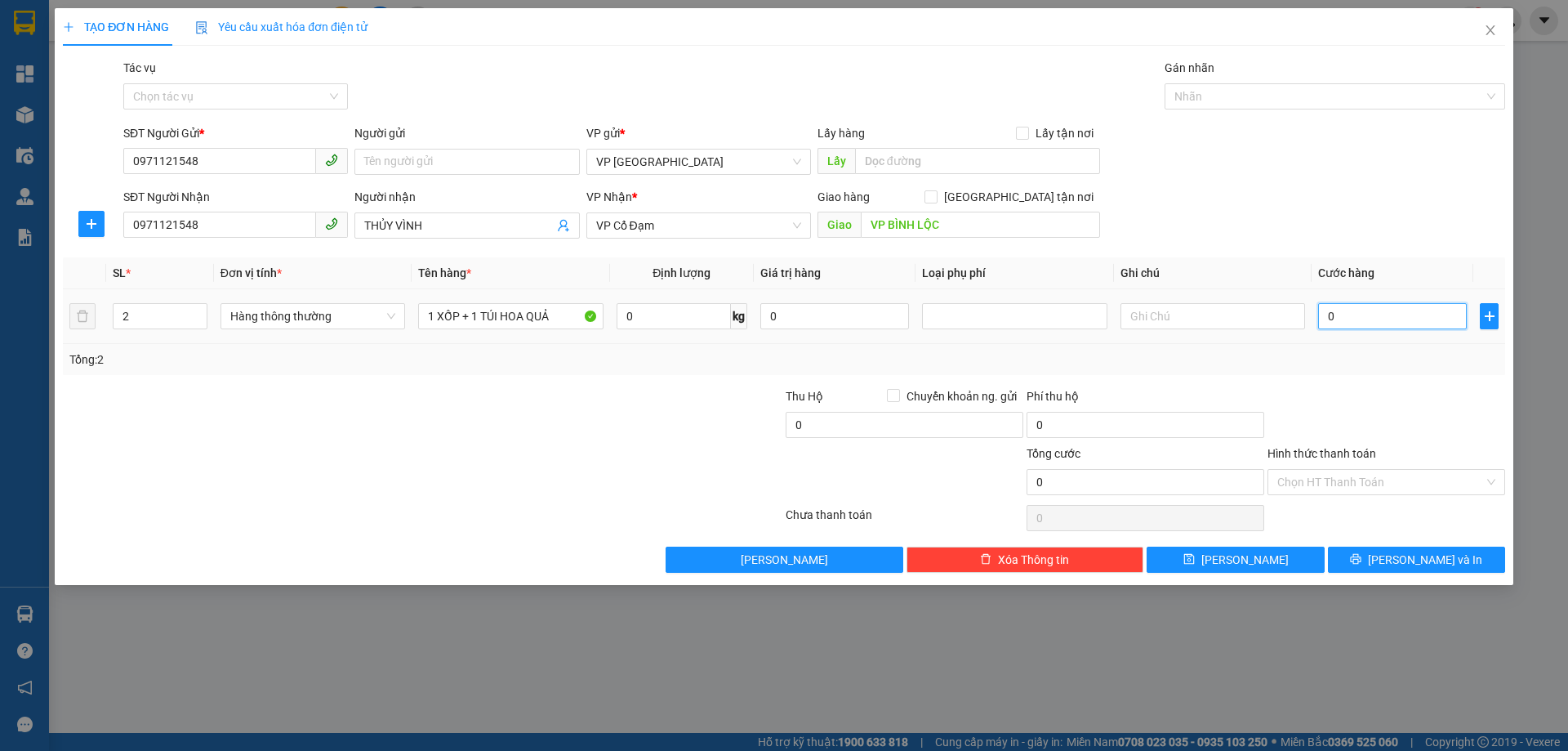
type input "90"
type input "90.000"
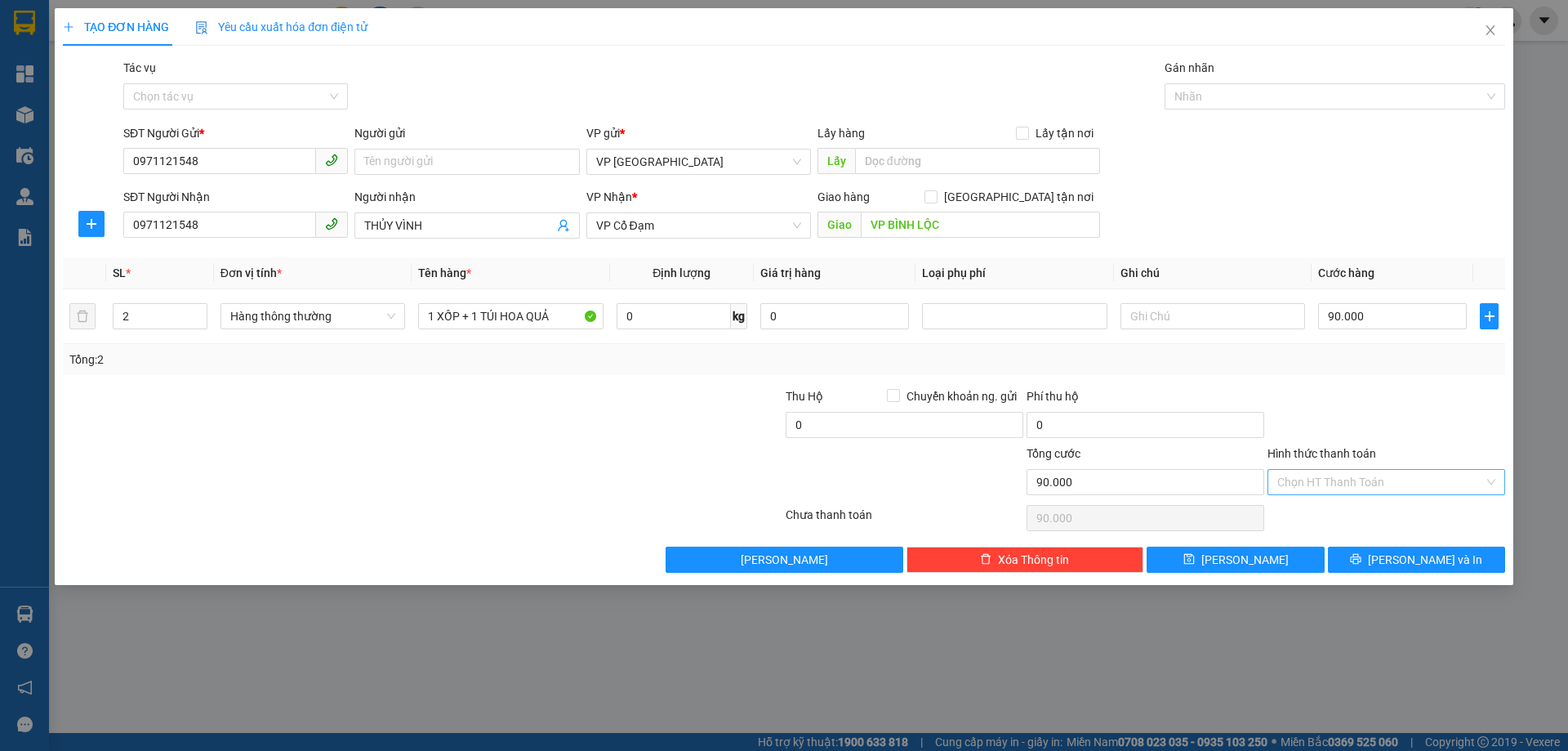
click at [1313, 487] on input "Hình thức thanh toán" at bounding box center [1380, 481] width 207 height 24
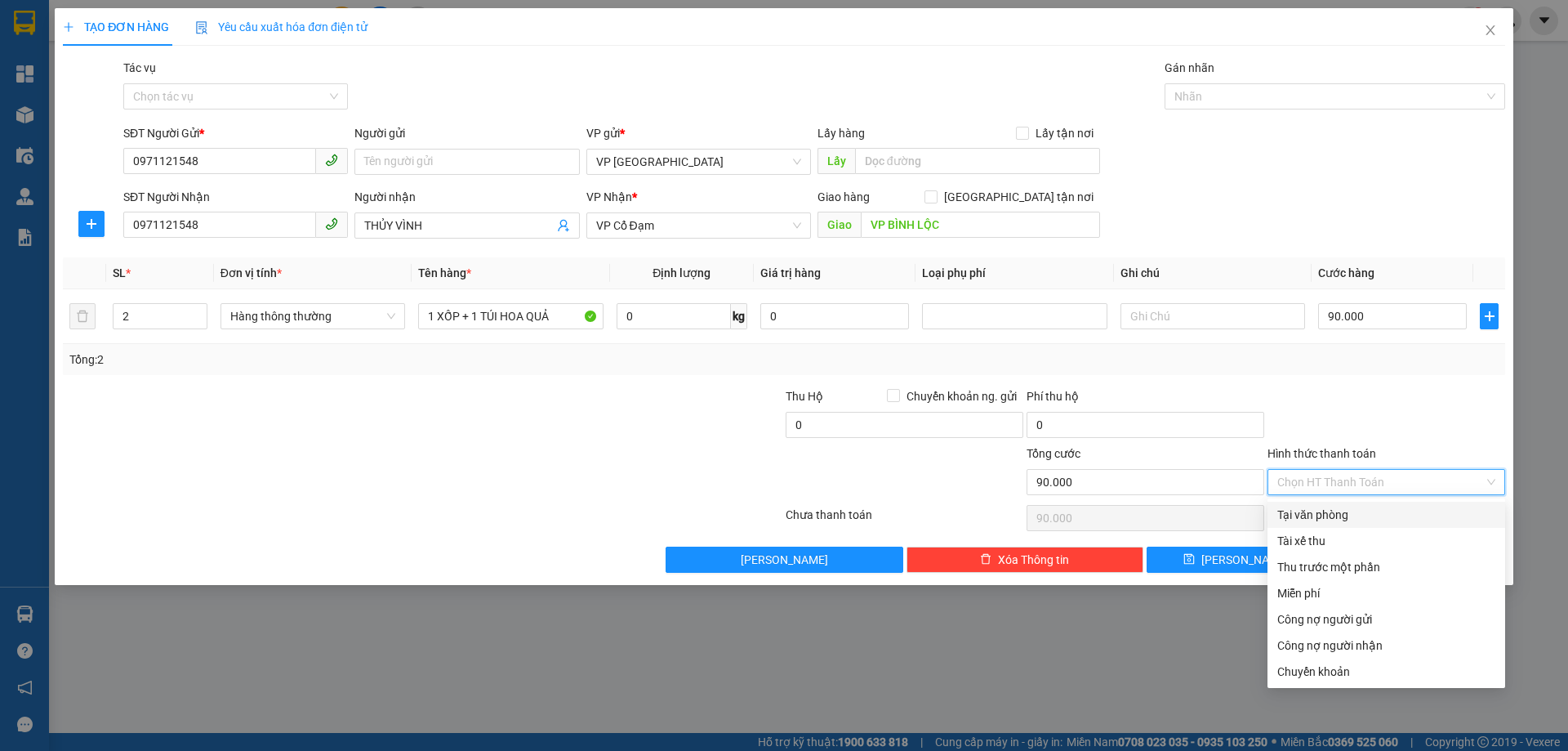
click at [1317, 523] on div "Tại văn phòng" at bounding box center [1386, 514] width 218 height 18
type input "0"
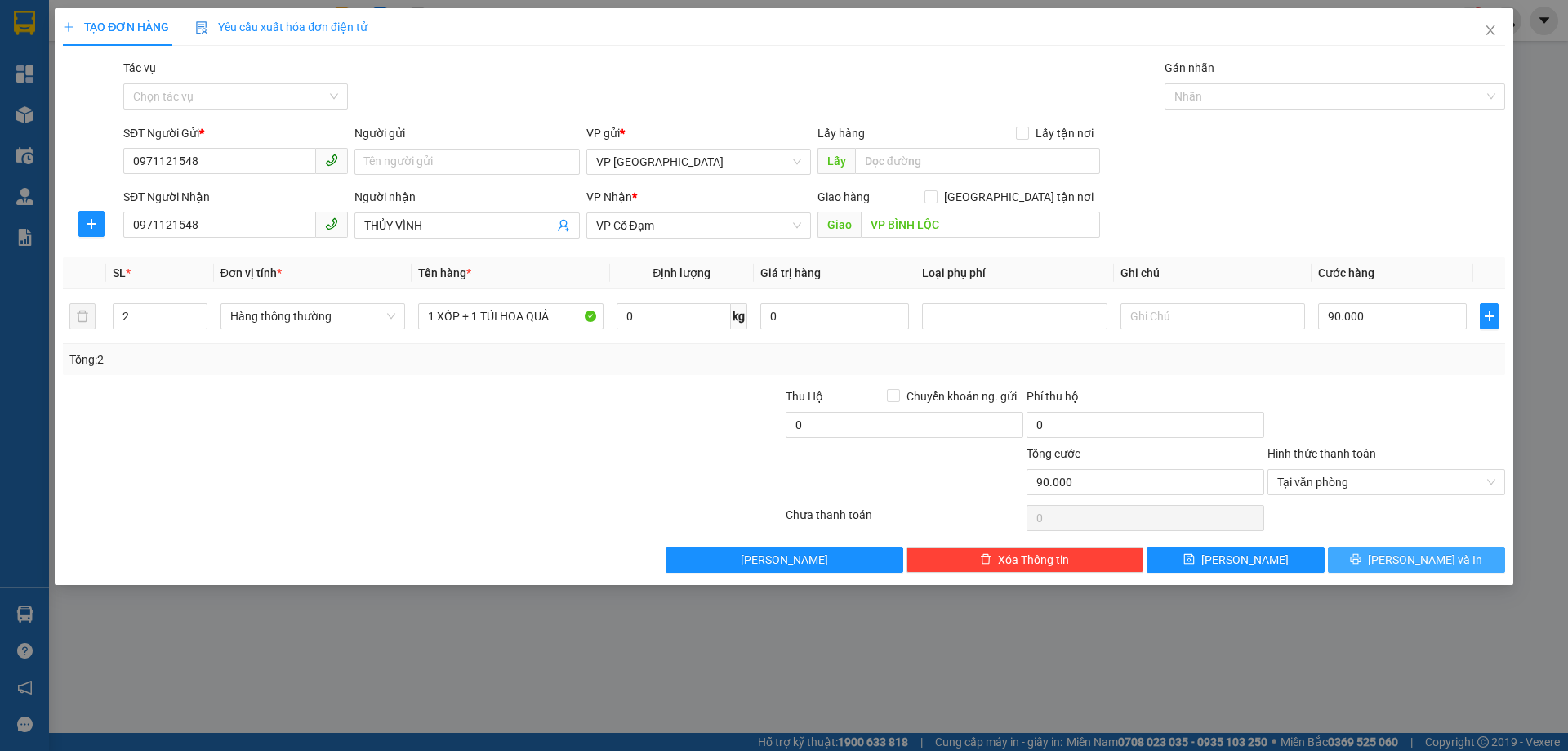
click at [1384, 557] on button "Lưu và In" at bounding box center [1417, 559] width 177 height 26
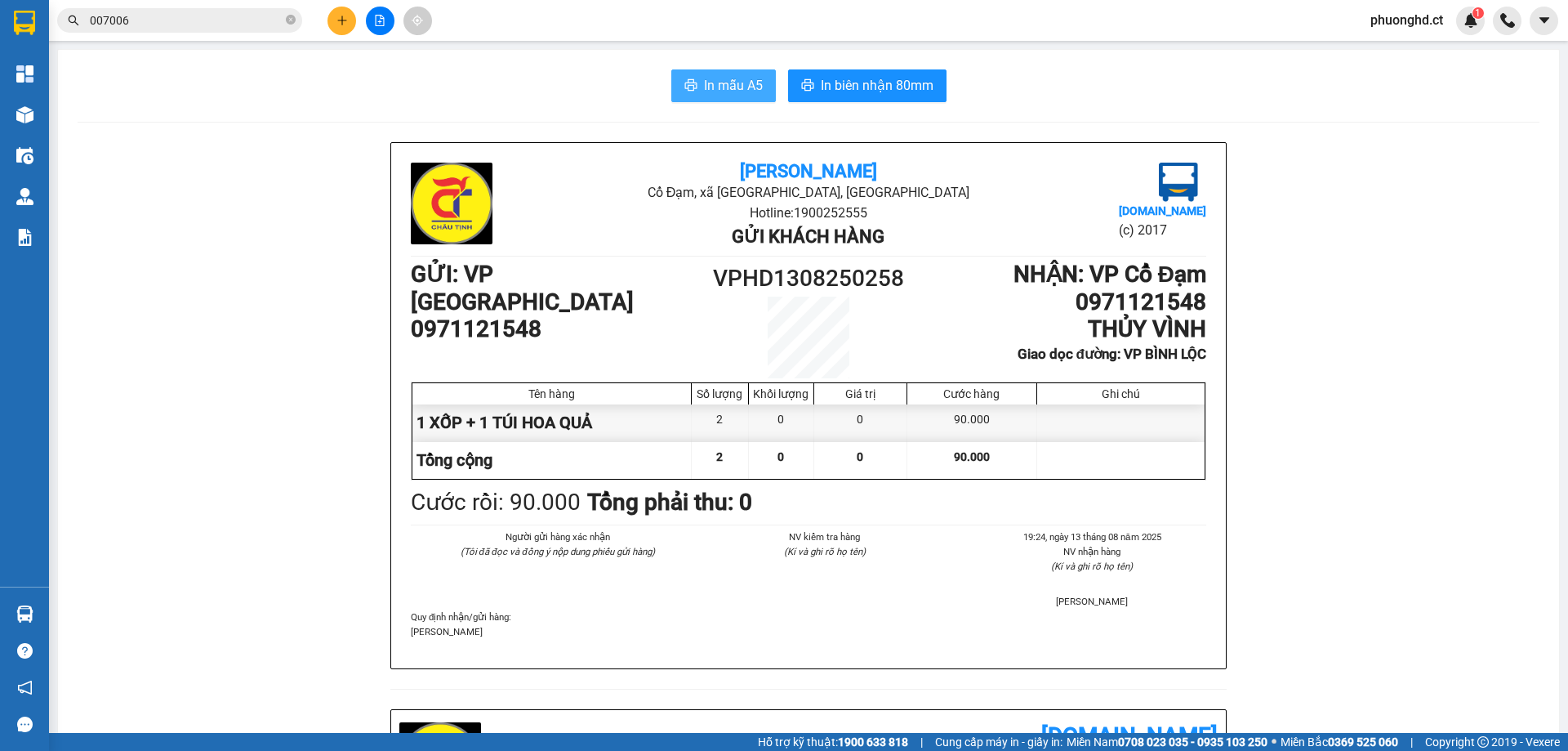
click at [734, 92] on span "In mẫu A5" at bounding box center [733, 85] width 59 height 20
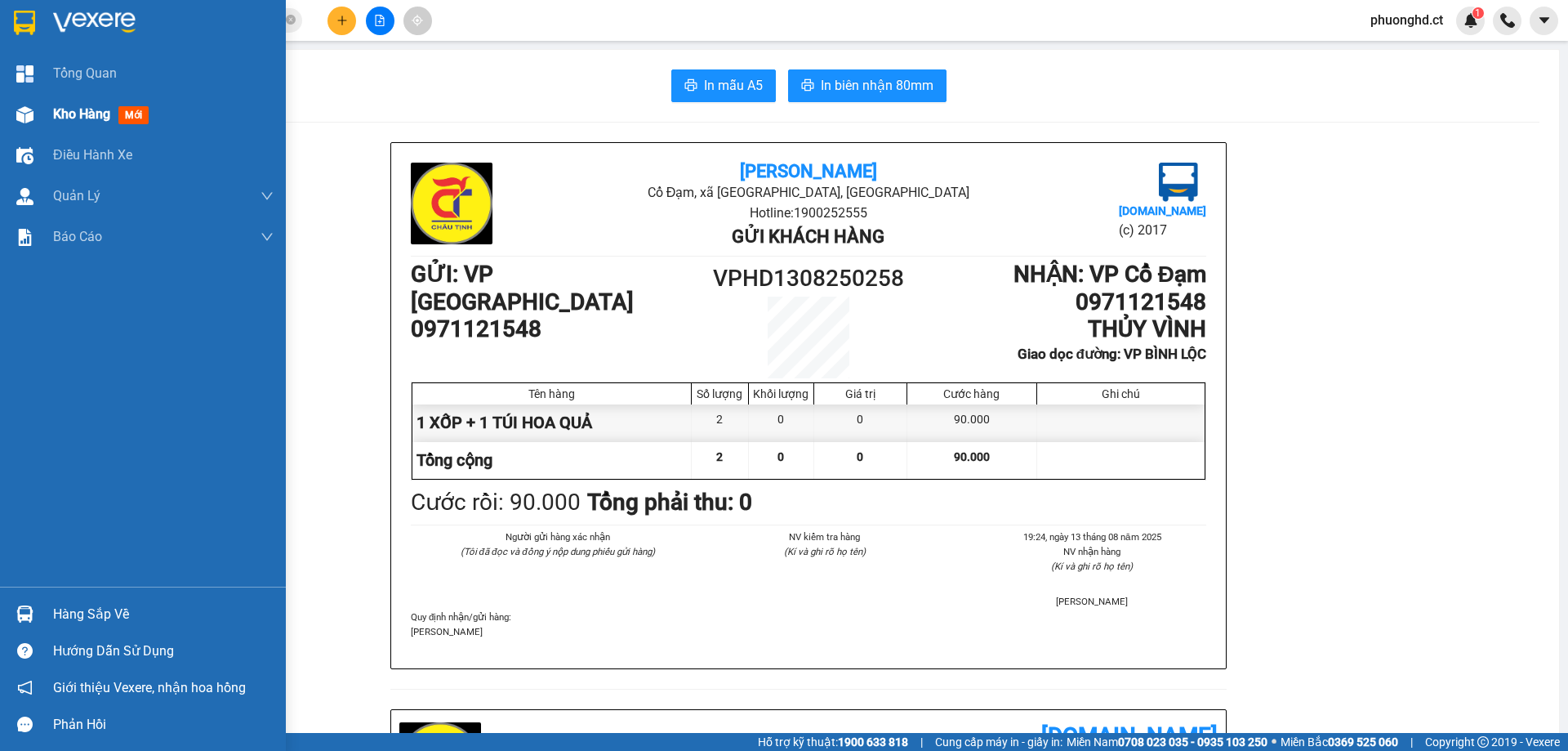
click at [39, 115] on div "Kho hàng mới" at bounding box center [142, 115] width 286 height 40
